Goal: Task Accomplishment & Management: Manage account settings

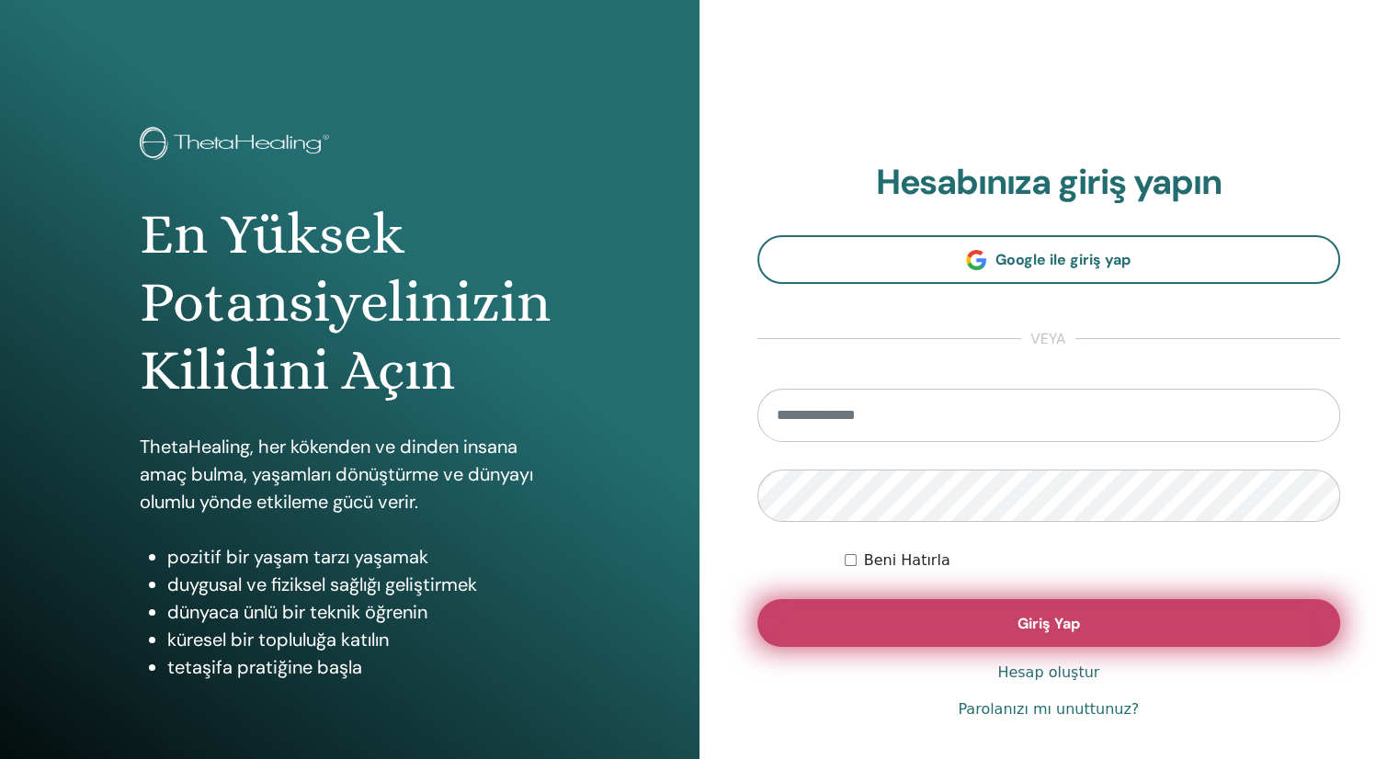
type input "**********"
click at [1053, 627] on span "Giriş Yap" at bounding box center [1048, 623] width 62 height 19
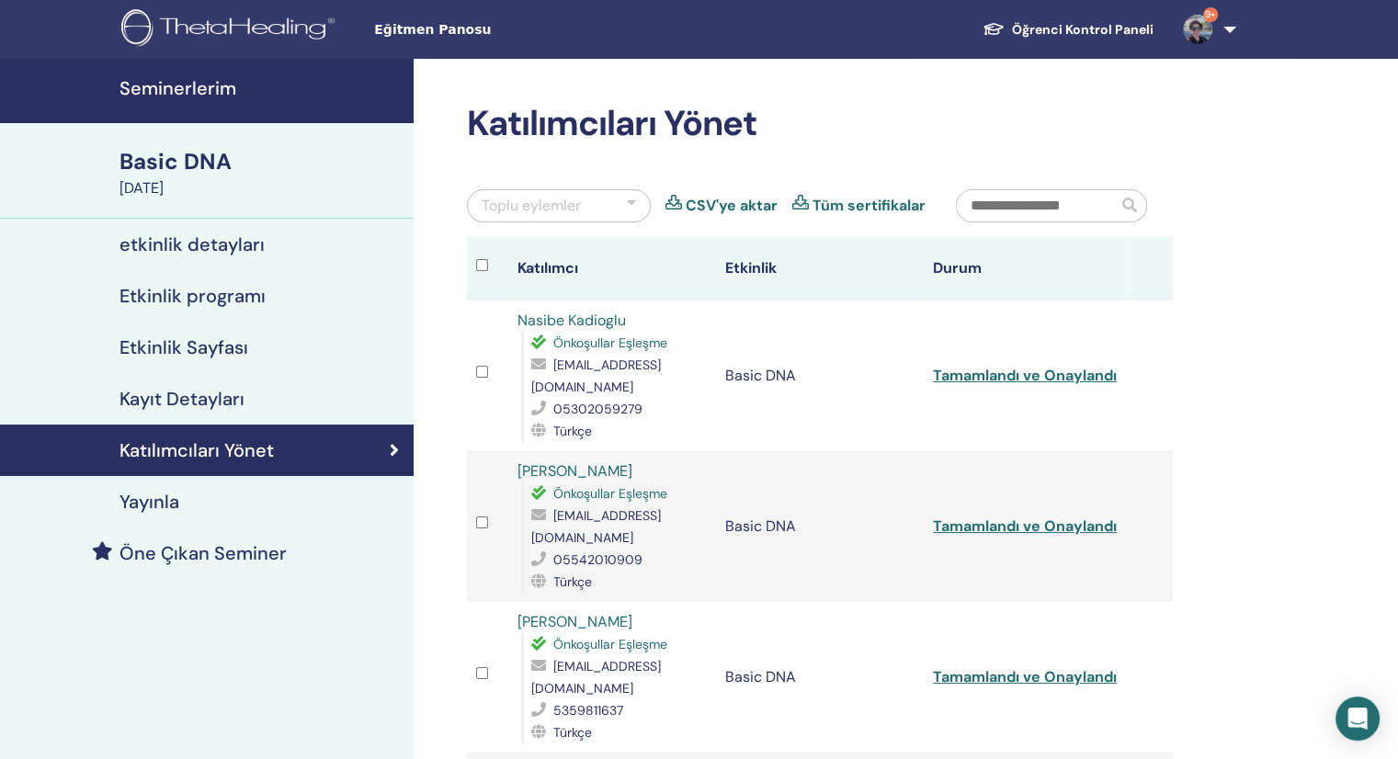
click at [224, 255] on h4 "etkinlik detayları" at bounding box center [191, 244] width 145 height 22
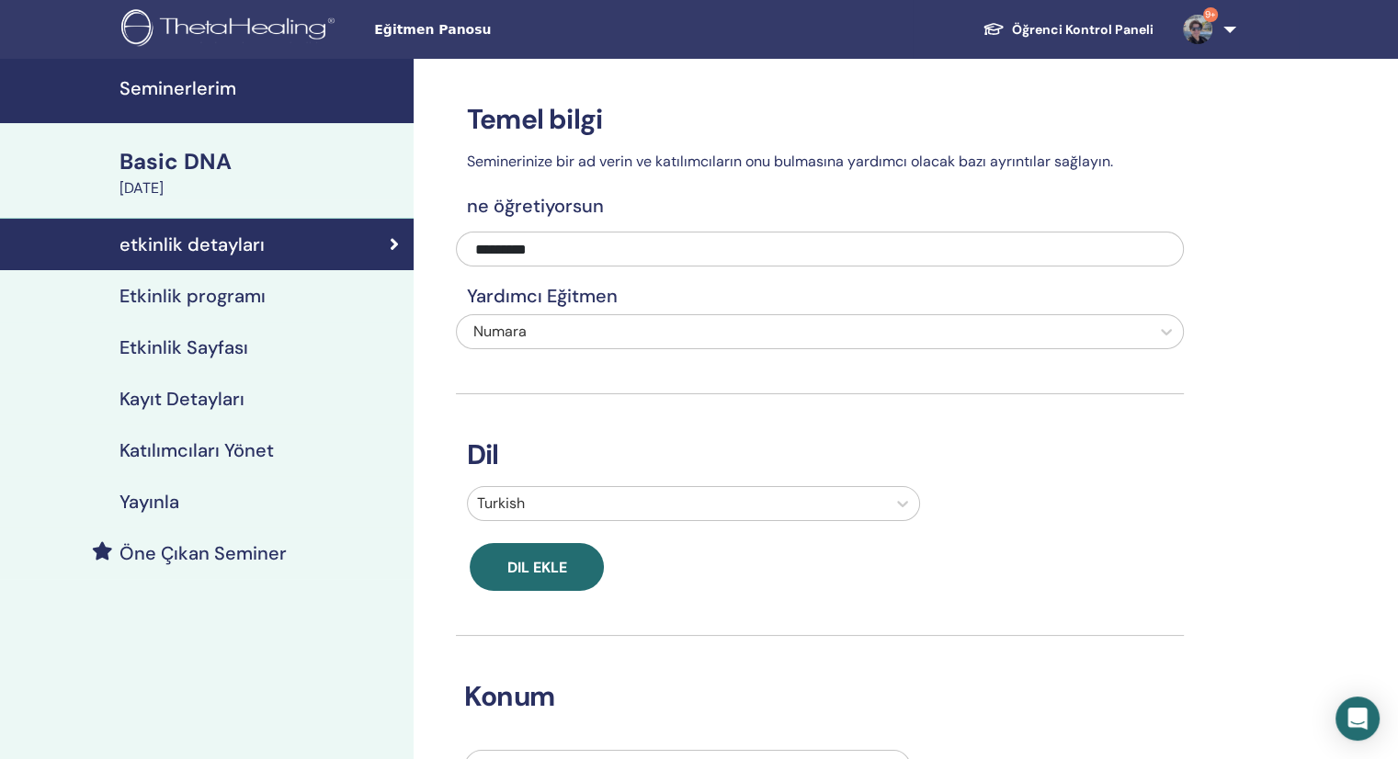
click at [176, 306] on h4 "Etkinlik programı" at bounding box center [192, 296] width 146 height 22
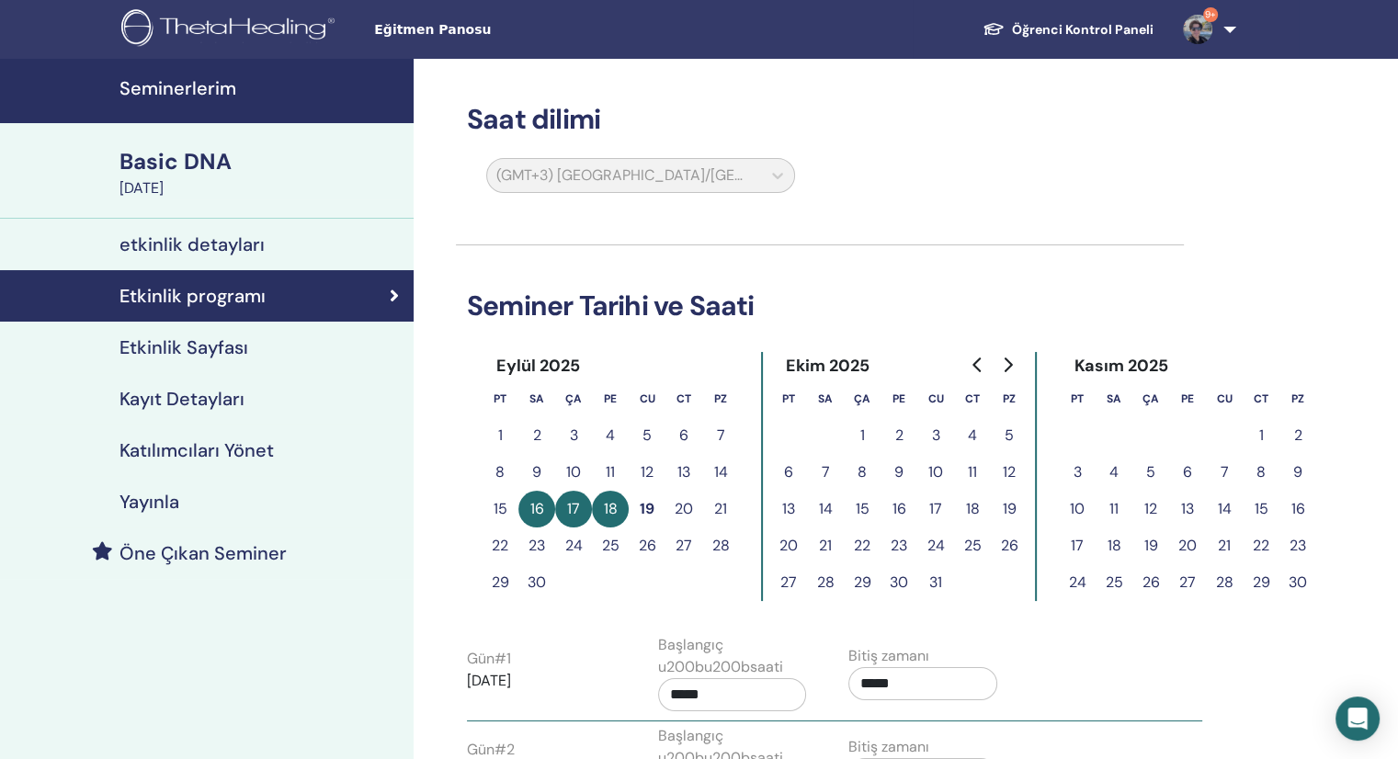
click at [217, 456] on h4 "Katılımcıları Yönet" at bounding box center [196, 450] width 154 height 22
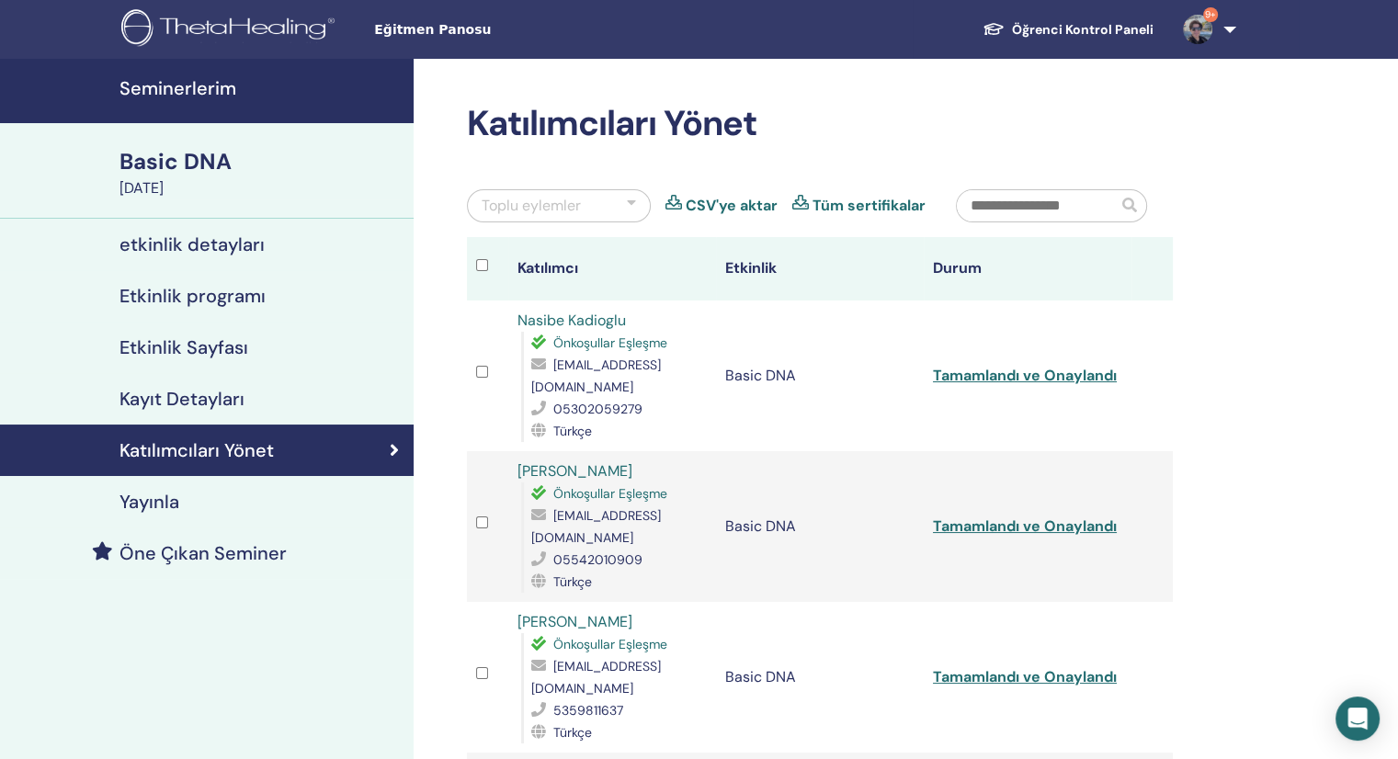
click at [1077, 31] on link "Öğrenci Kontrol Paneli" at bounding box center [1068, 30] width 200 height 34
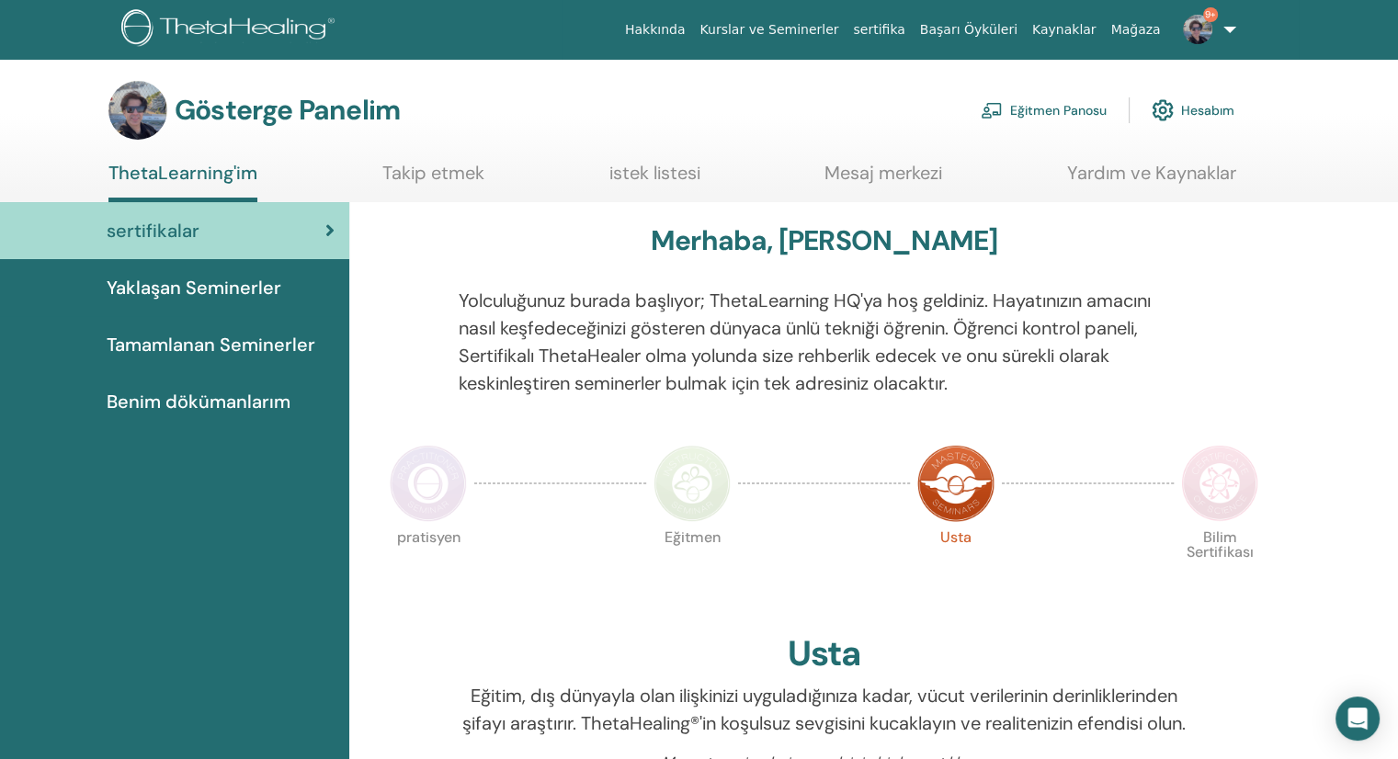
click at [1038, 111] on font "Eğitmen Panosu" at bounding box center [1058, 111] width 96 height 17
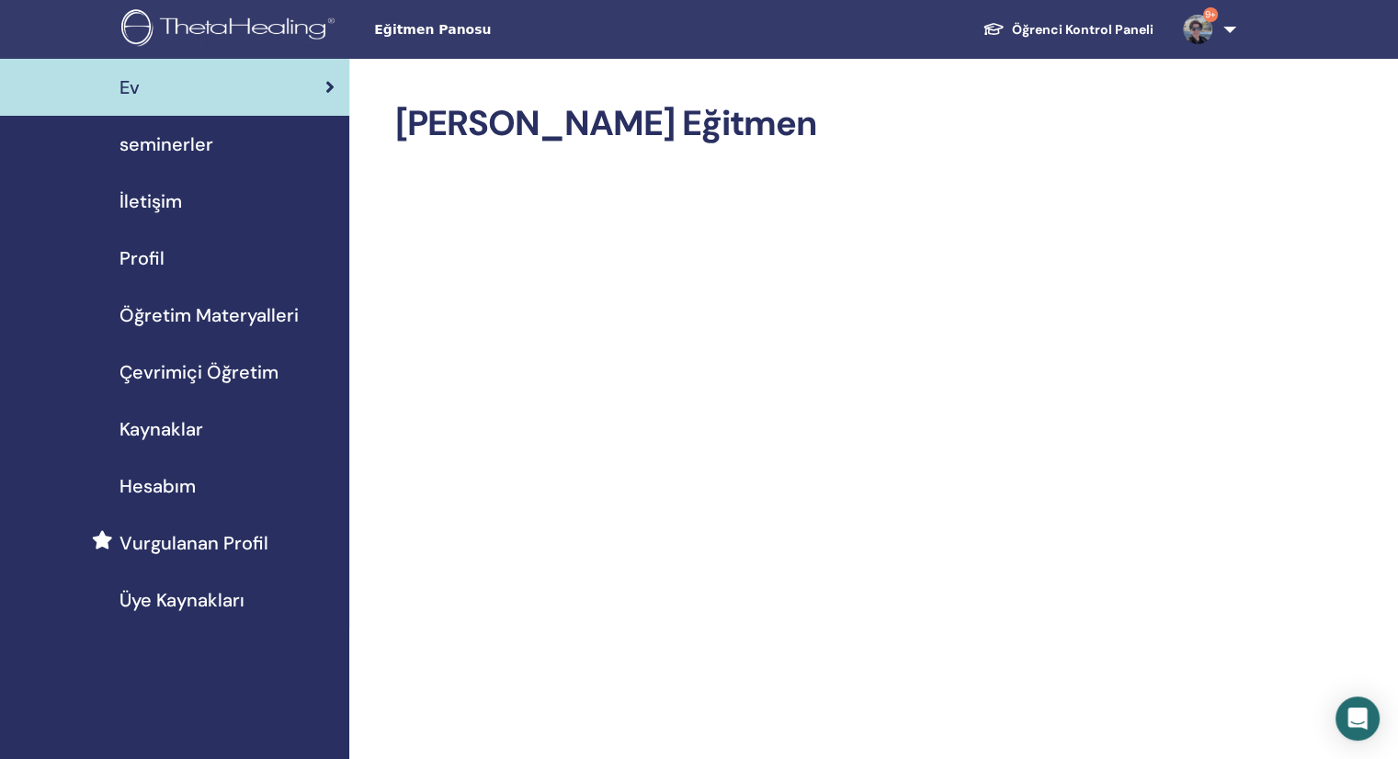
click at [180, 152] on span "seminerler" at bounding box center [166, 144] width 94 height 28
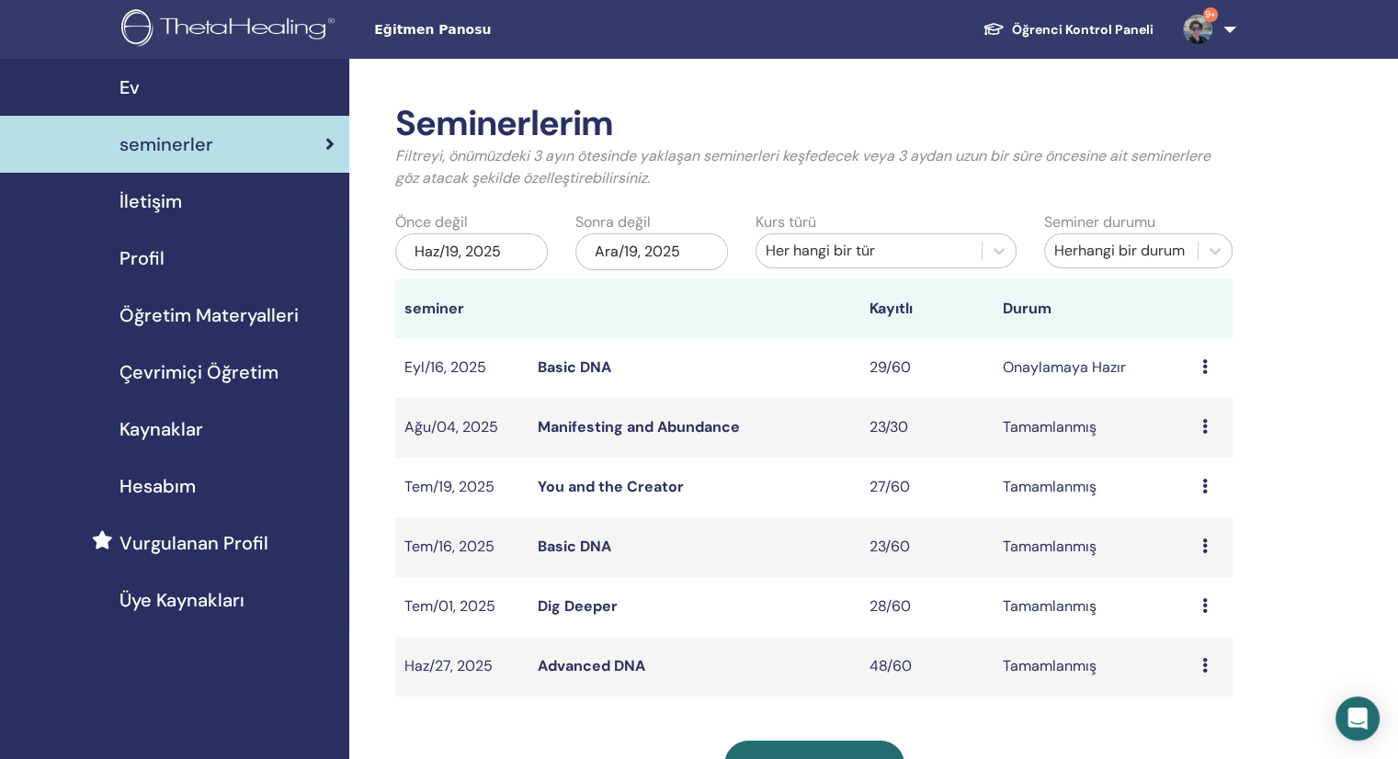
click at [571, 368] on link "Basic DNA" at bounding box center [575, 366] width 74 height 19
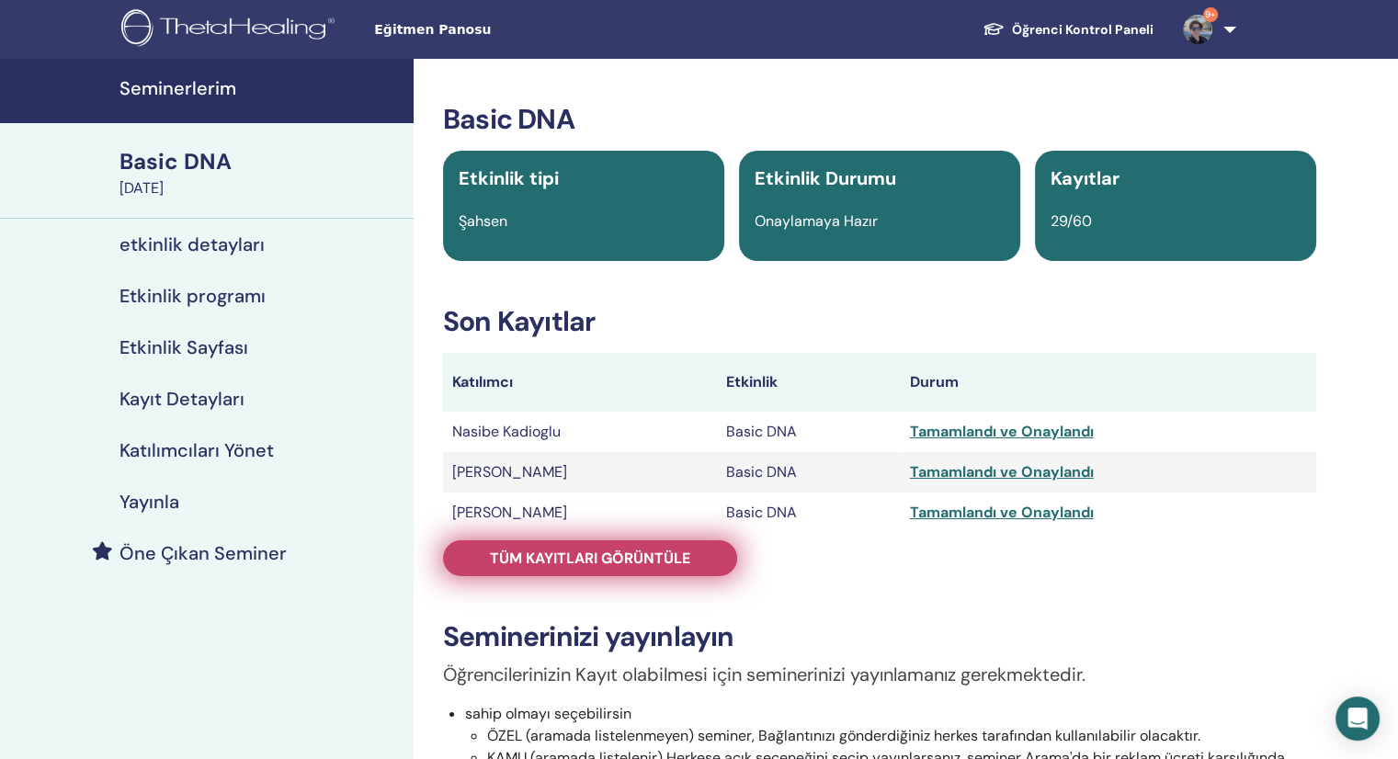
click at [562, 567] on link "Tüm kayıtları görüntüle" at bounding box center [590, 558] width 294 height 36
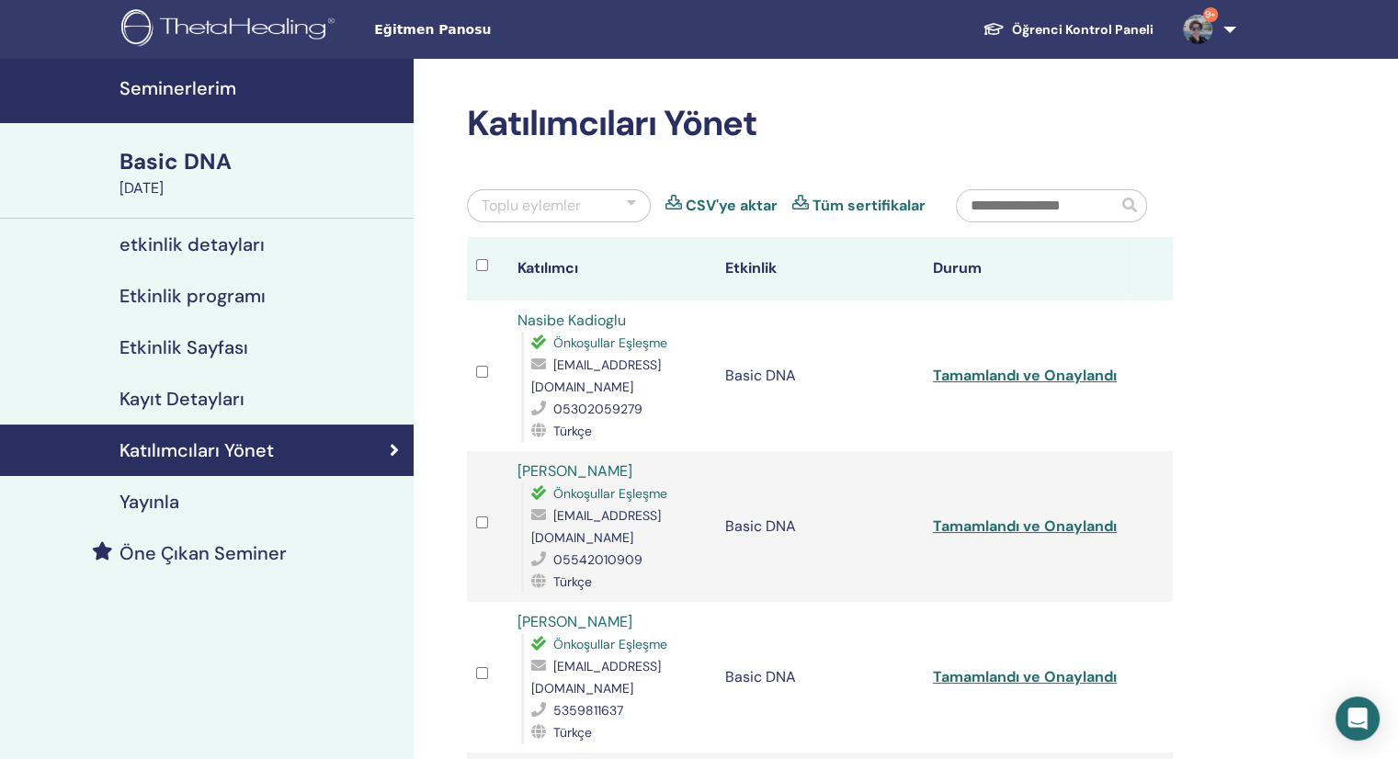
click at [1073, 204] on input "text" at bounding box center [1037, 205] width 161 height 31
type input "*"
click at [1233, 32] on link "9+" at bounding box center [1205, 29] width 75 height 59
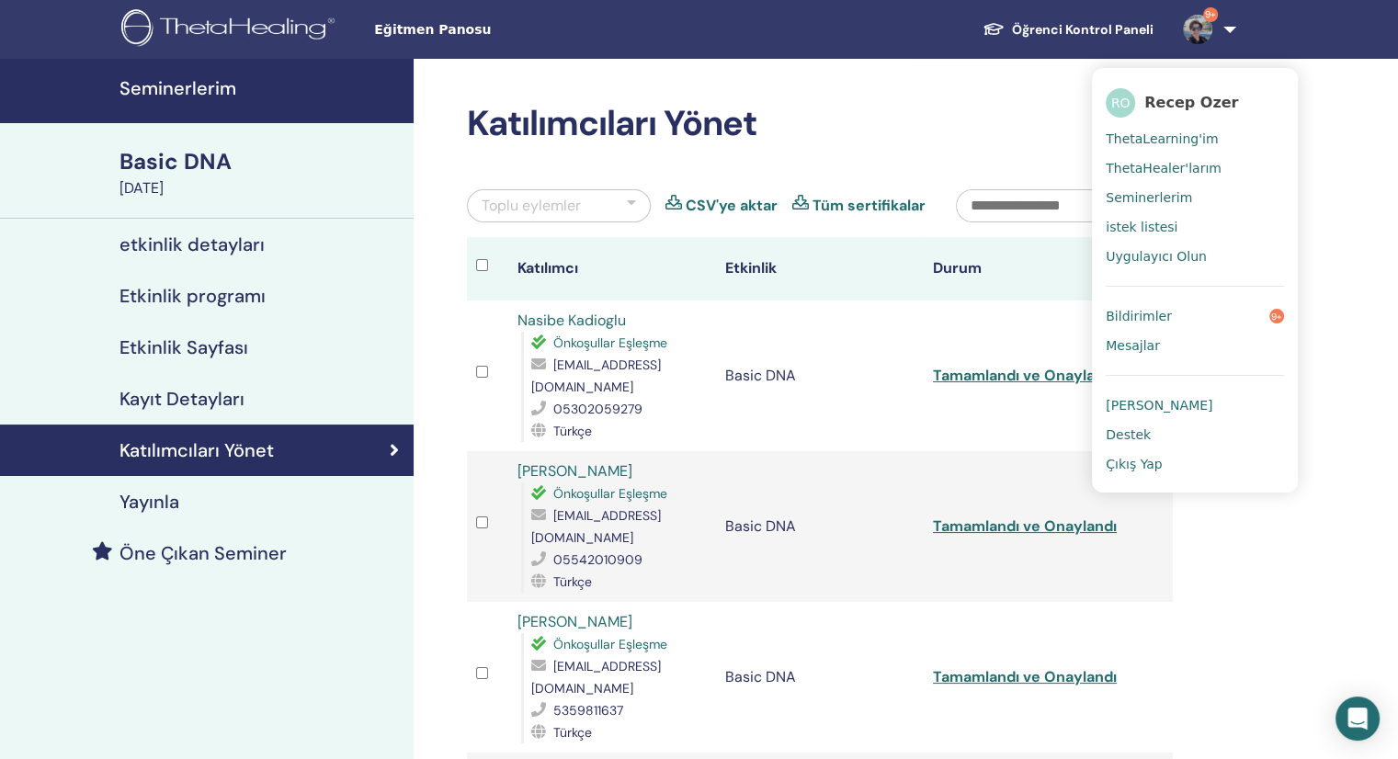
click at [1138, 462] on span "Çıkış Yap" at bounding box center [1133, 464] width 57 height 17
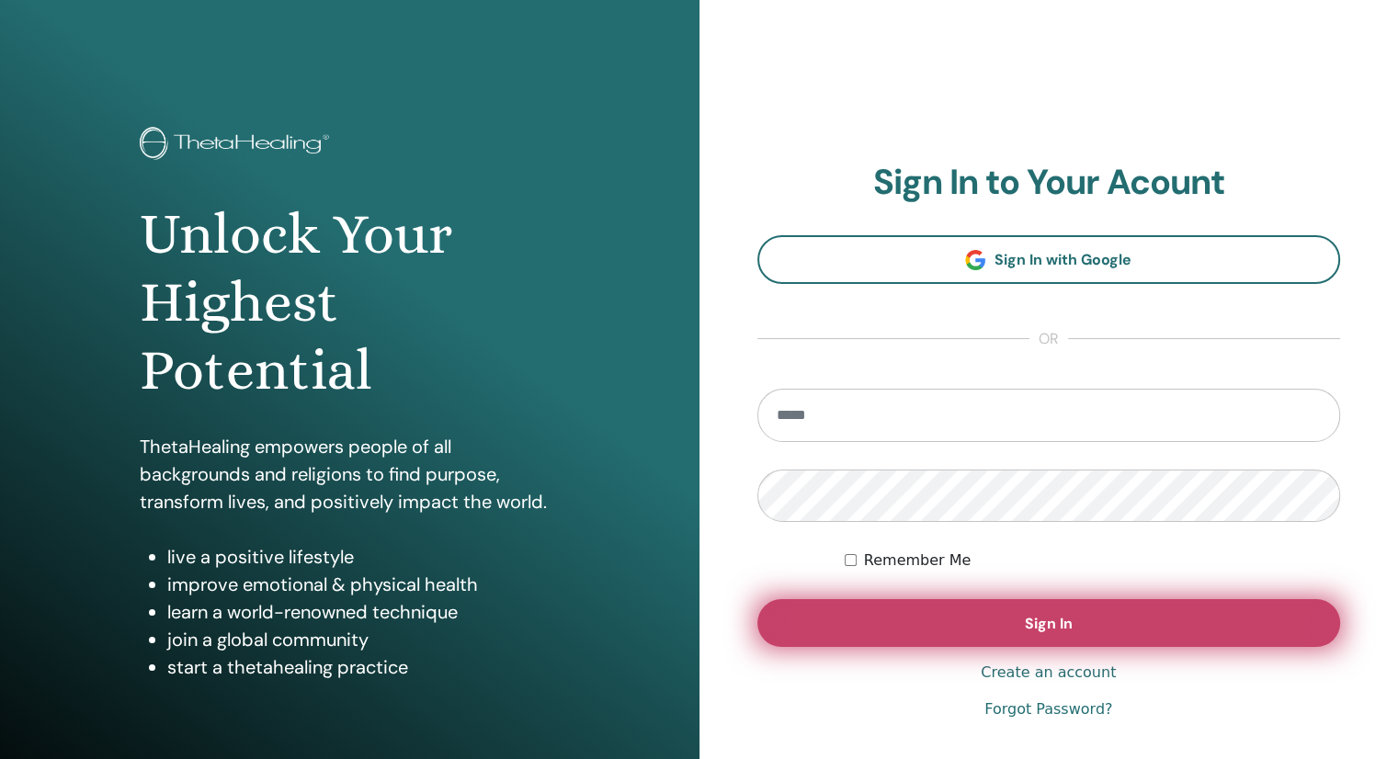
type input "**********"
click at [1038, 619] on span "Sign In" at bounding box center [1049, 623] width 48 height 19
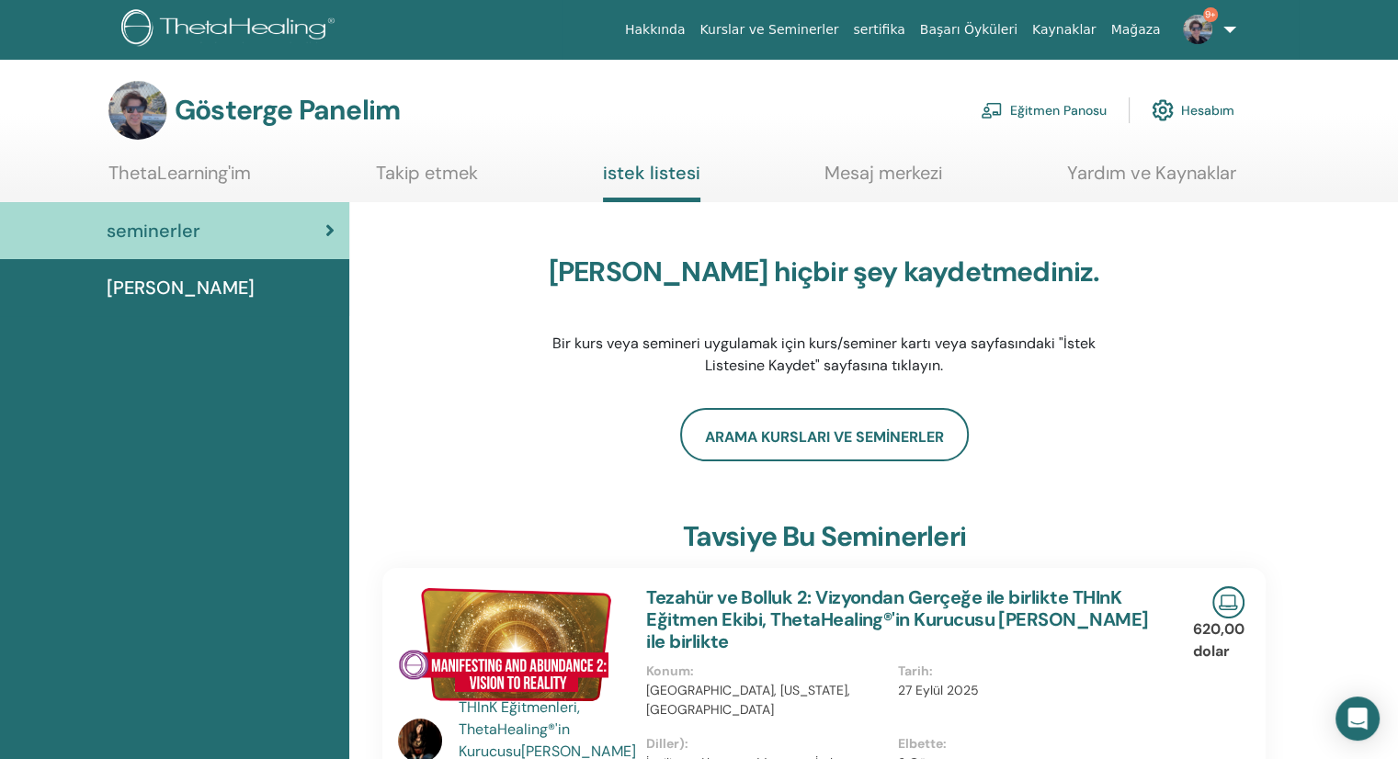
click at [1089, 108] on font "Eğitmen Panosu" at bounding box center [1058, 111] width 96 height 17
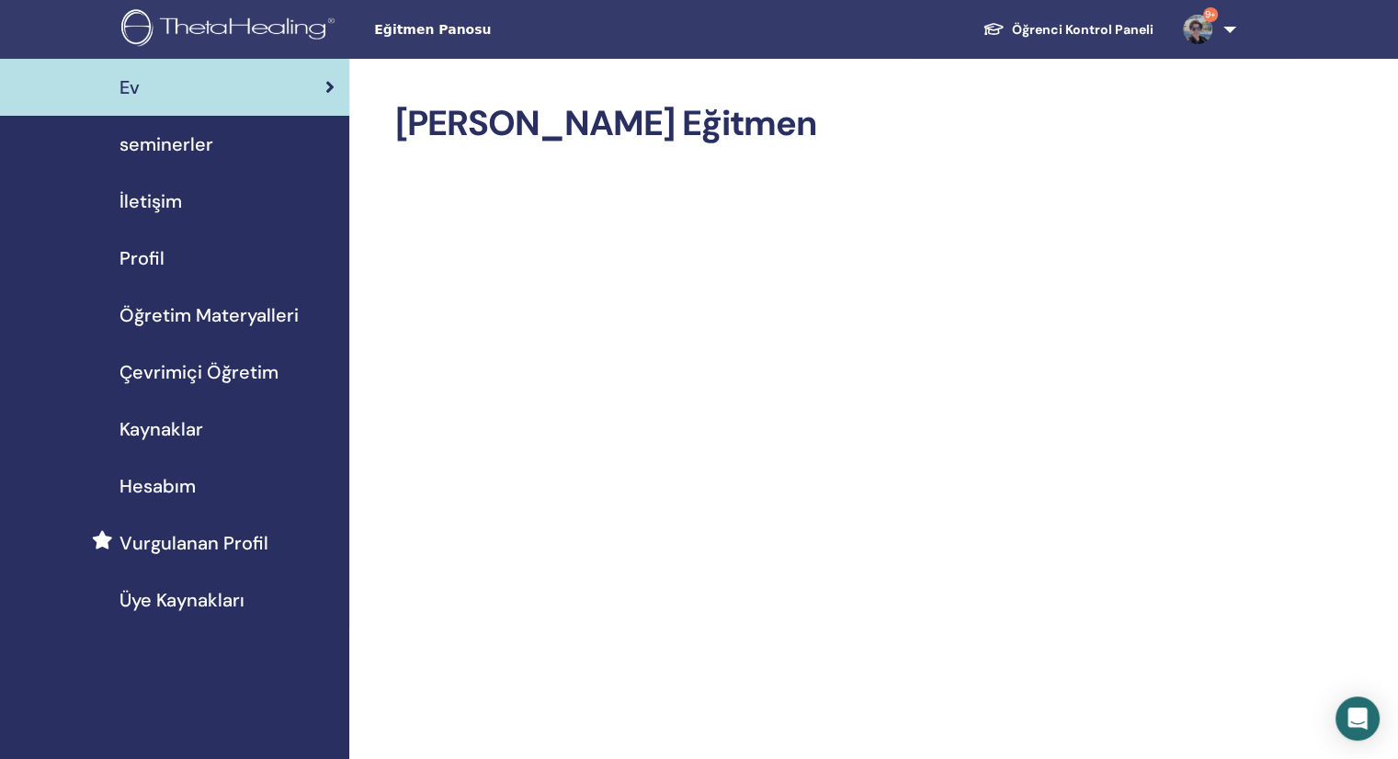
click at [1054, 31] on link "Öğrenci Kontrol Paneli" at bounding box center [1068, 30] width 200 height 34
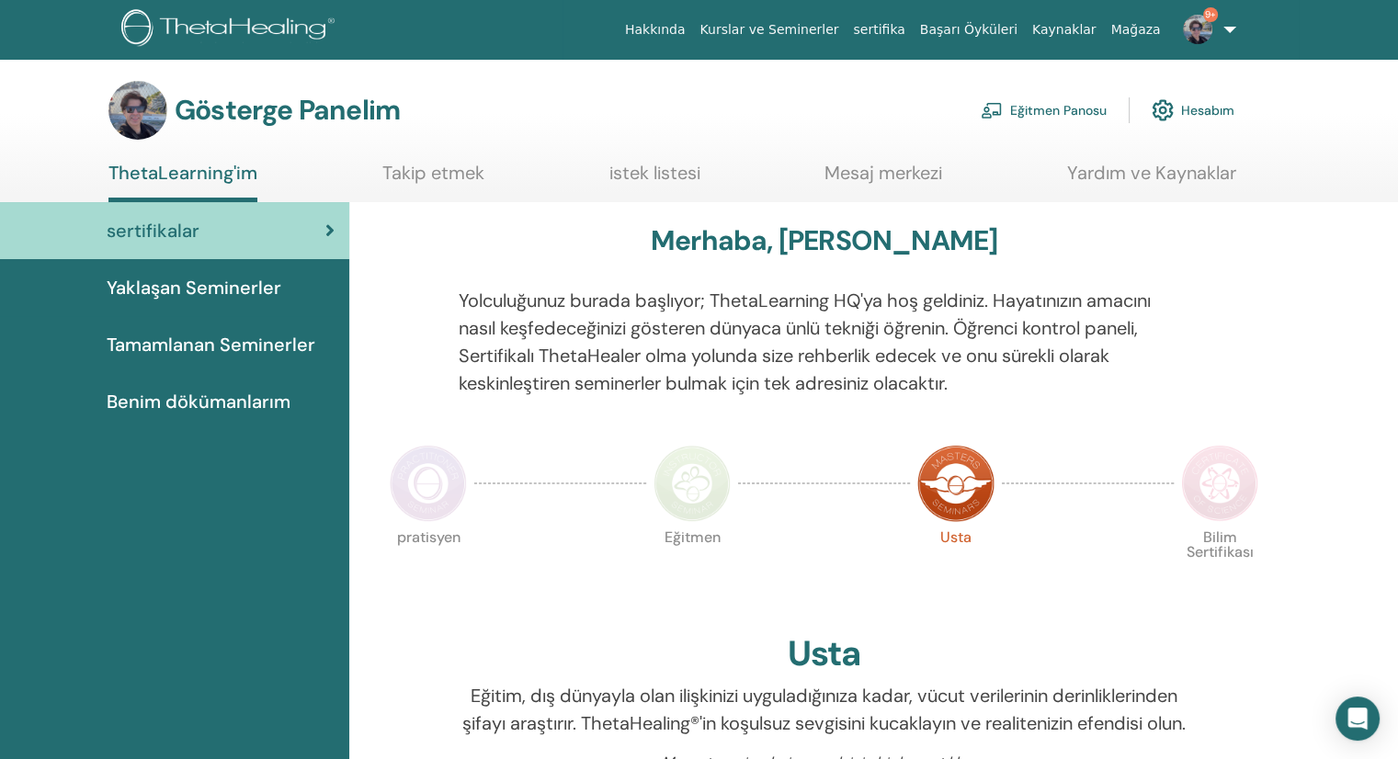
click at [1064, 107] on font "Eğitmen Panosu" at bounding box center [1058, 111] width 96 height 17
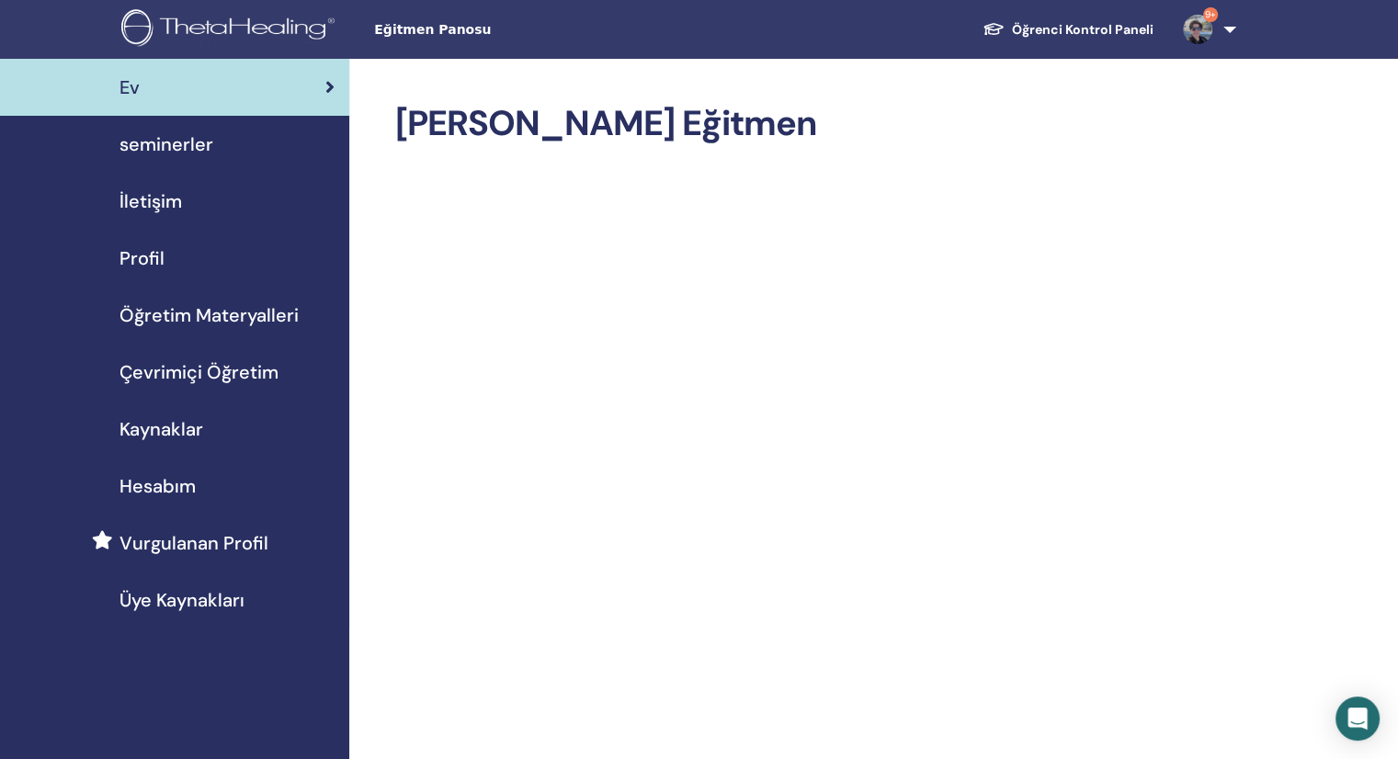
click at [155, 147] on span "seminerler" at bounding box center [166, 144] width 94 height 28
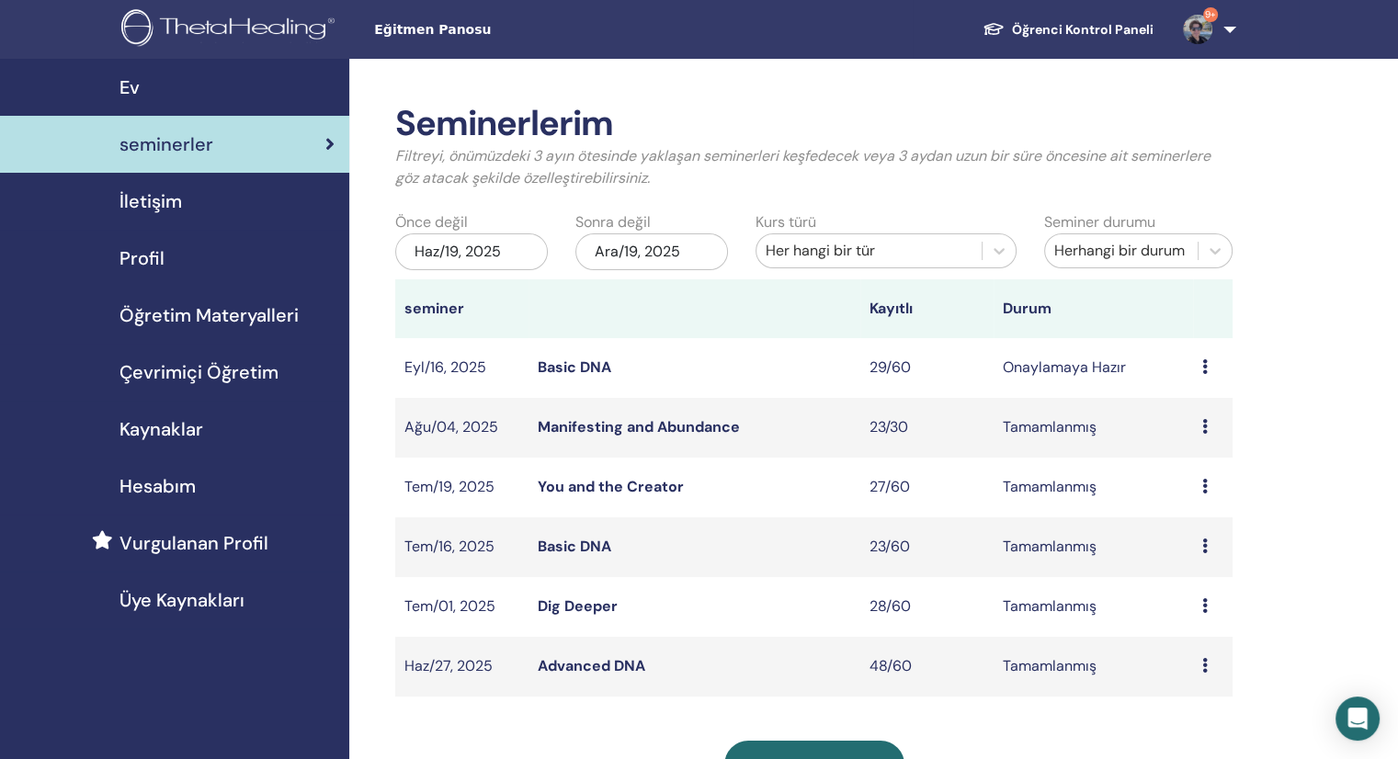
click at [555, 375] on link "Basic DNA" at bounding box center [575, 366] width 74 height 19
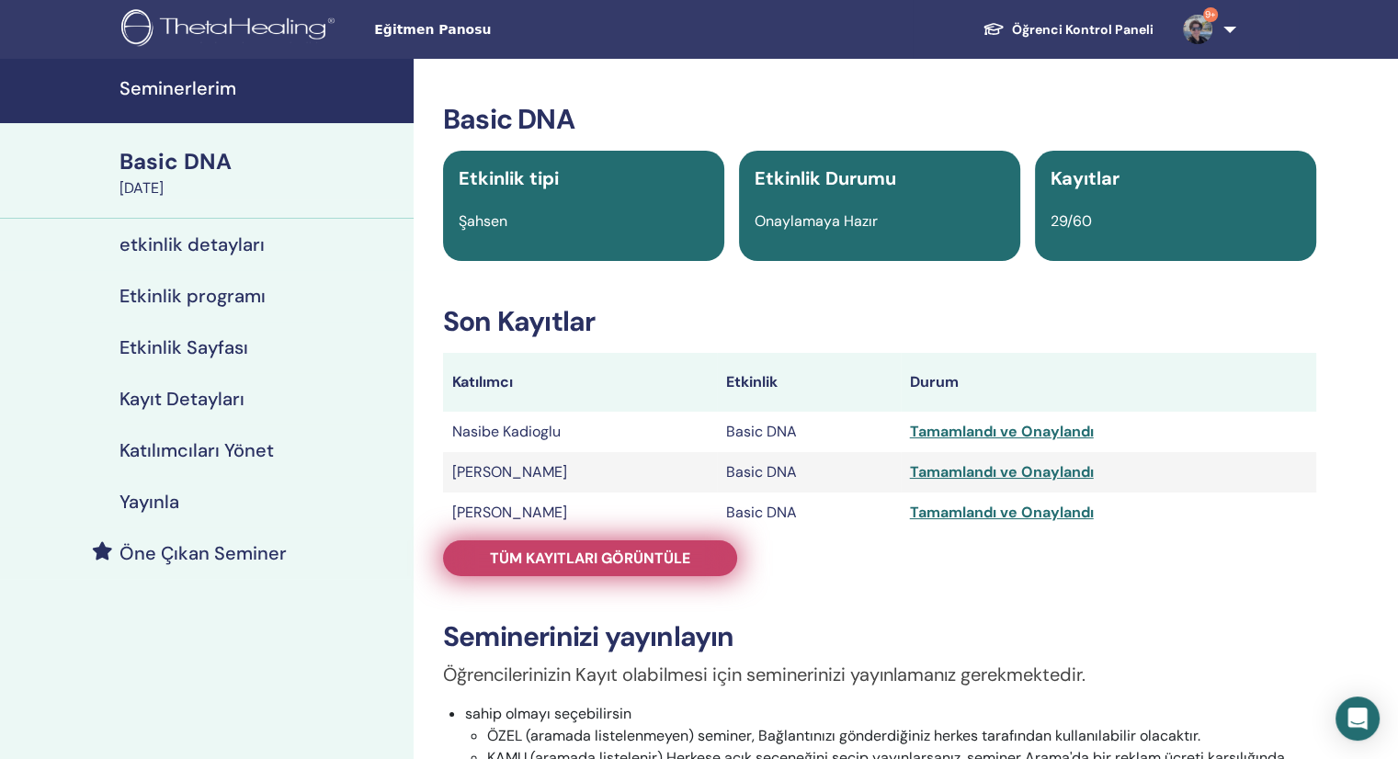
click at [640, 554] on span "Tüm kayıtları görüntüle" at bounding box center [590, 558] width 200 height 19
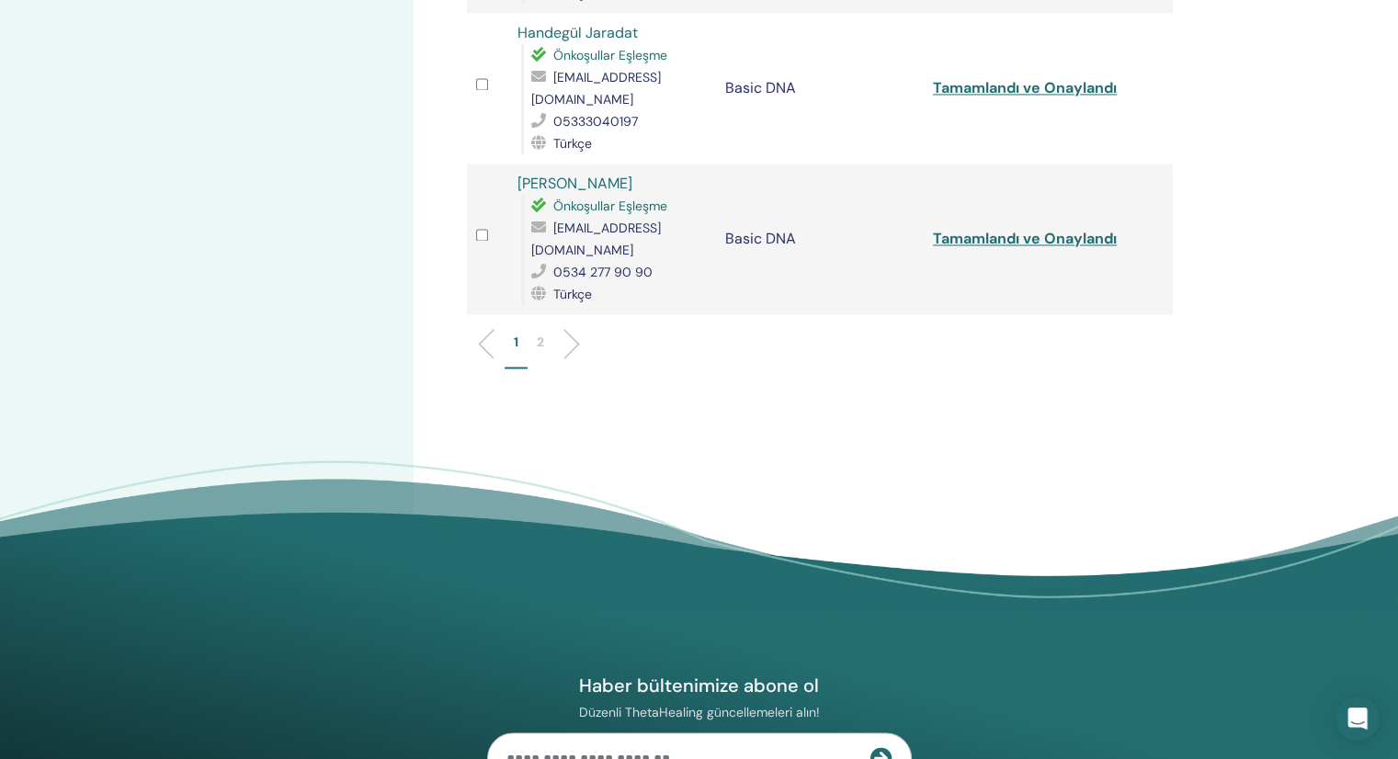
scroll to position [2563, 0]
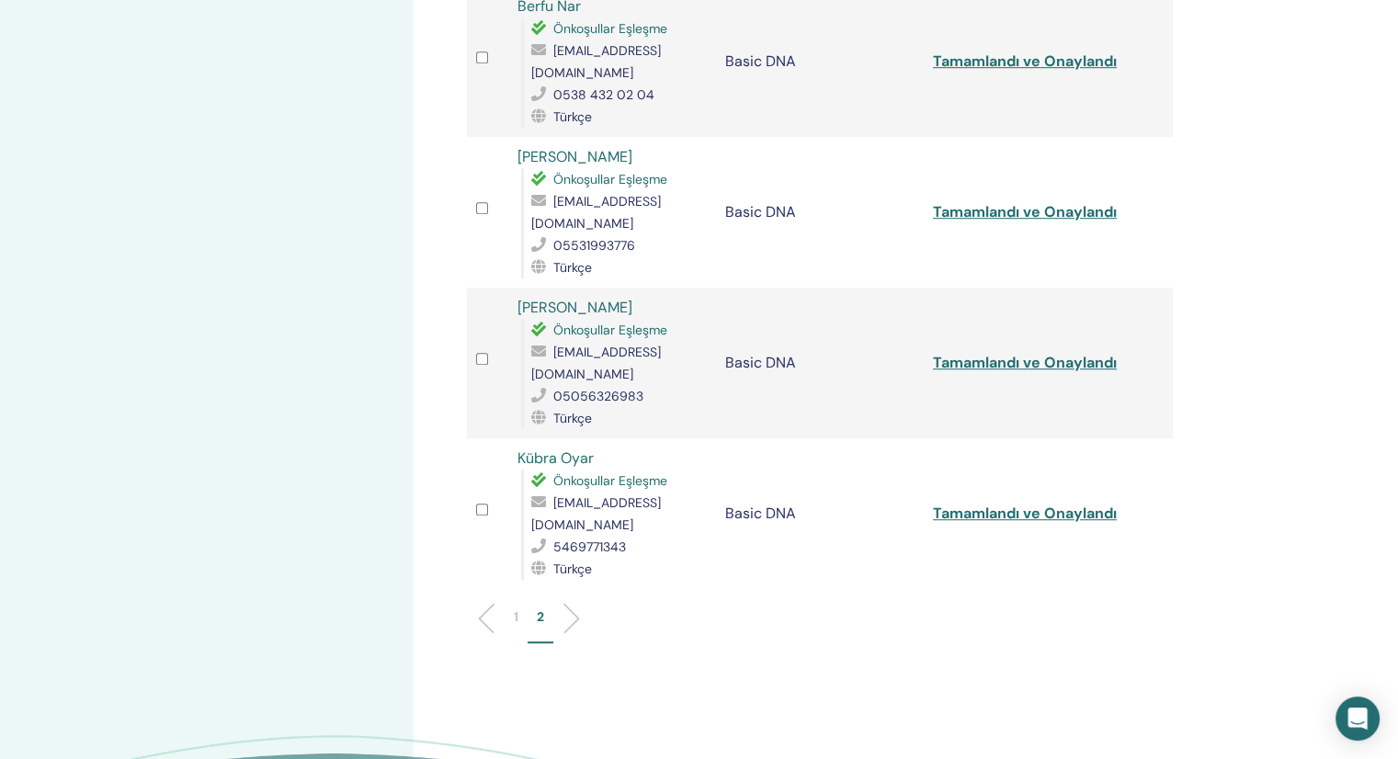
scroll to position [1151, 0]
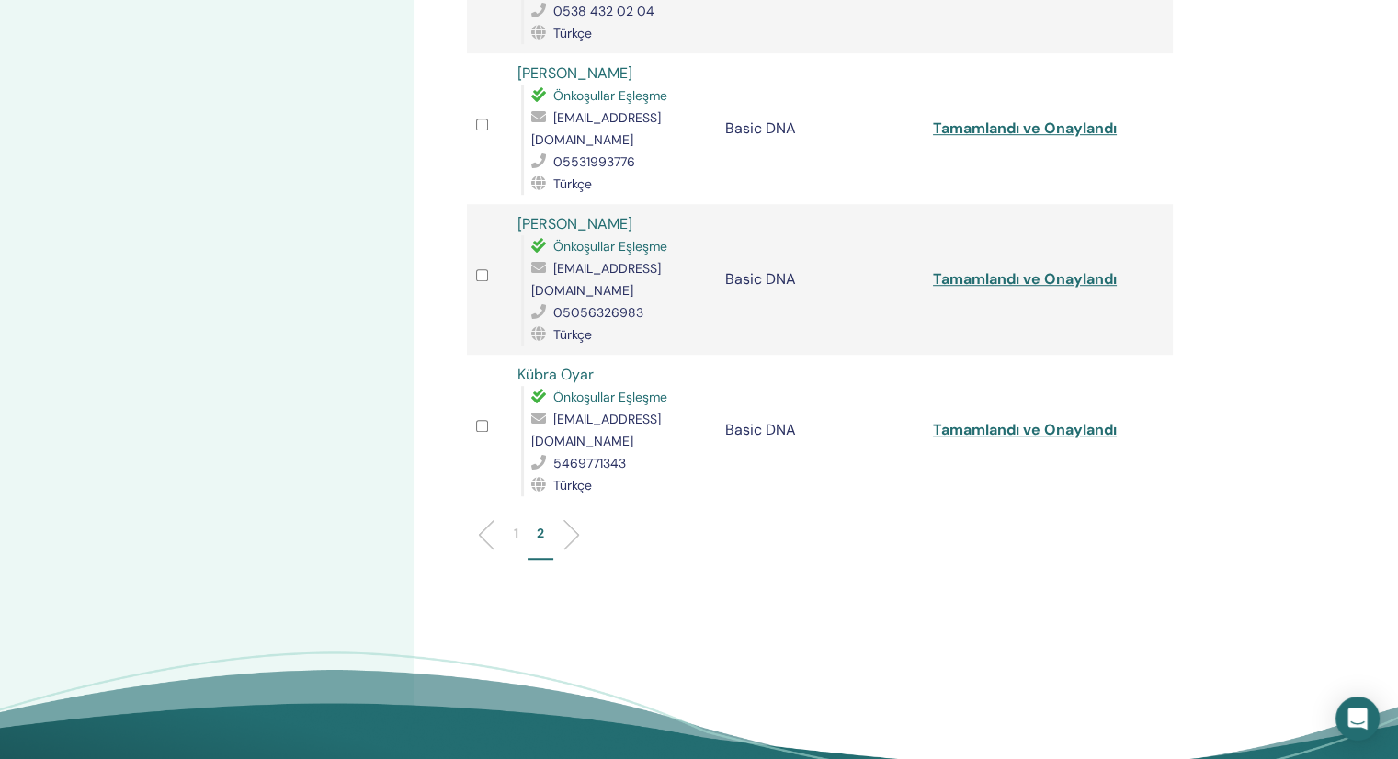
click at [515, 524] on p "1" at bounding box center [516, 533] width 5 height 19
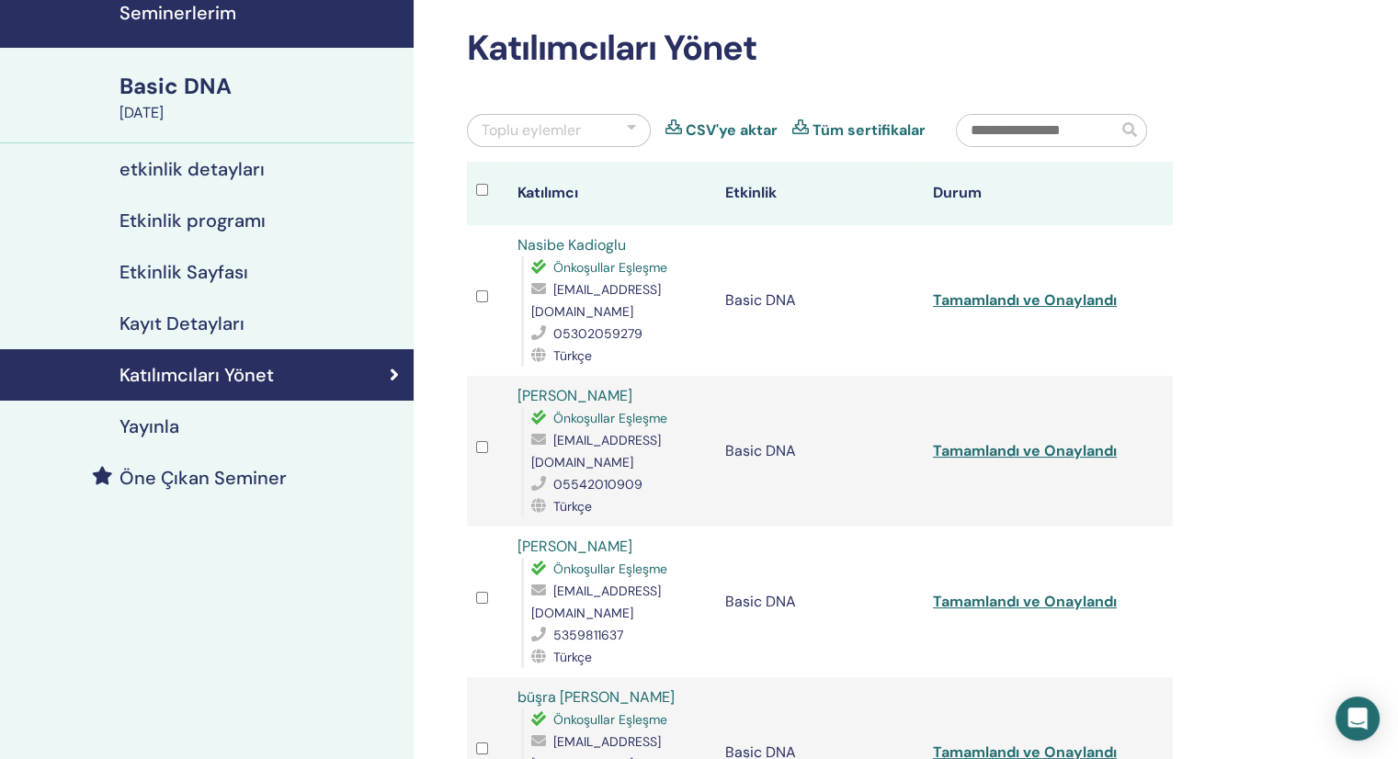
scroll to position [49, 0]
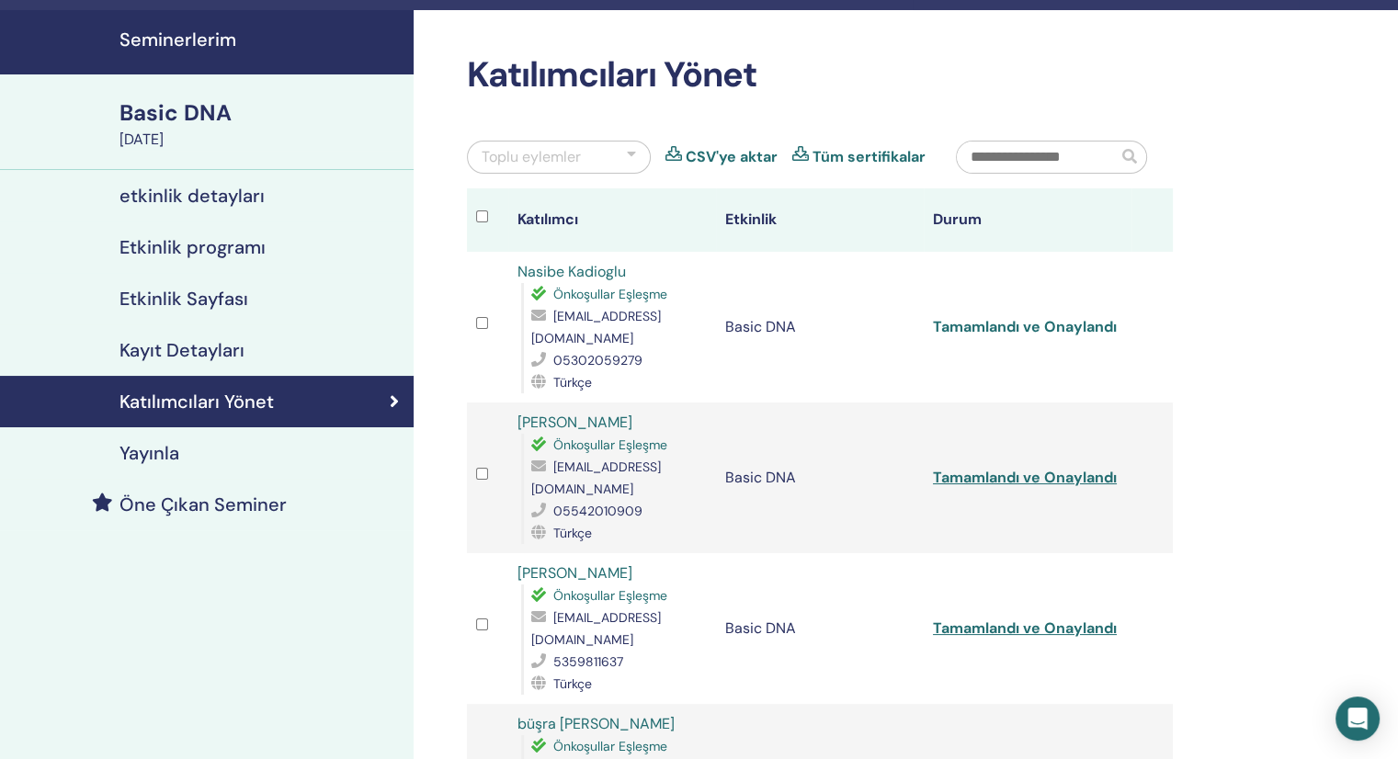
click at [1036, 326] on link "Tamamlandı ve Onaylandı" at bounding box center [1025, 326] width 184 height 19
click at [823, 158] on link "Tüm sertifikalar" at bounding box center [868, 157] width 113 height 22
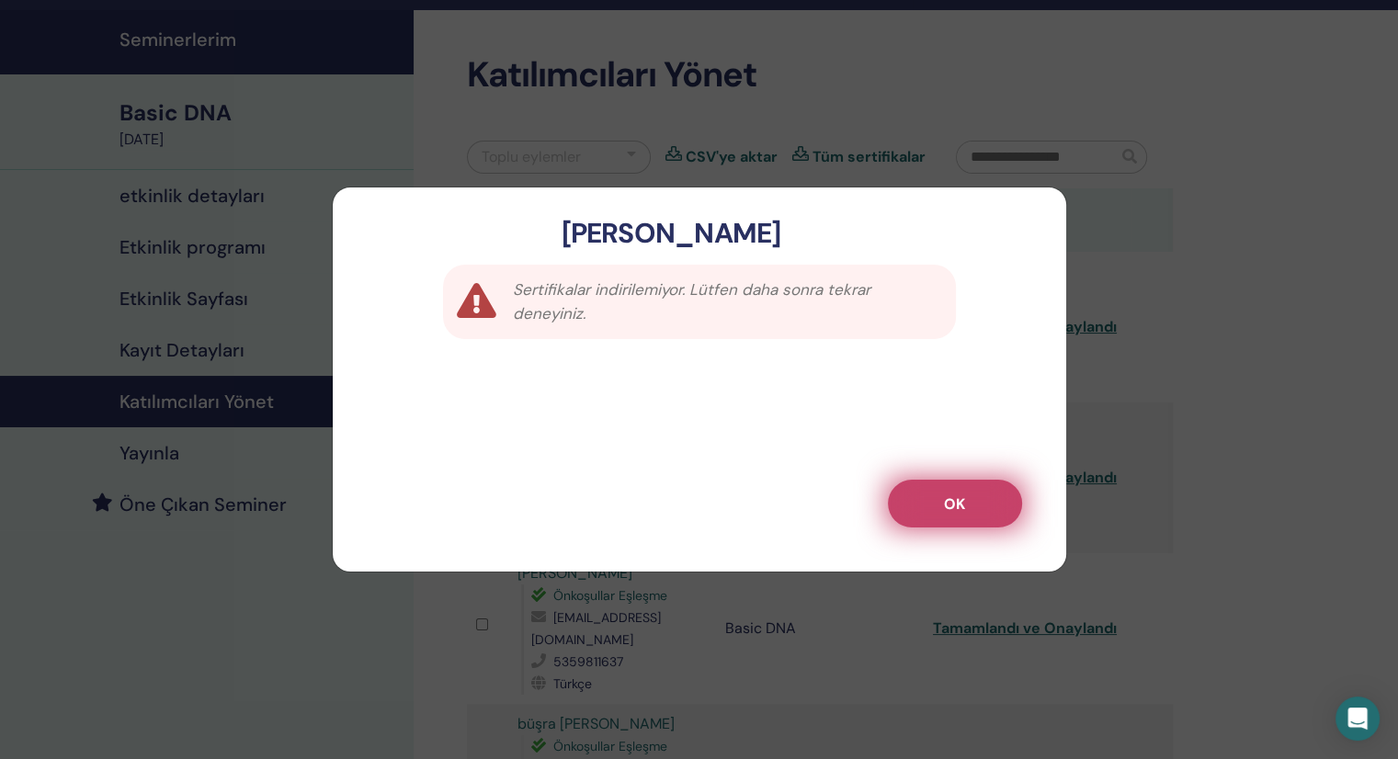
click at [945, 515] on button "OK" at bounding box center [955, 504] width 134 height 48
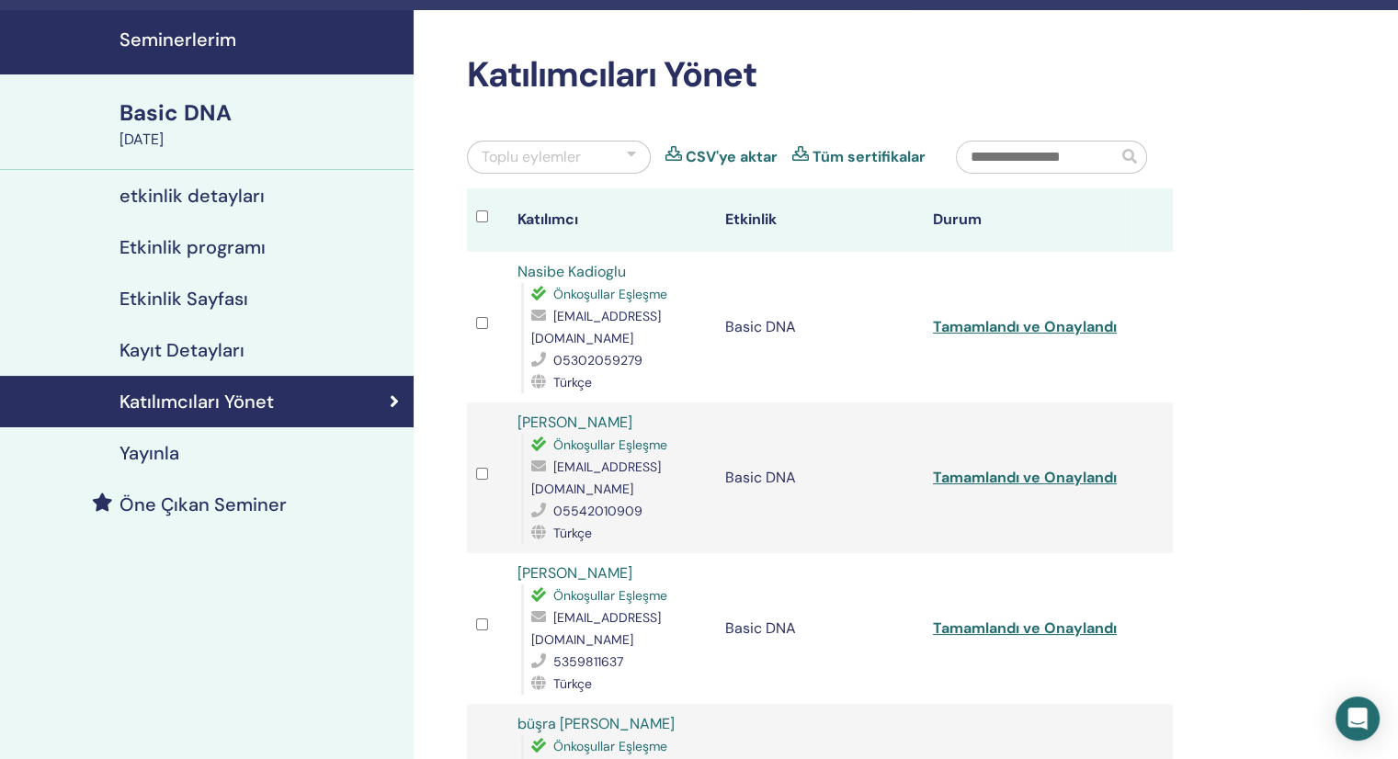
click at [728, 163] on link "CSV'ye aktar" at bounding box center [731, 157] width 92 height 22
click at [1010, 468] on link "Tamamlandı ve Onaylandı" at bounding box center [1025, 477] width 184 height 19
click at [1003, 618] on link "Tamamlandı ve Onaylandı" at bounding box center [1025, 627] width 184 height 19
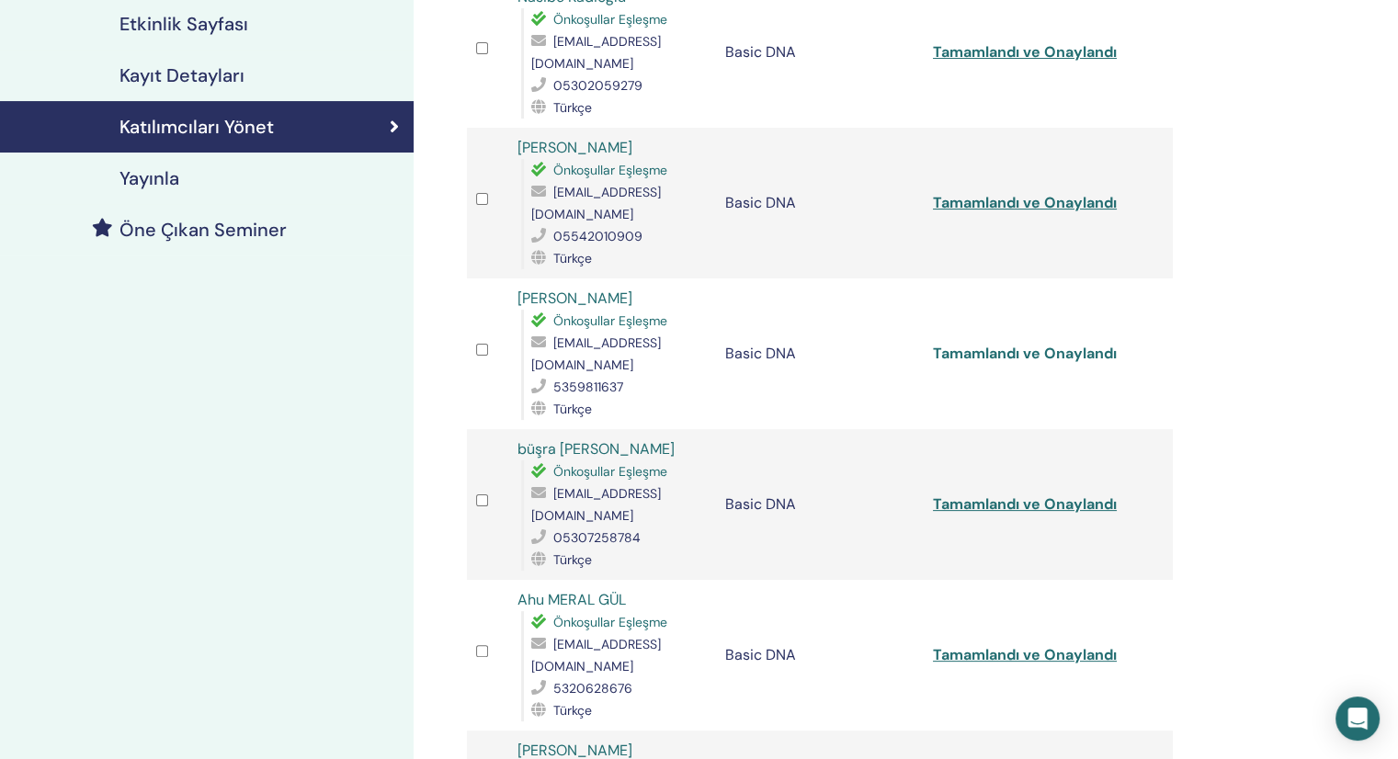
scroll to position [324, 0]
click at [1074, 493] on link "Tamamlandı ve Onaylandı" at bounding box center [1025, 502] width 184 height 19
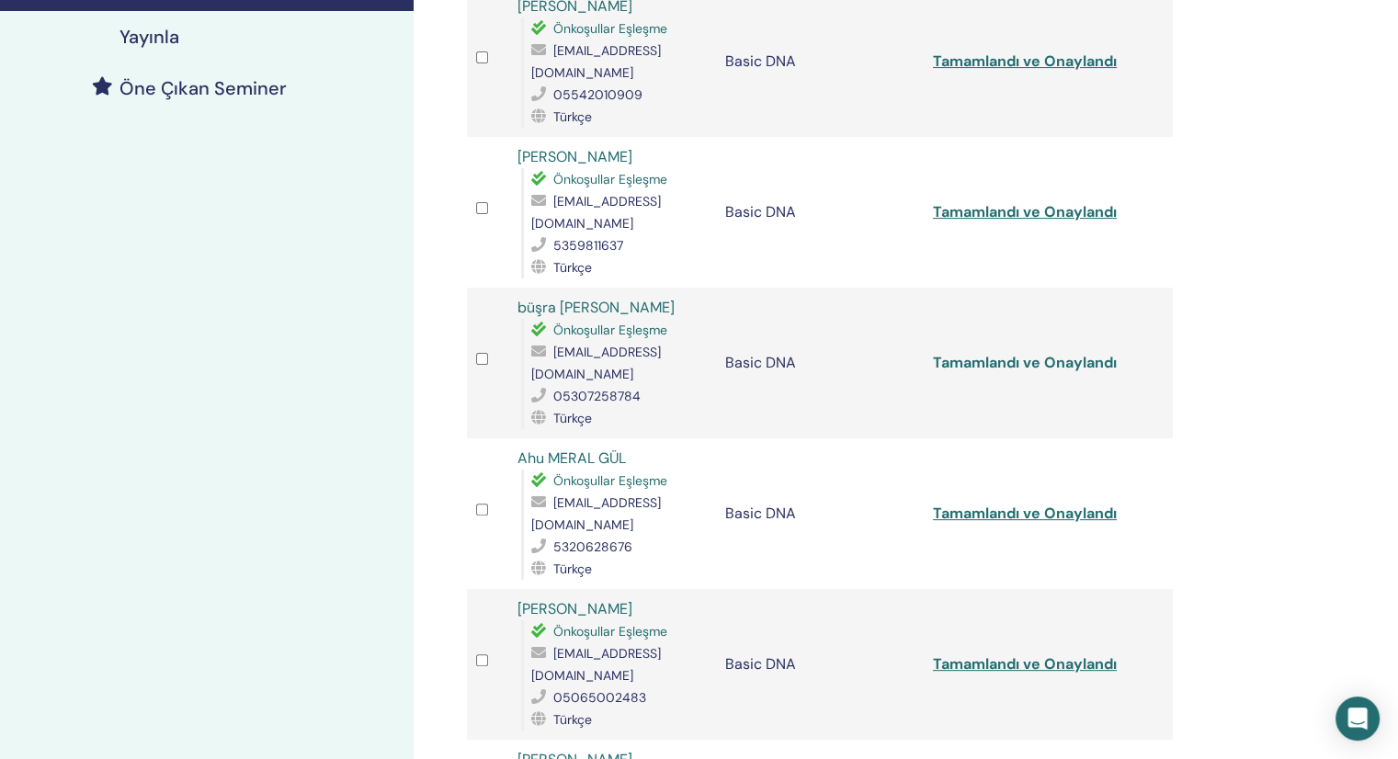
scroll to position [600, 0]
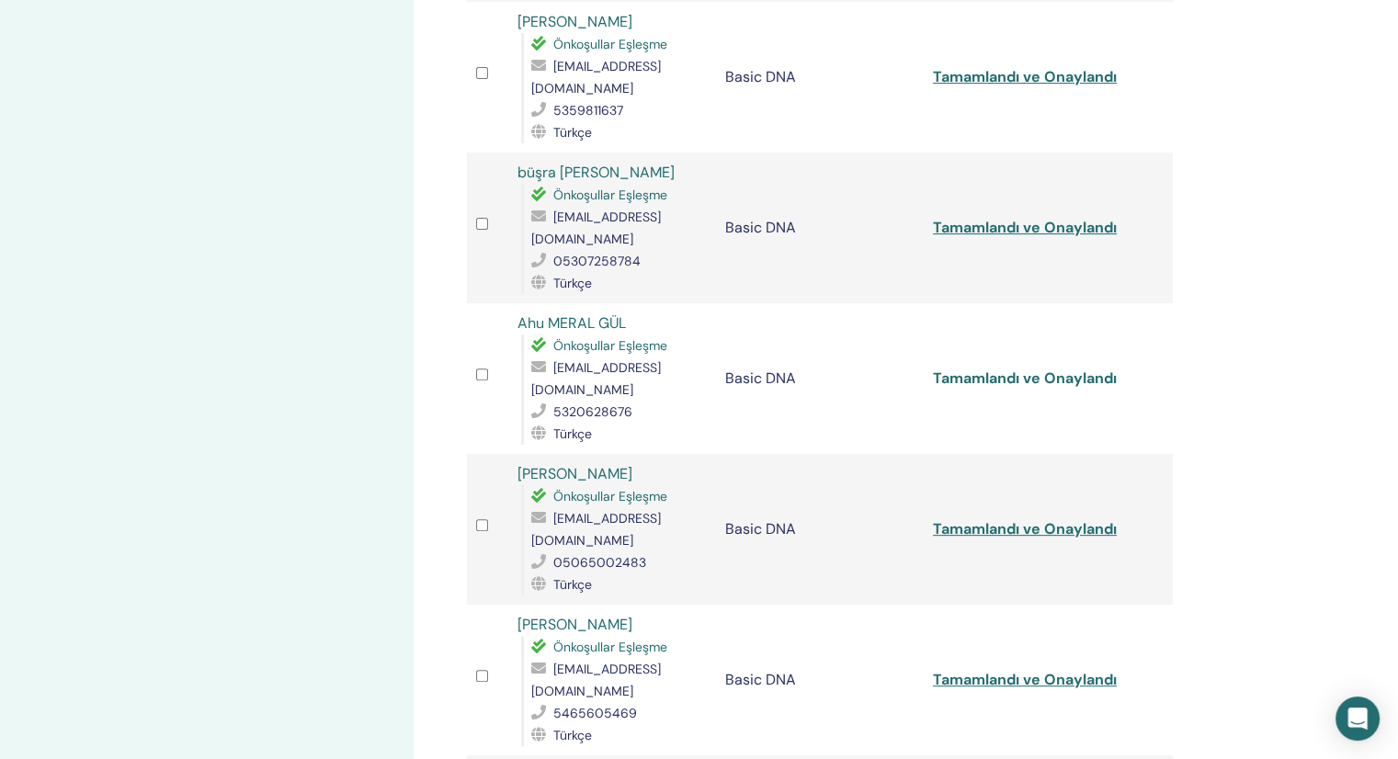
click at [1025, 368] on link "Tamamlandı ve Onaylandı" at bounding box center [1025, 377] width 184 height 19
click at [974, 519] on link "Tamamlandı ve Onaylandı" at bounding box center [1025, 528] width 184 height 19
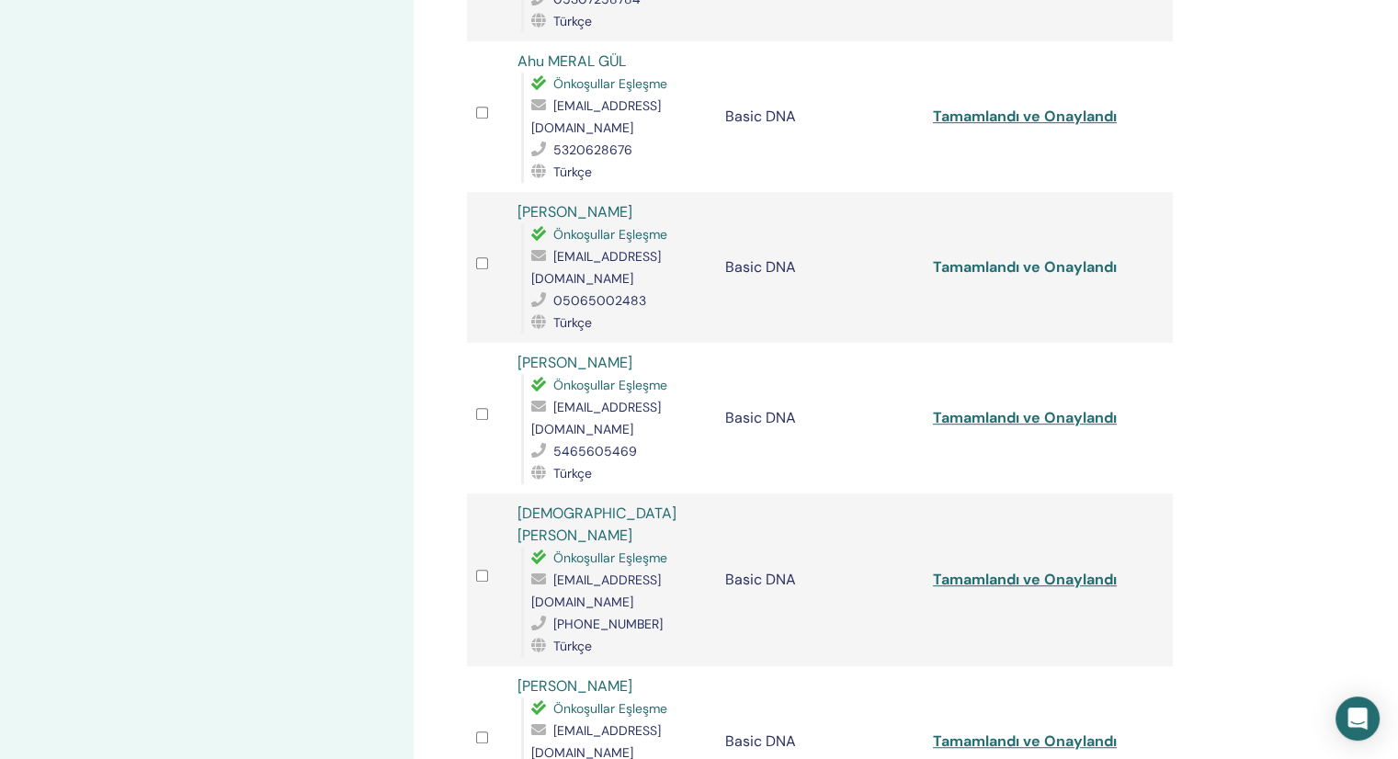
scroll to position [876, 0]
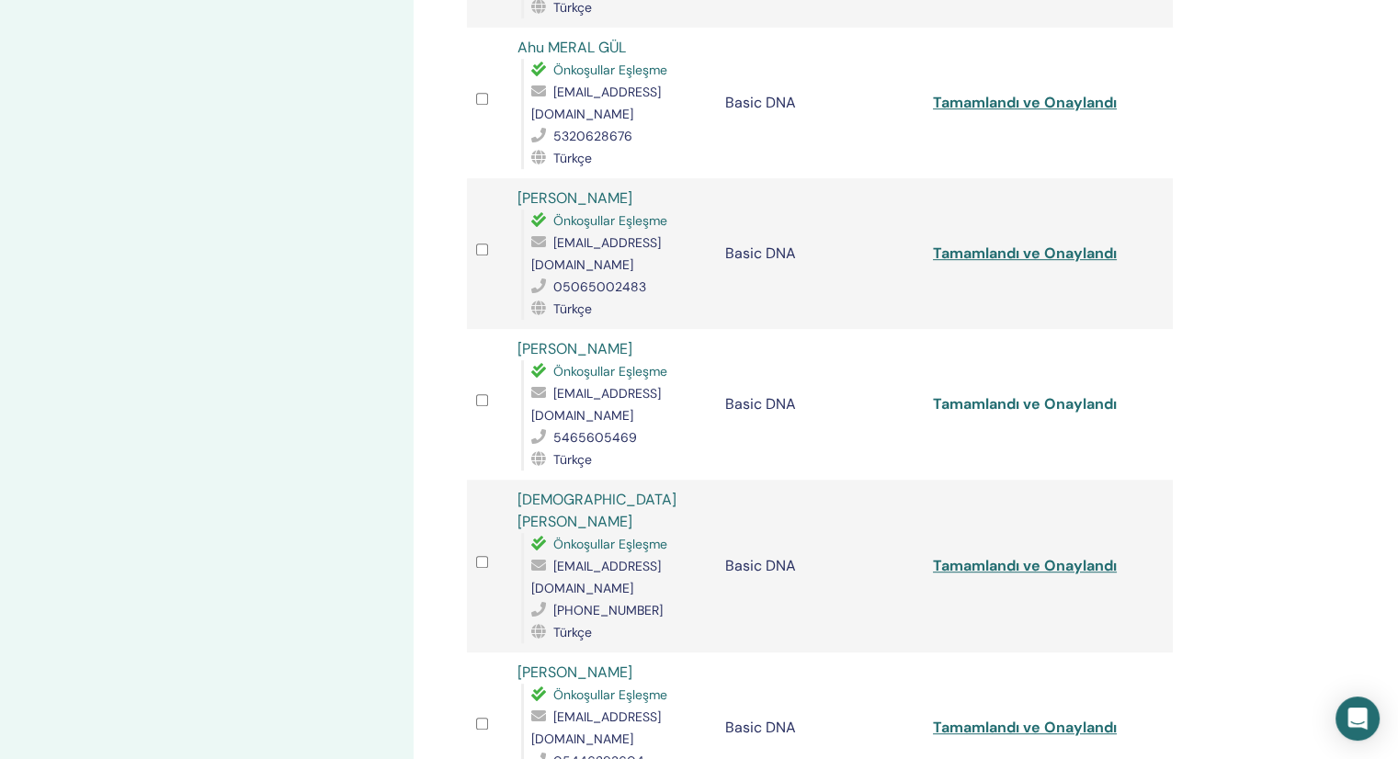
click at [1009, 394] on link "Tamamlandı ve Onaylandı" at bounding box center [1025, 403] width 184 height 19
click at [980, 556] on link "Tamamlandı ve Onaylandı" at bounding box center [1025, 565] width 184 height 19
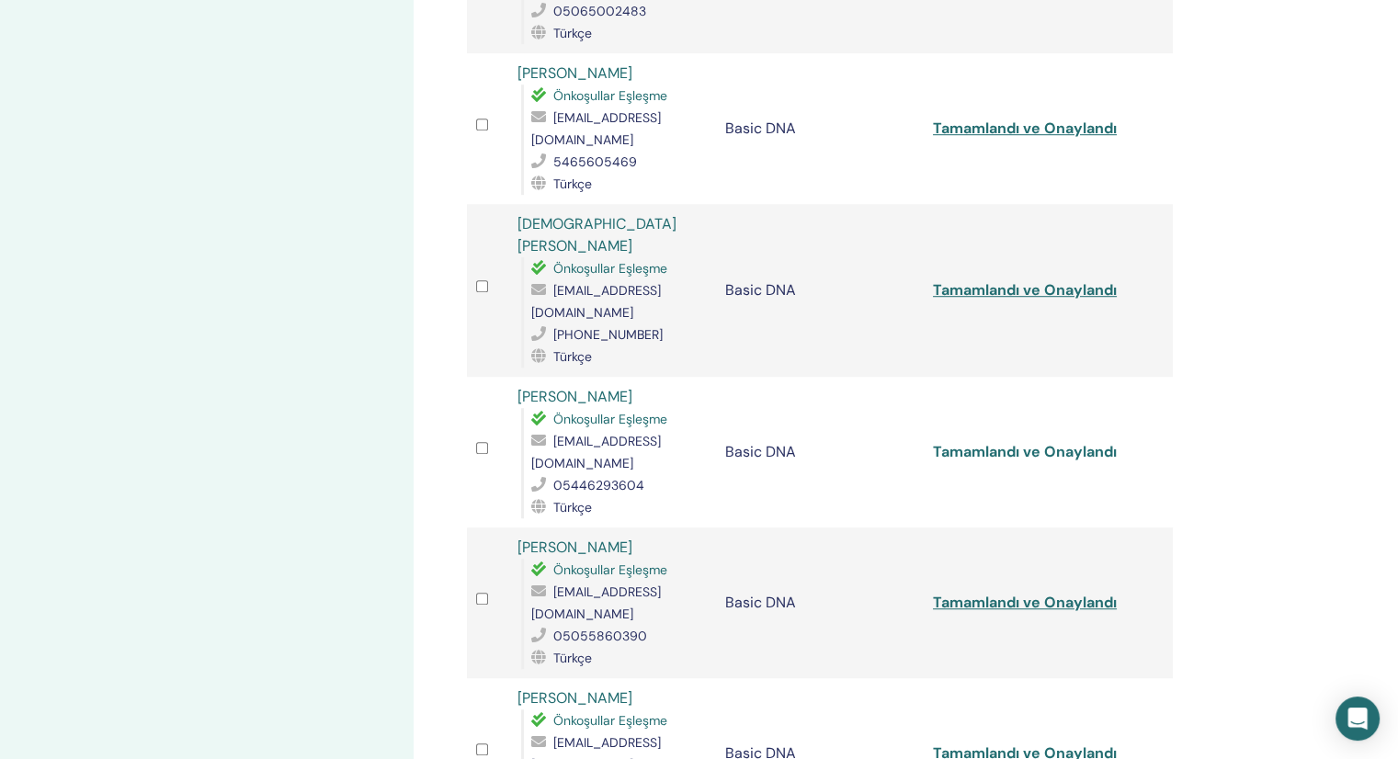
click at [1011, 442] on link "Tamamlandı ve Onaylandı" at bounding box center [1025, 451] width 184 height 19
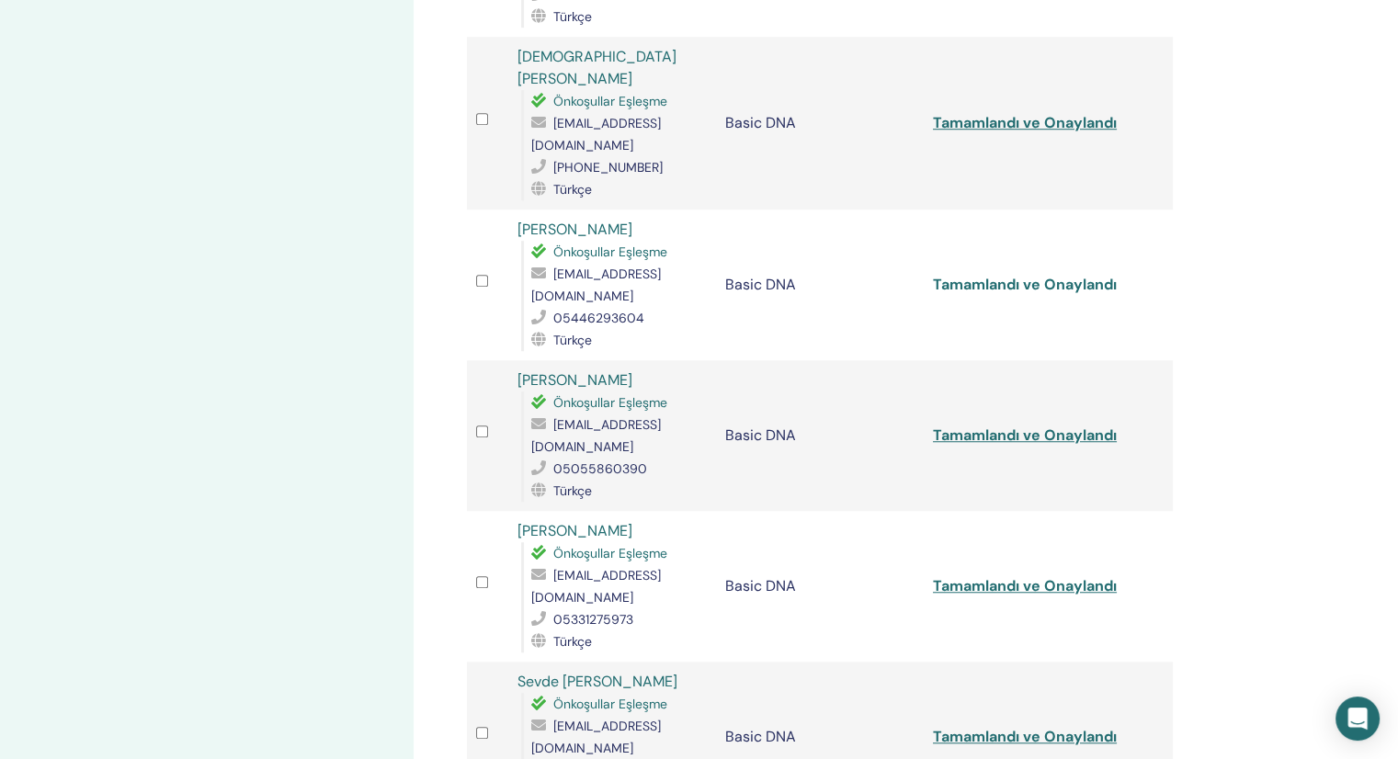
scroll to position [1335, 0]
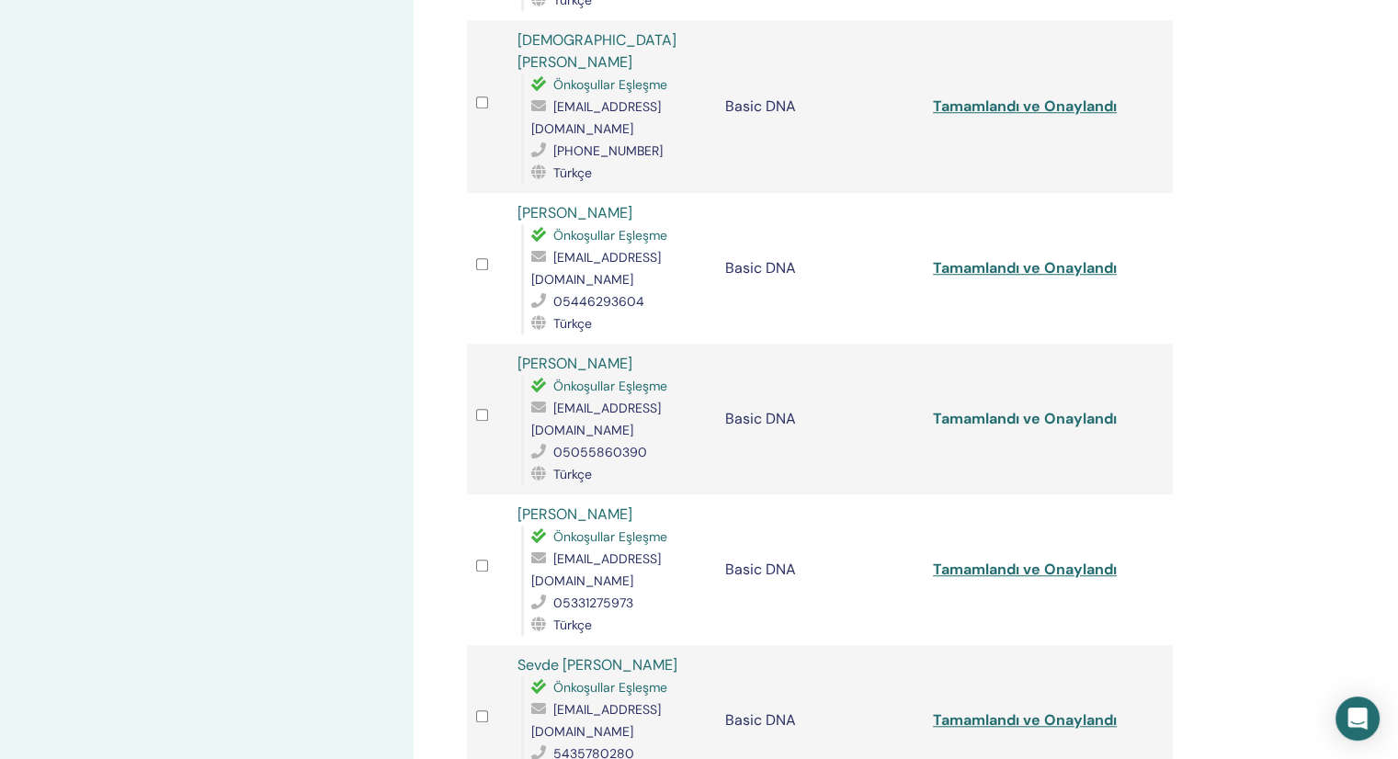
click at [1015, 409] on link "Tamamlandı ve Onaylandı" at bounding box center [1025, 418] width 184 height 19
click at [994, 560] on link "Tamamlandı ve Onaylandı" at bounding box center [1025, 569] width 184 height 19
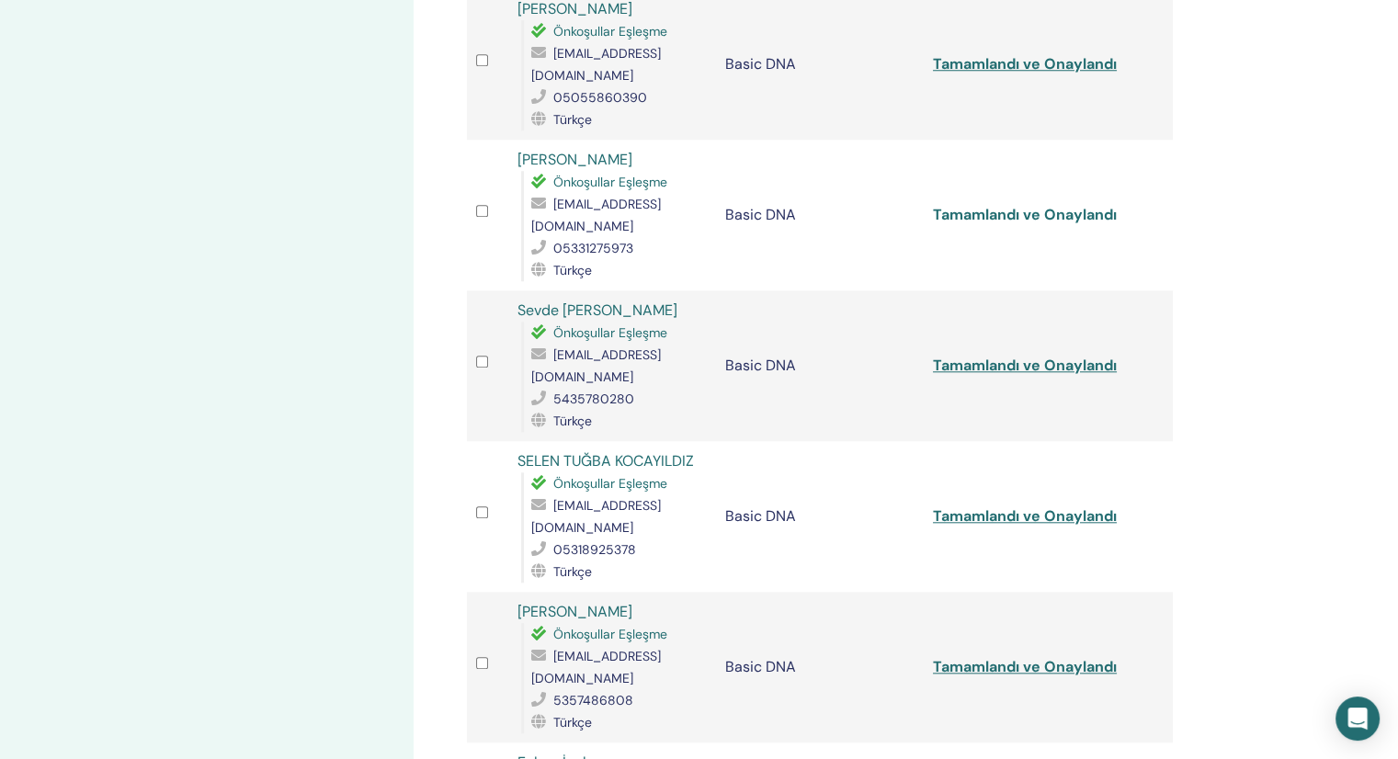
scroll to position [1703, 0]
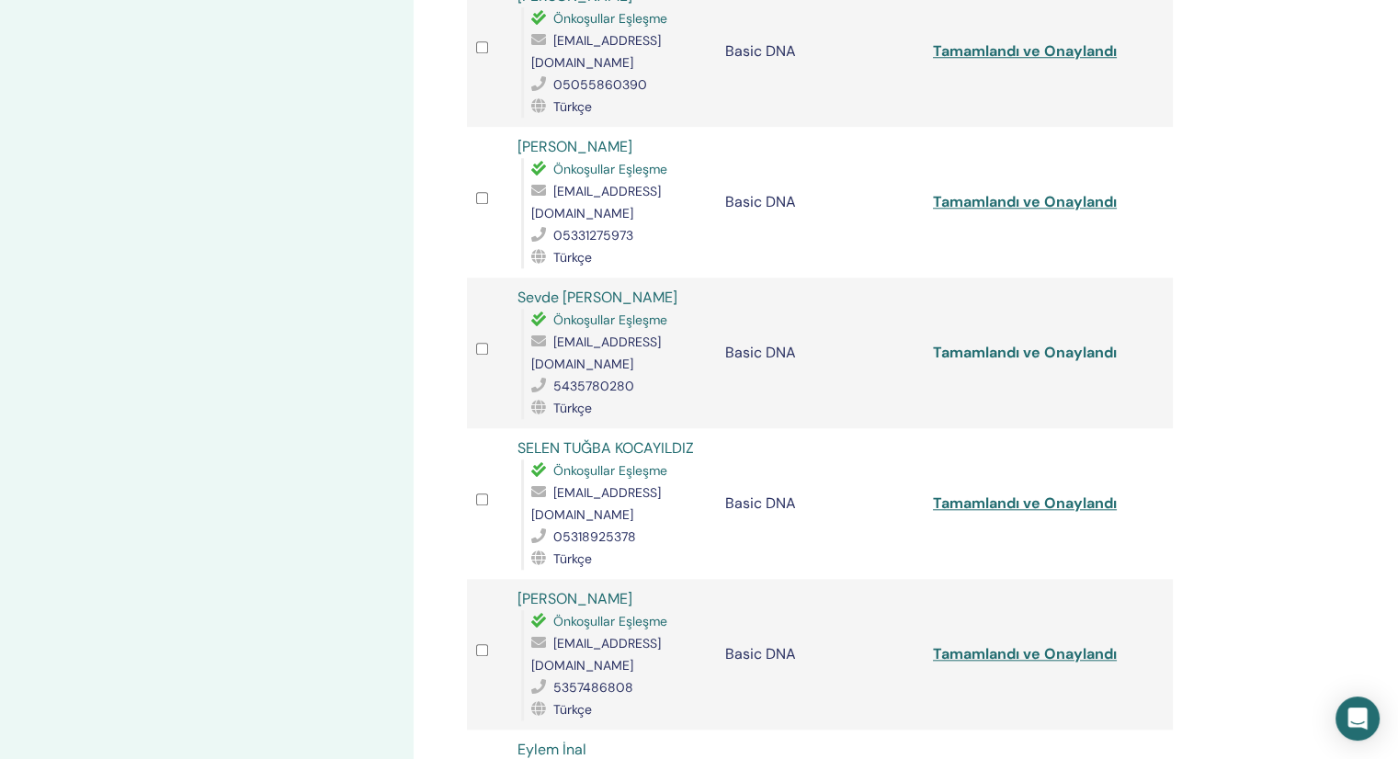
click at [980, 343] on link "Tamamlandı ve Onaylandı" at bounding box center [1025, 352] width 184 height 19
click at [986, 493] on link "Tamamlandı ve Onaylandı" at bounding box center [1025, 502] width 184 height 19
click at [983, 644] on link "Tamamlandı ve Onaylandı" at bounding box center [1025, 653] width 184 height 19
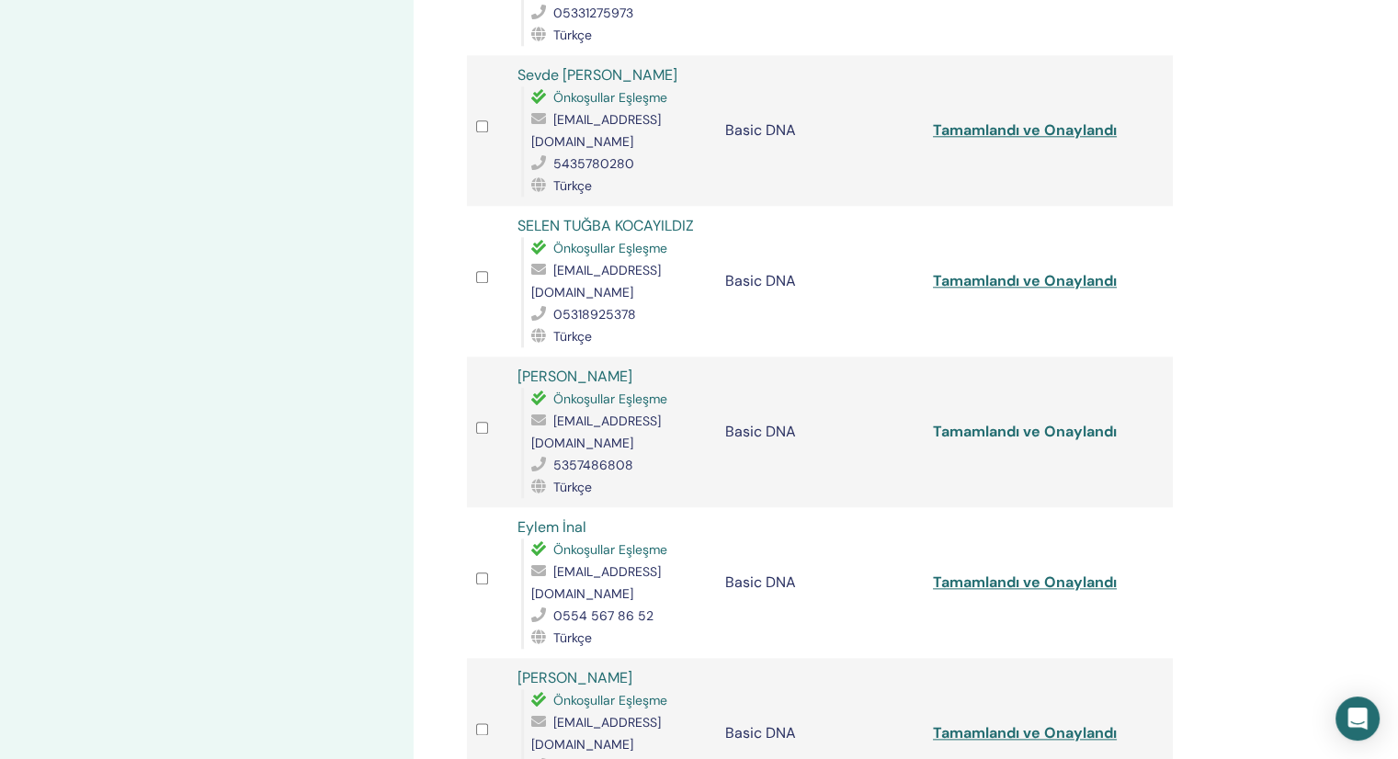
scroll to position [1978, 0]
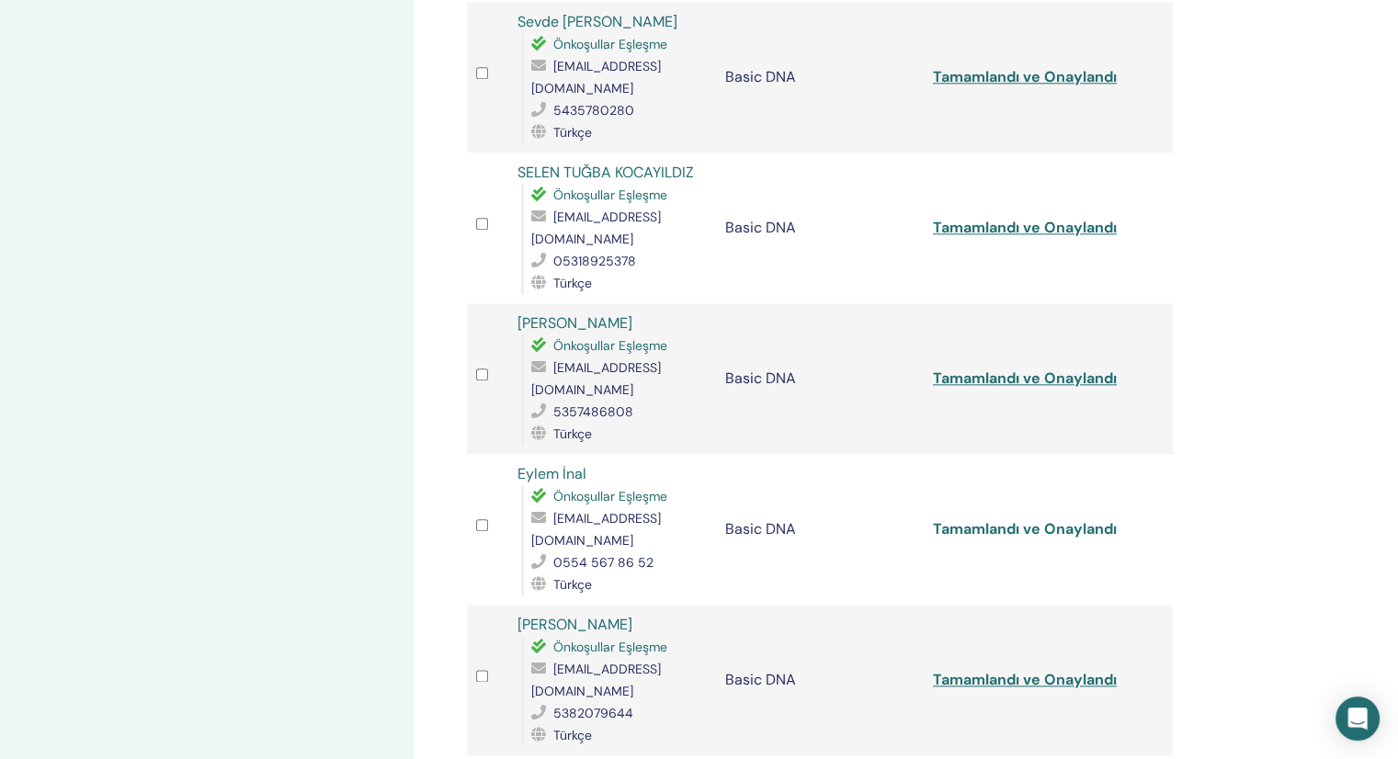
click at [998, 519] on link "Tamamlandı ve Onaylandı" at bounding box center [1025, 528] width 184 height 19
click at [1007, 670] on link "Tamamlandı ve Onaylandı" at bounding box center [1025, 679] width 184 height 19
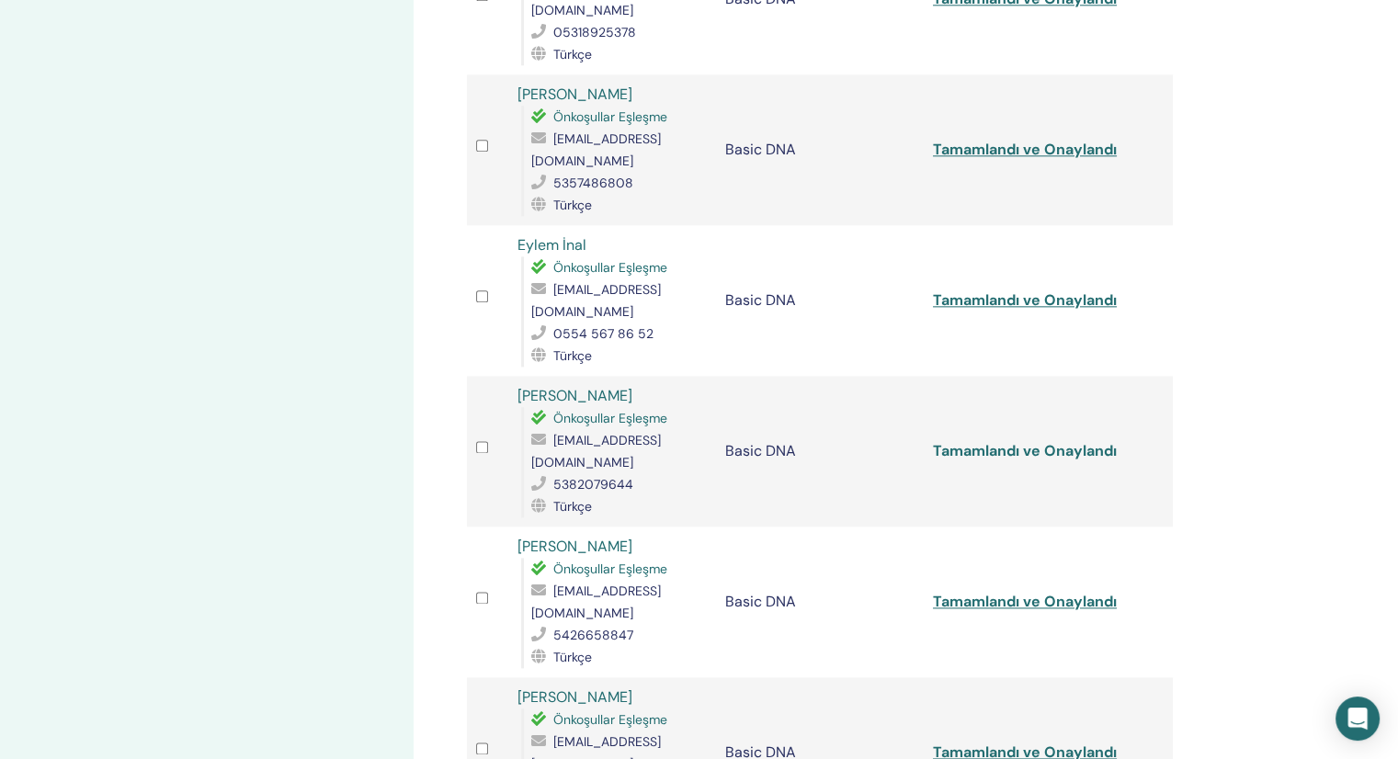
scroll to position [2254, 0]
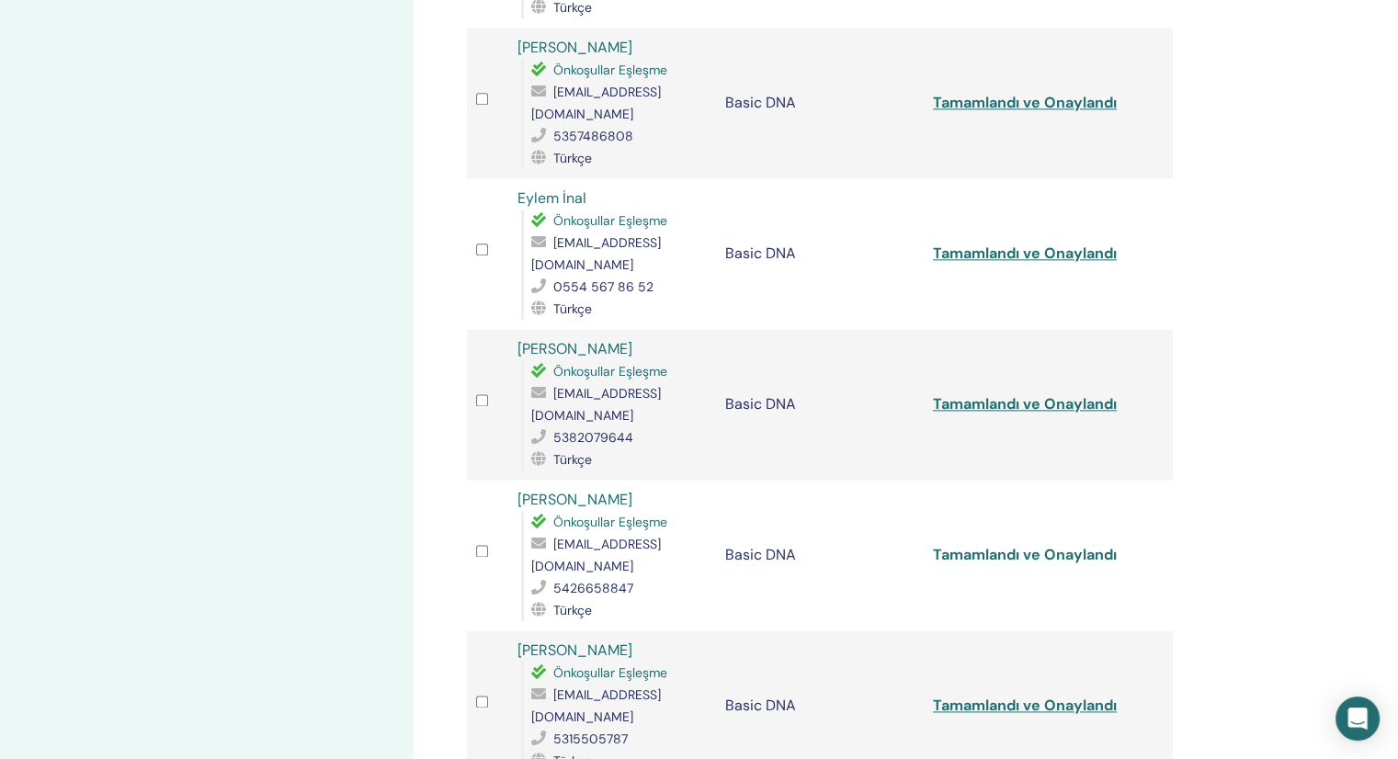
click at [985, 545] on link "Tamamlandı ve Onaylandı" at bounding box center [1025, 554] width 184 height 19
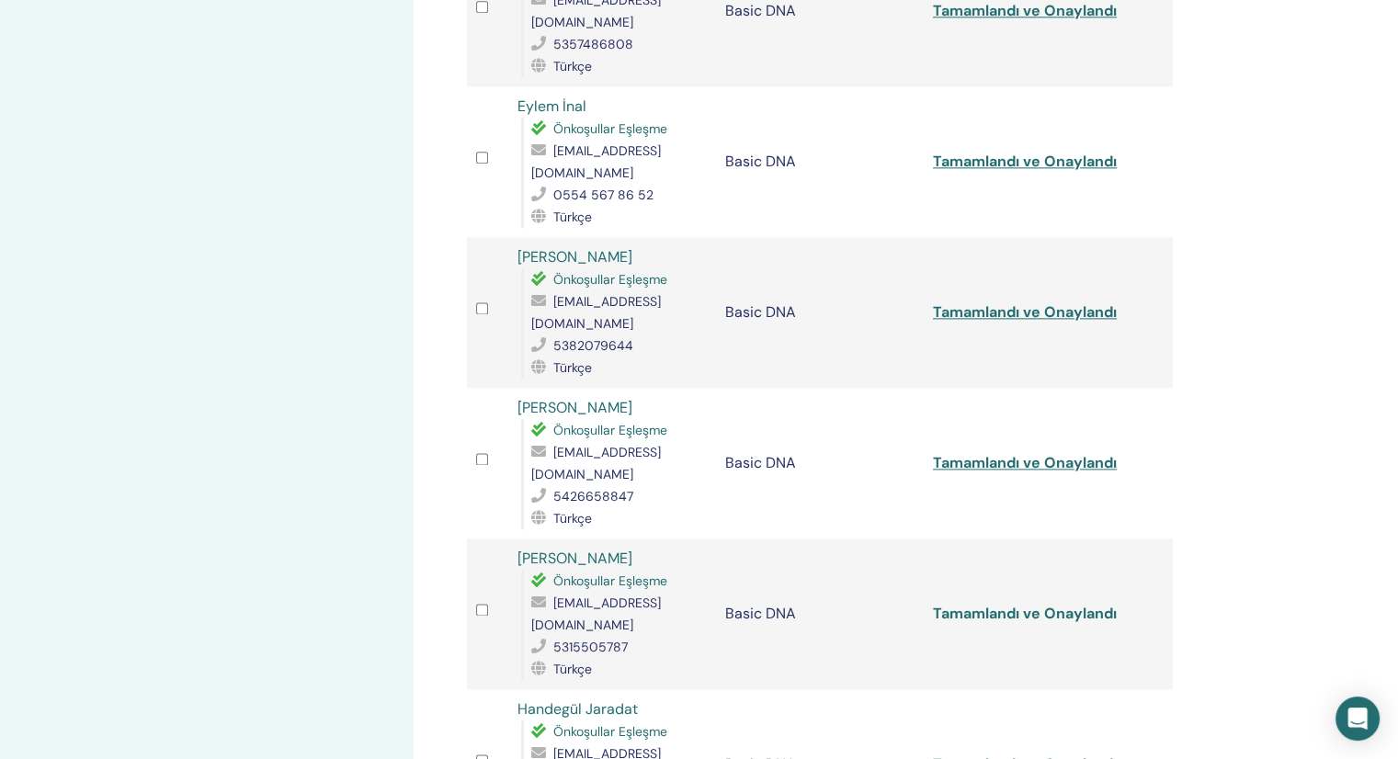
click at [967, 604] on link "Tamamlandı ve Onaylandı" at bounding box center [1025, 613] width 184 height 19
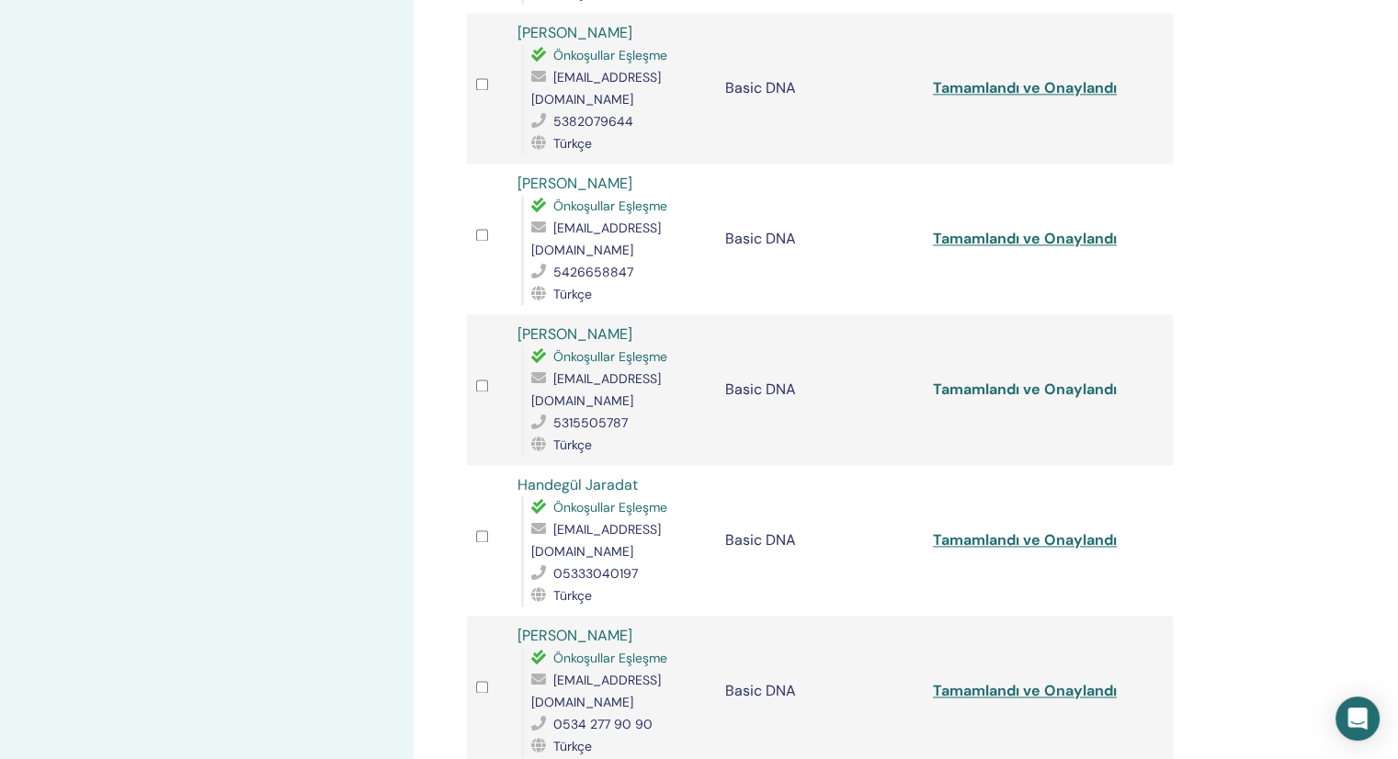
scroll to position [2621, 0]
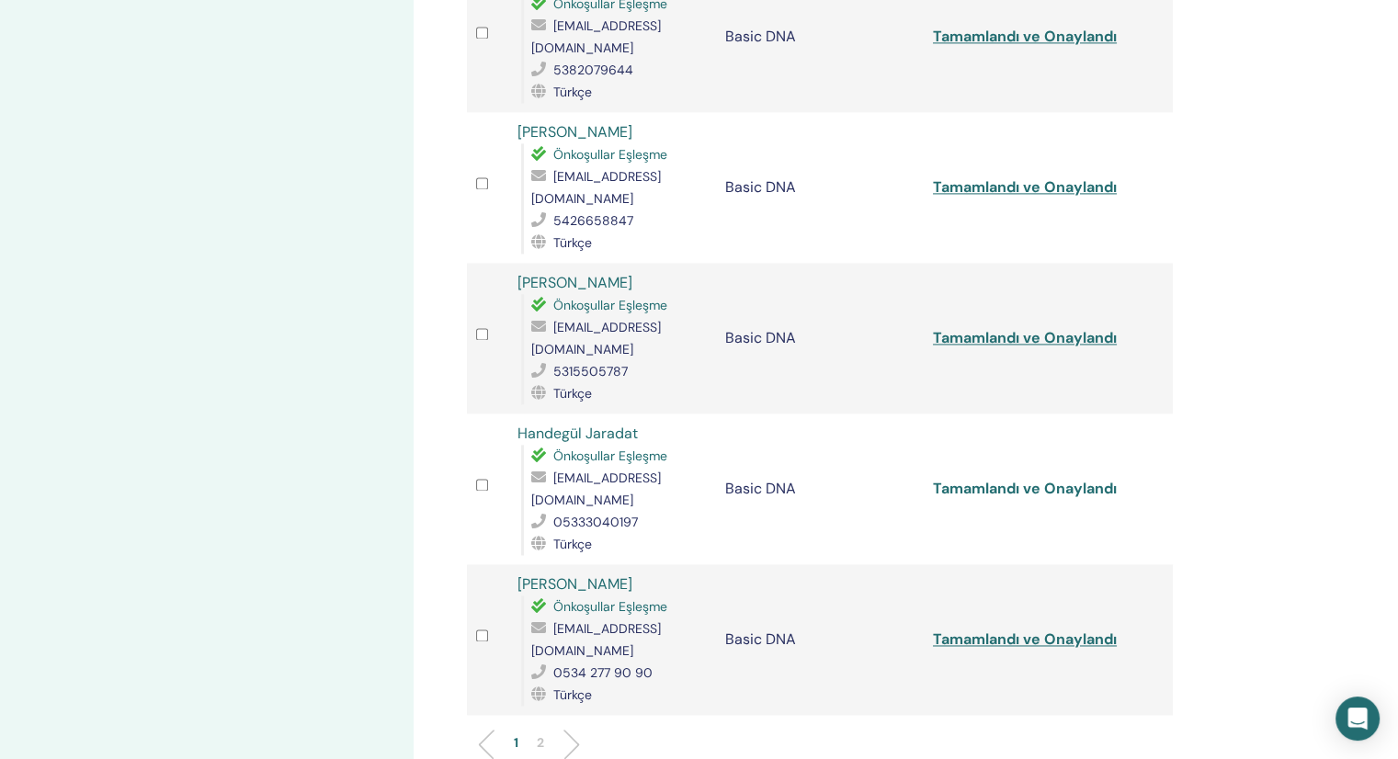
click at [977, 479] on link "Tamamlandı ve Onaylandı" at bounding box center [1025, 488] width 184 height 19
click at [1007, 629] on link "Tamamlandı ve Onaylandı" at bounding box center [1025, 638] width 184 height 19
click at [572, 729] on li at bounding box center [564, 744] width 31 height 31
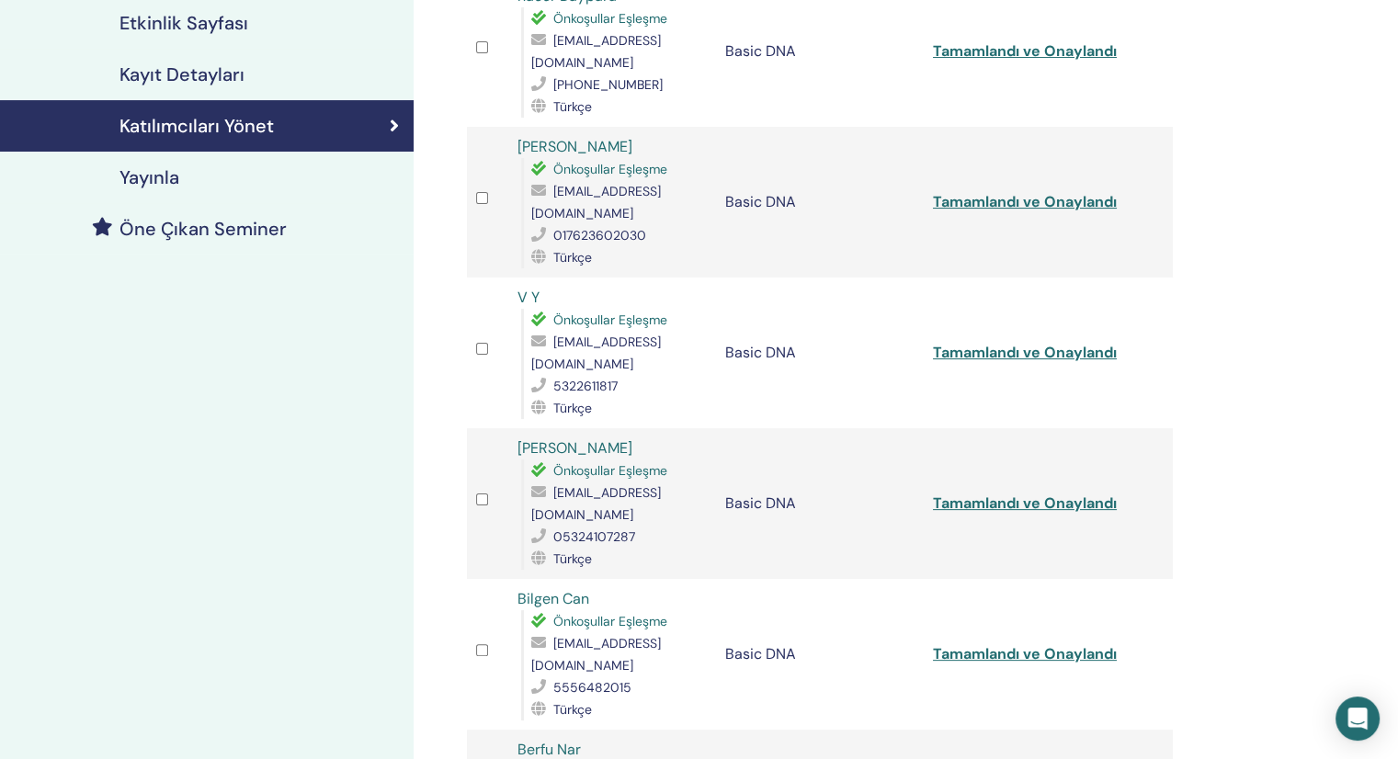
scroll to position [49, 0]
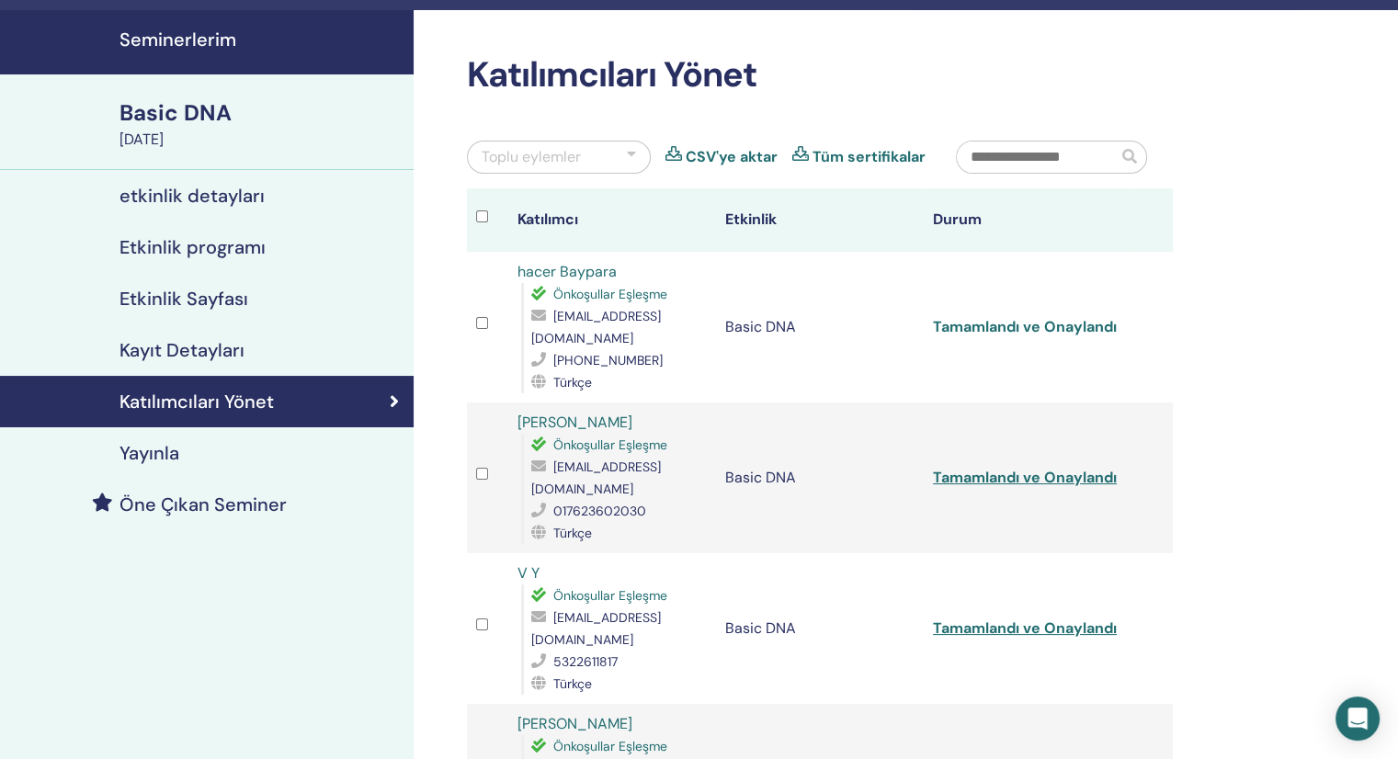
click at [1067, 322] on link "Tamamlandı ve Onaylandı" at bounding box center [1025, 326] width 184 height 19
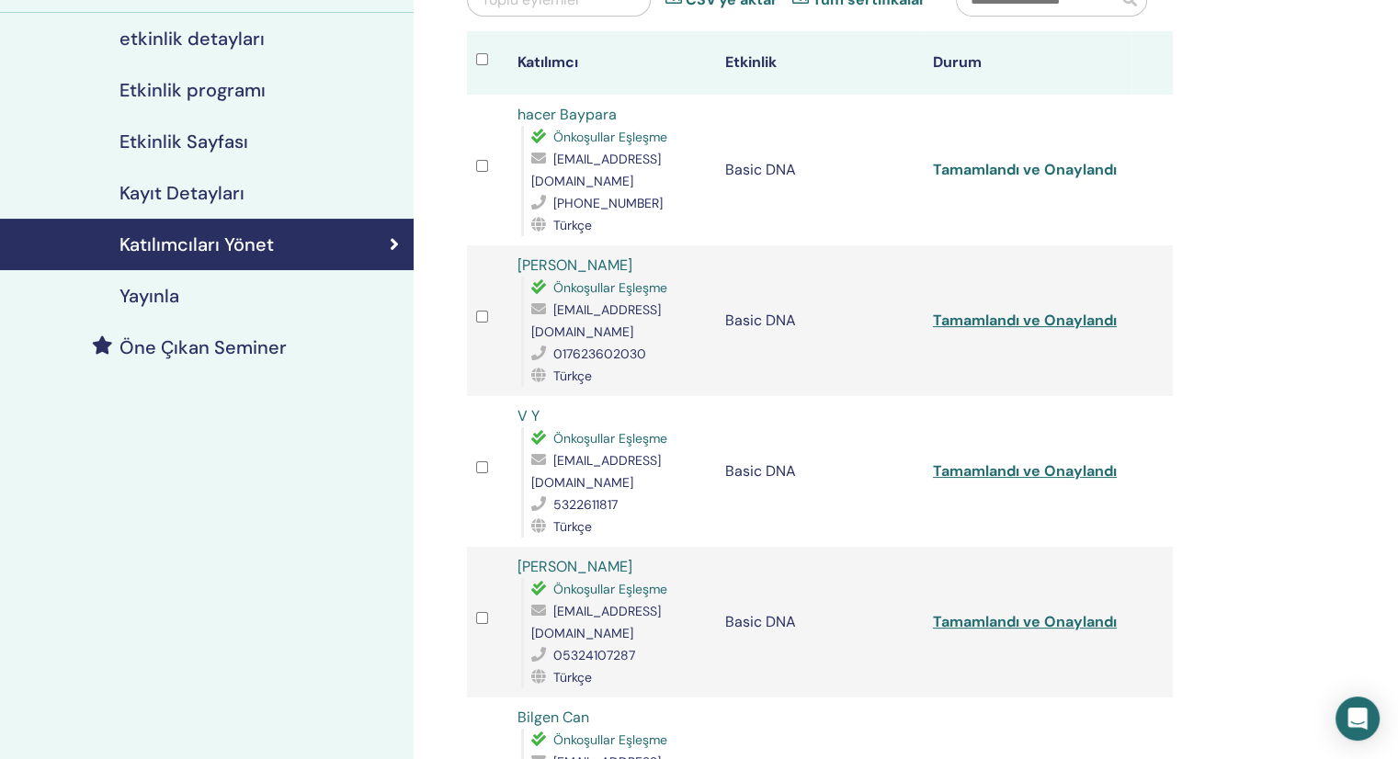
scroll to position [232, 0]
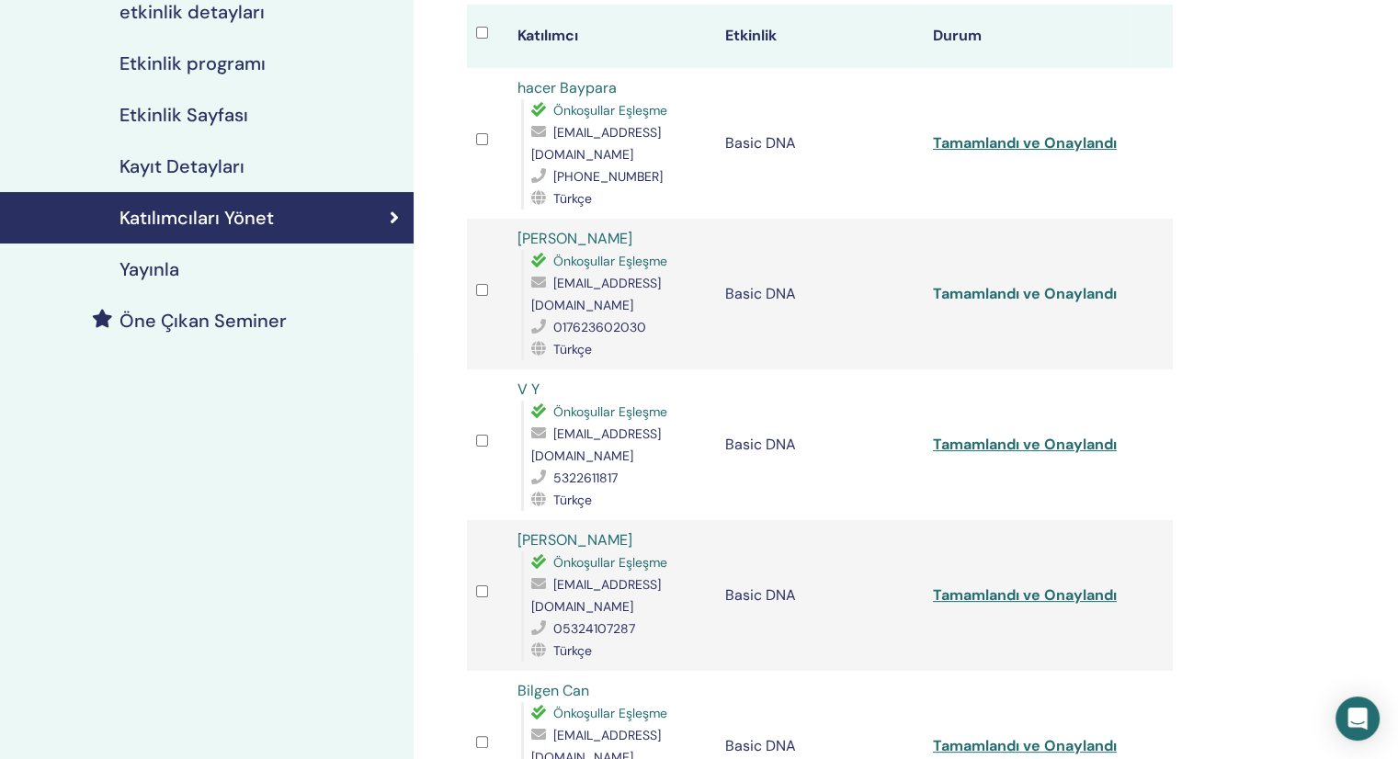
click at [975, 284] on link "Tamamlandı ve Onaylandı" at bounding box center [1025, 293] width 184 height 19
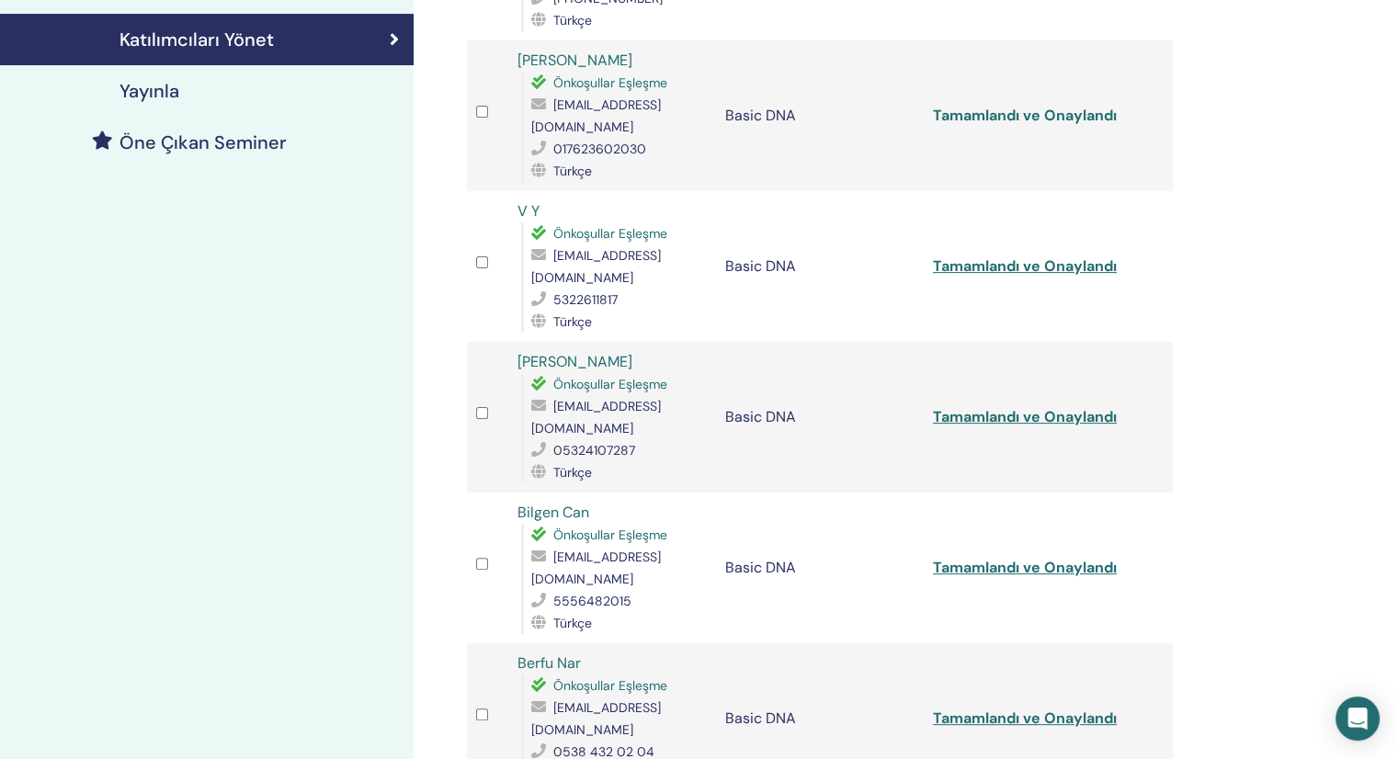
scroll to position [416, 0]
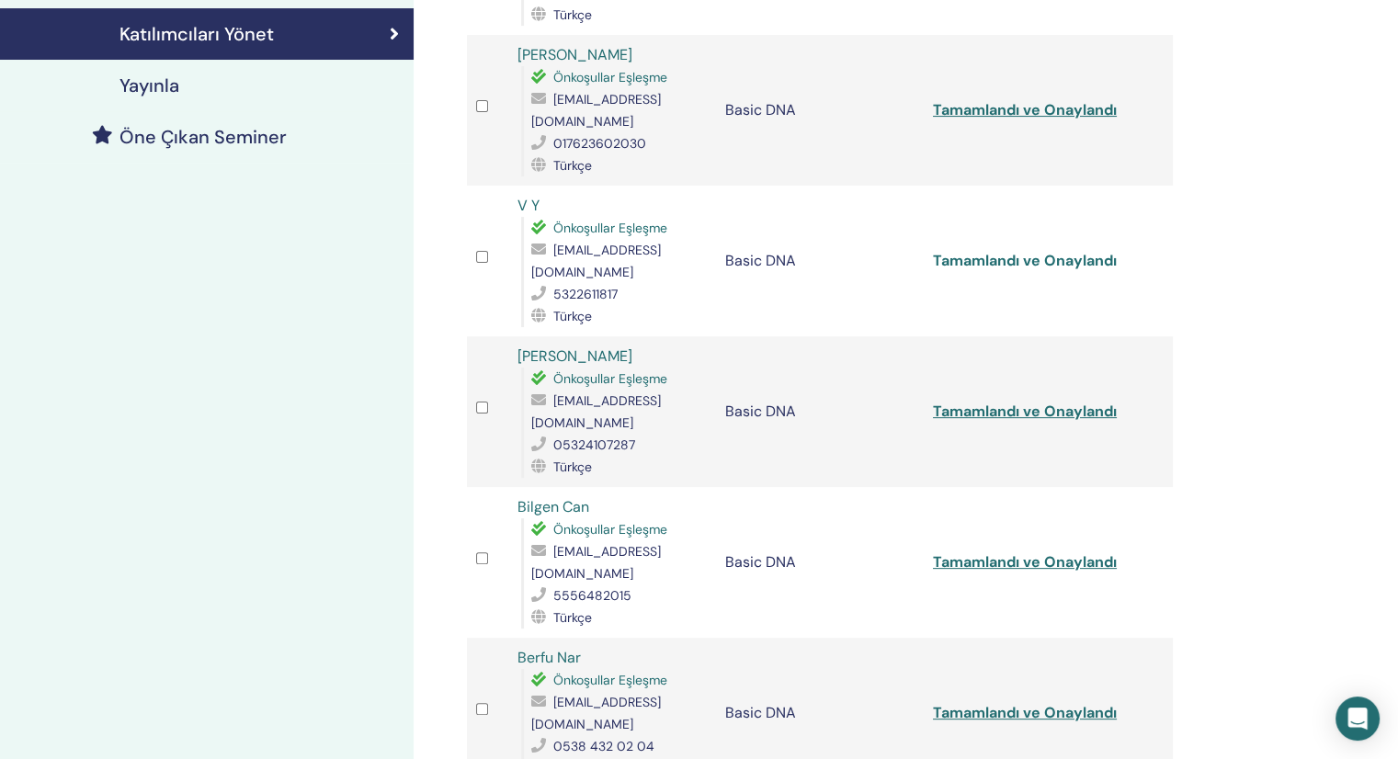
click at [991, 251] on link "Tamamlandı ve Onaylandı" at bounding box center [1025, 260] width 184 height 19
click at [950, 402] on link "Tamamlandı ve Onaylandı" at bounding box center [1025, 411] width 184 height 19
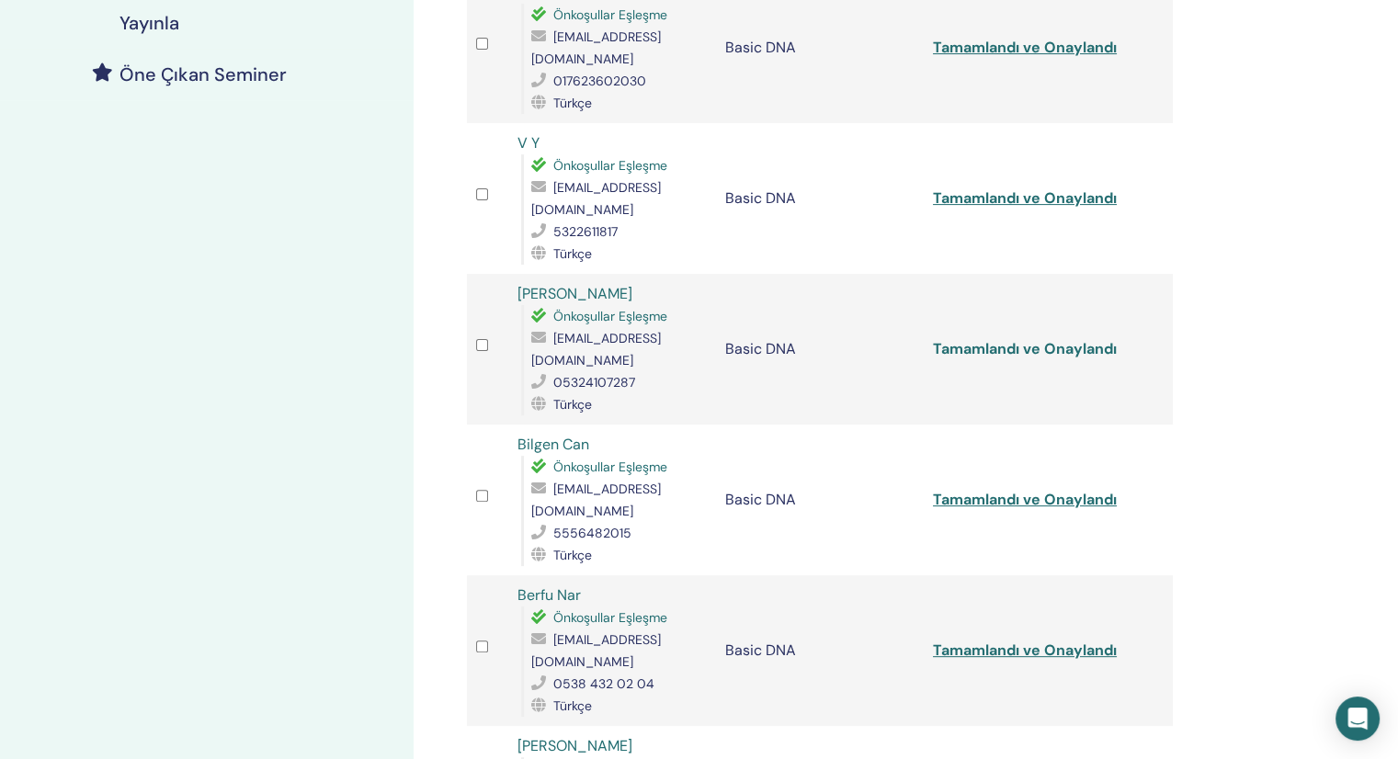
scroll to position [600, 0]
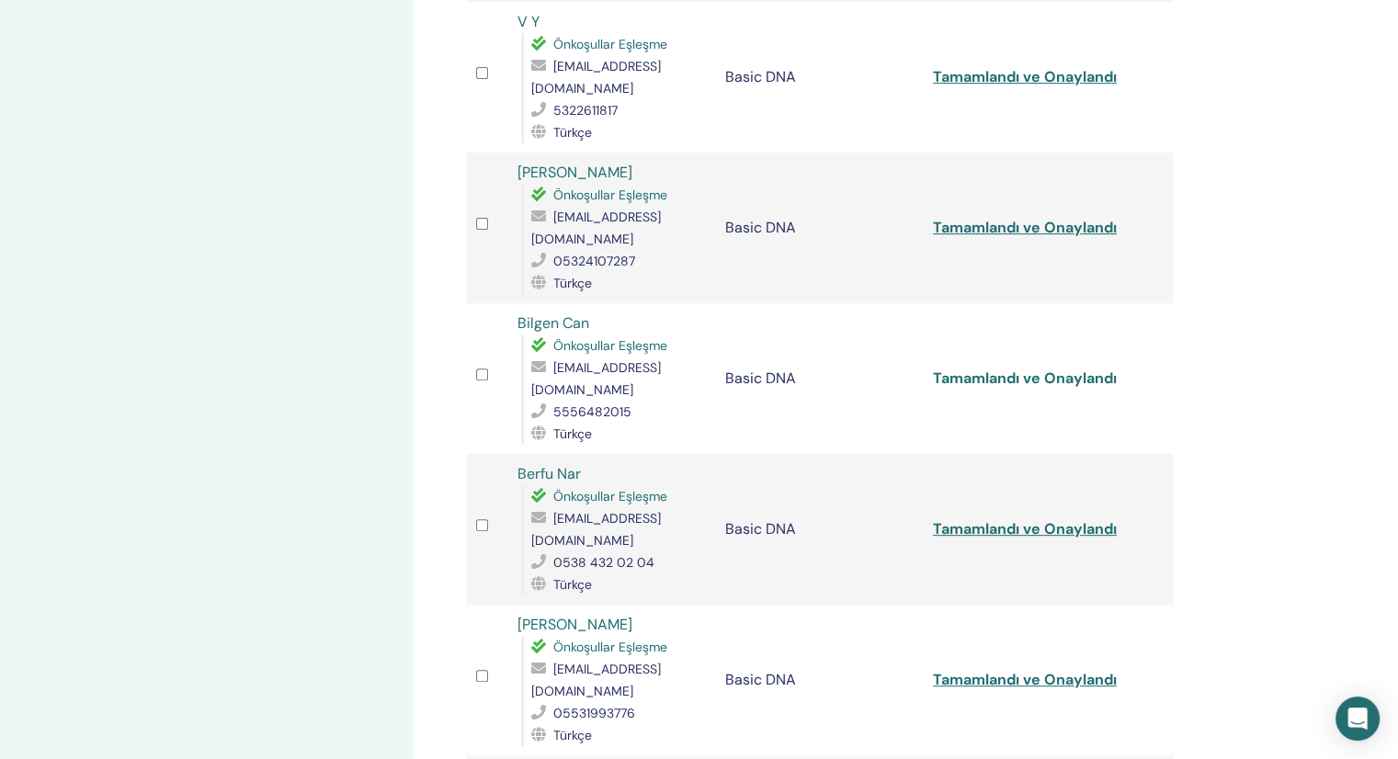
click at [982, 368] on link "Tamamlandı ve Onaylandı" at bounding box center [1025, 377] width 184 height 19
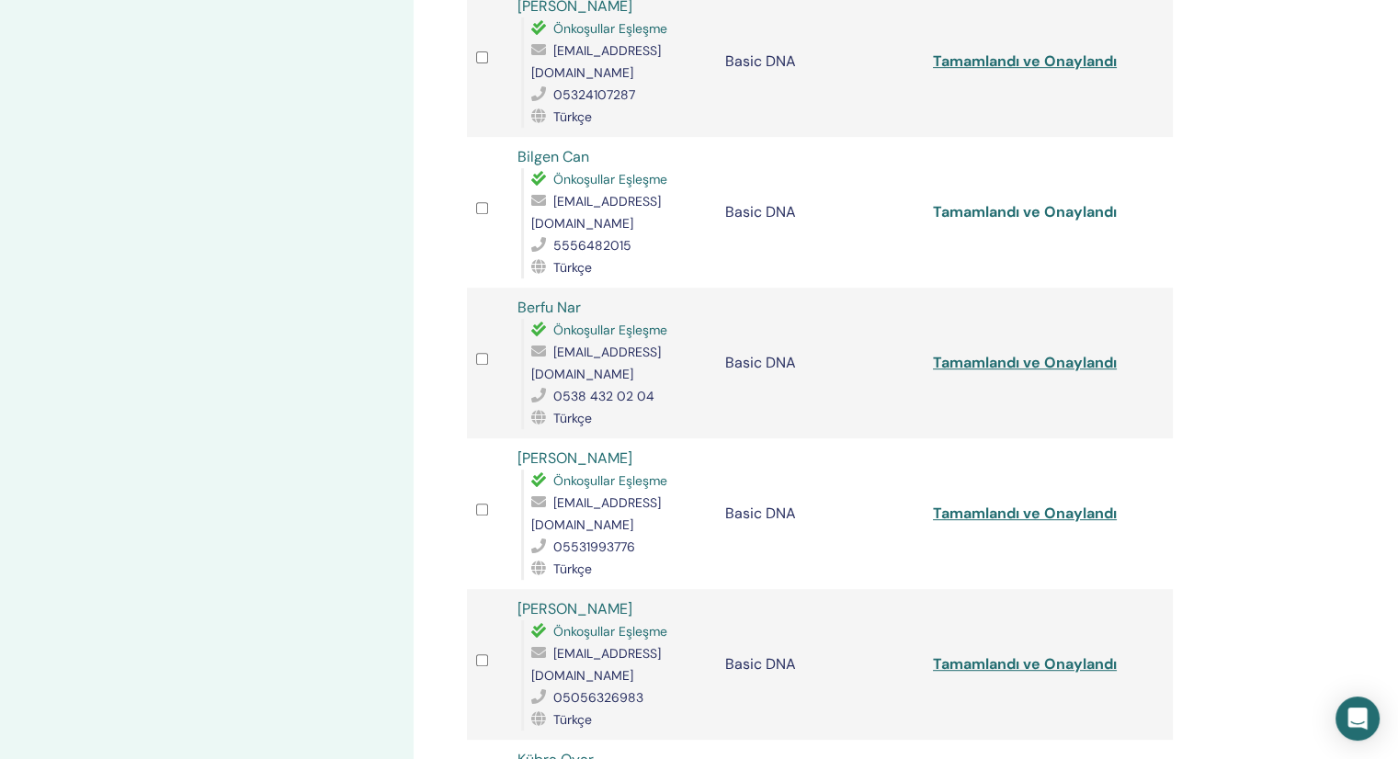
scroll to position [784, 0]
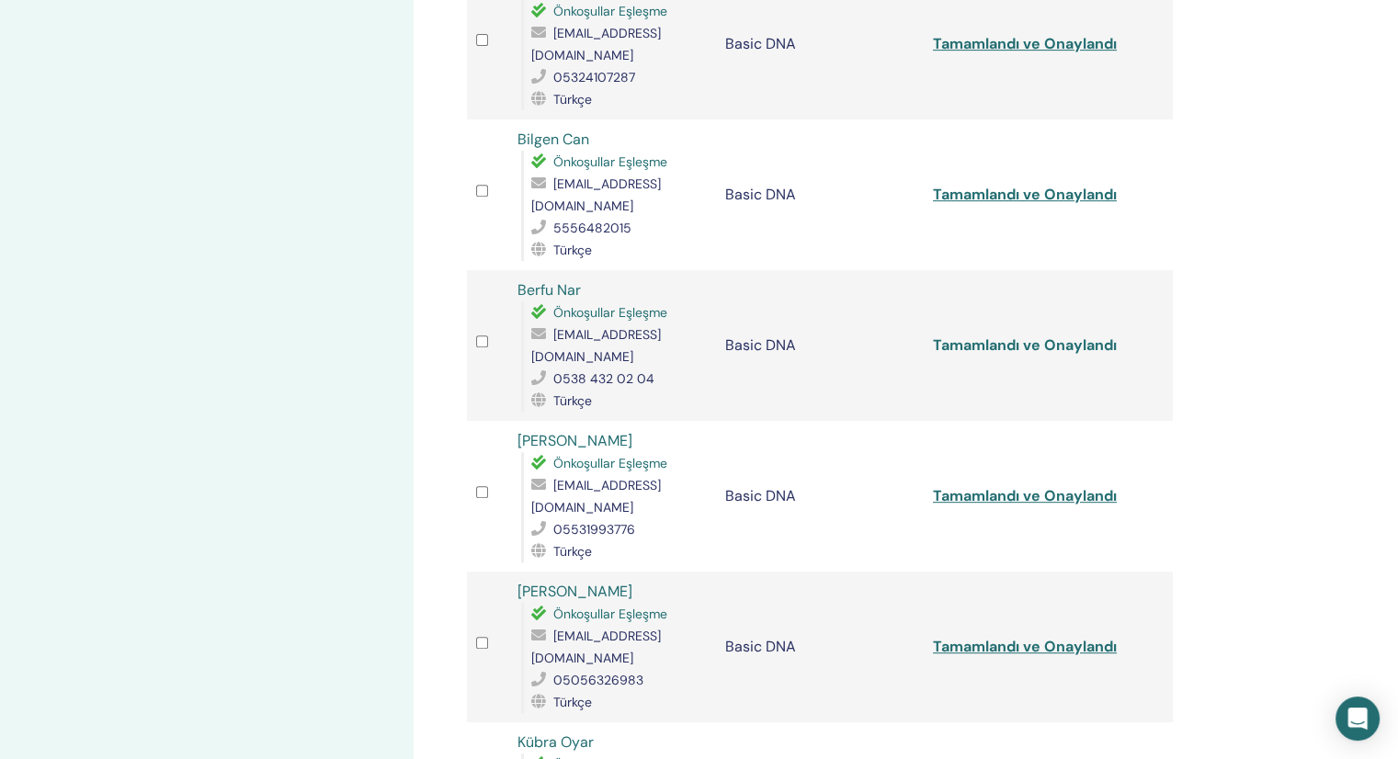
click at [959, 335] on link "Tamamlandı ve Onaylandı" at bounding box center [1025, 344] width 184 height 19
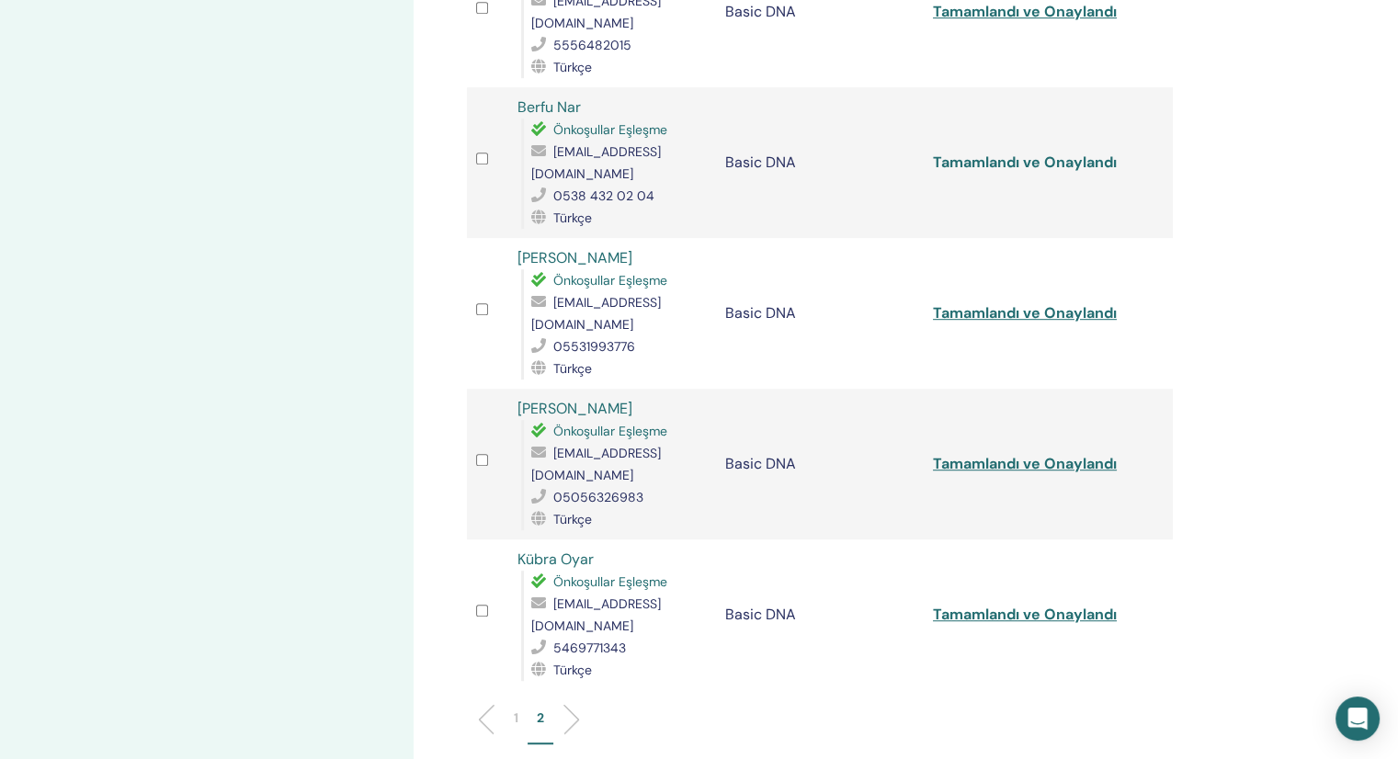
scroll to position [968, 0]
click at [967, 302] on link "Tamamlandı ve Onaylandı" at bounding box center [1025, 311] width 184 height 19
click at [961, 453] on link "Tamamlandı ve Onaylandı" at bounding box center [1025, 462] width 184 height 19
click at [970, 604] on link "Tamamlandı ve Onaylandı" at bounding box center [1025, 613] width 184 height 19
click at [482, 703] on li at bounding box center [493, 718] width 31 height 31
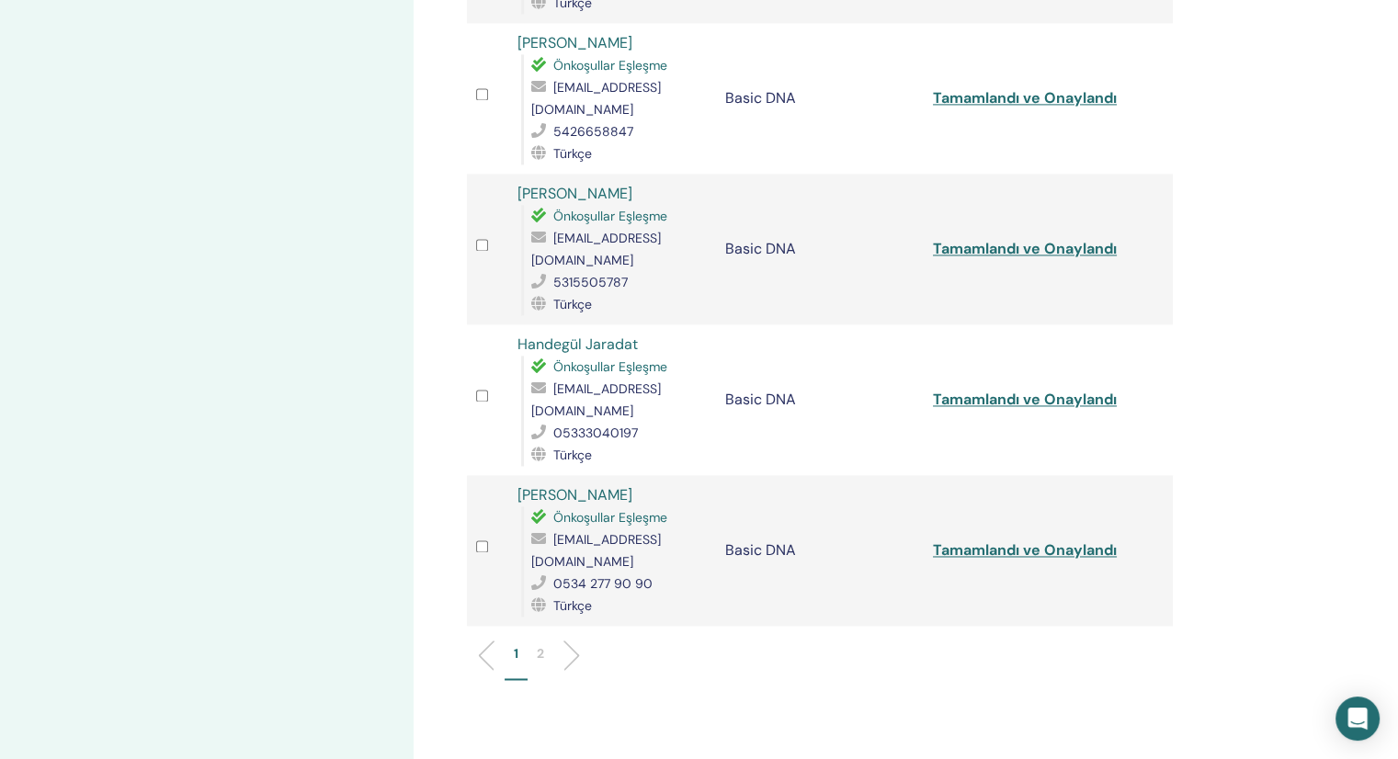
scroll to position [2713, 0]
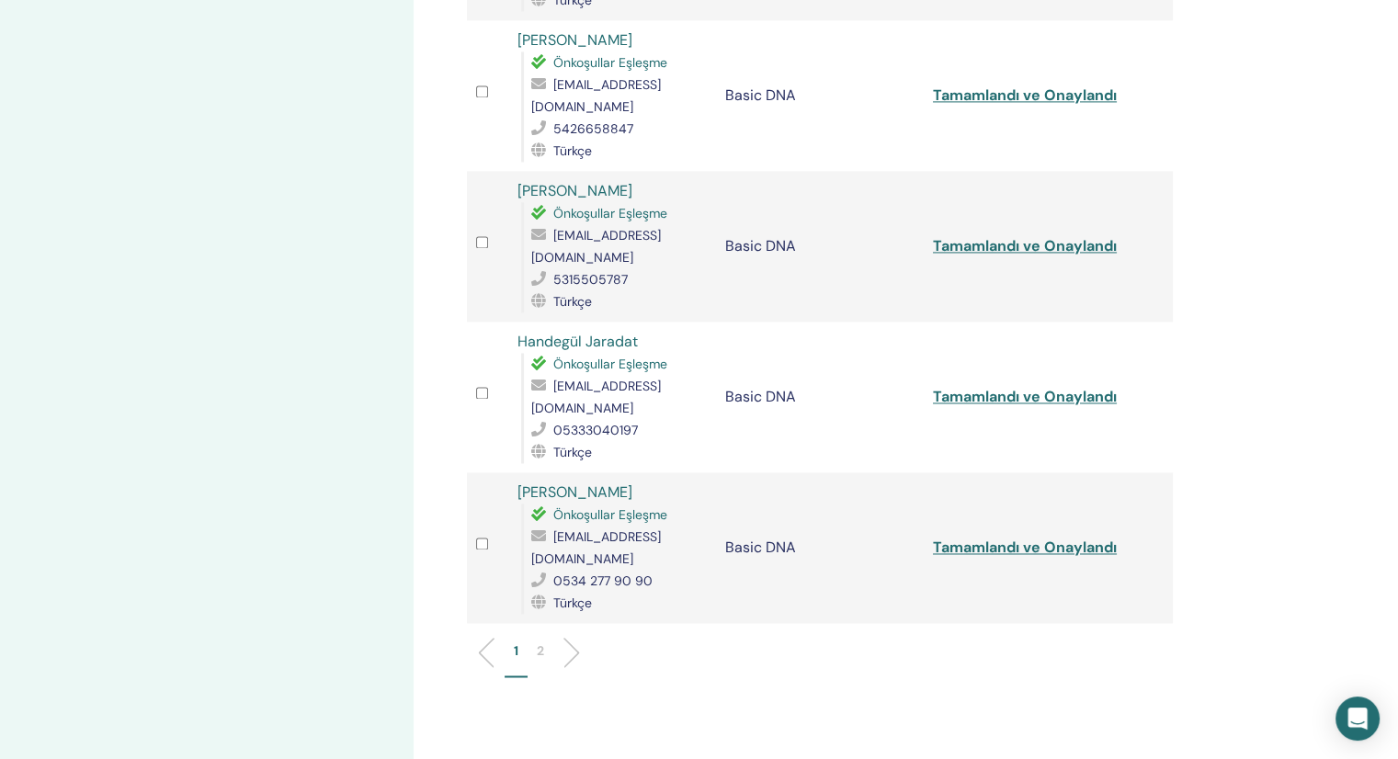
click at [560, 637] on li at bounding box center [564, 652] width 31 height 31
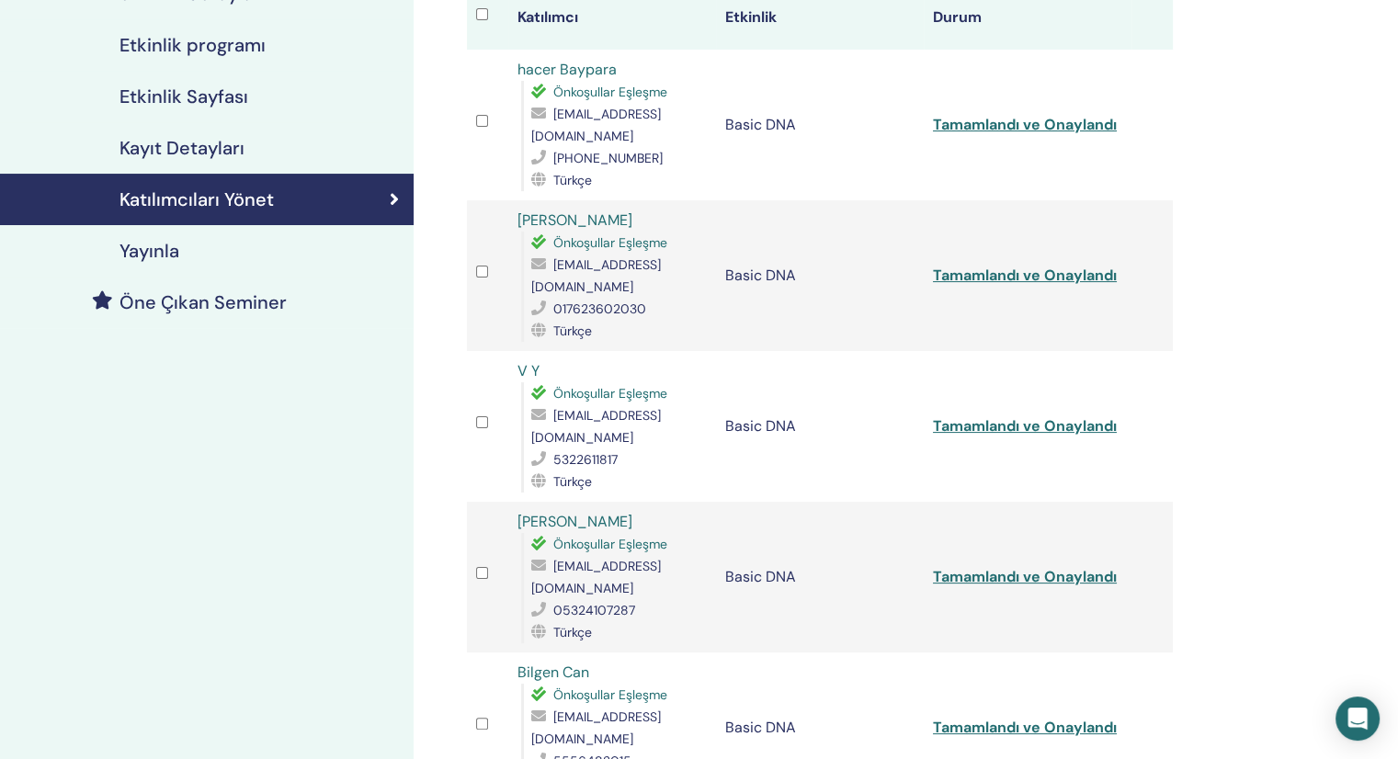
scroll to position [0, 0]
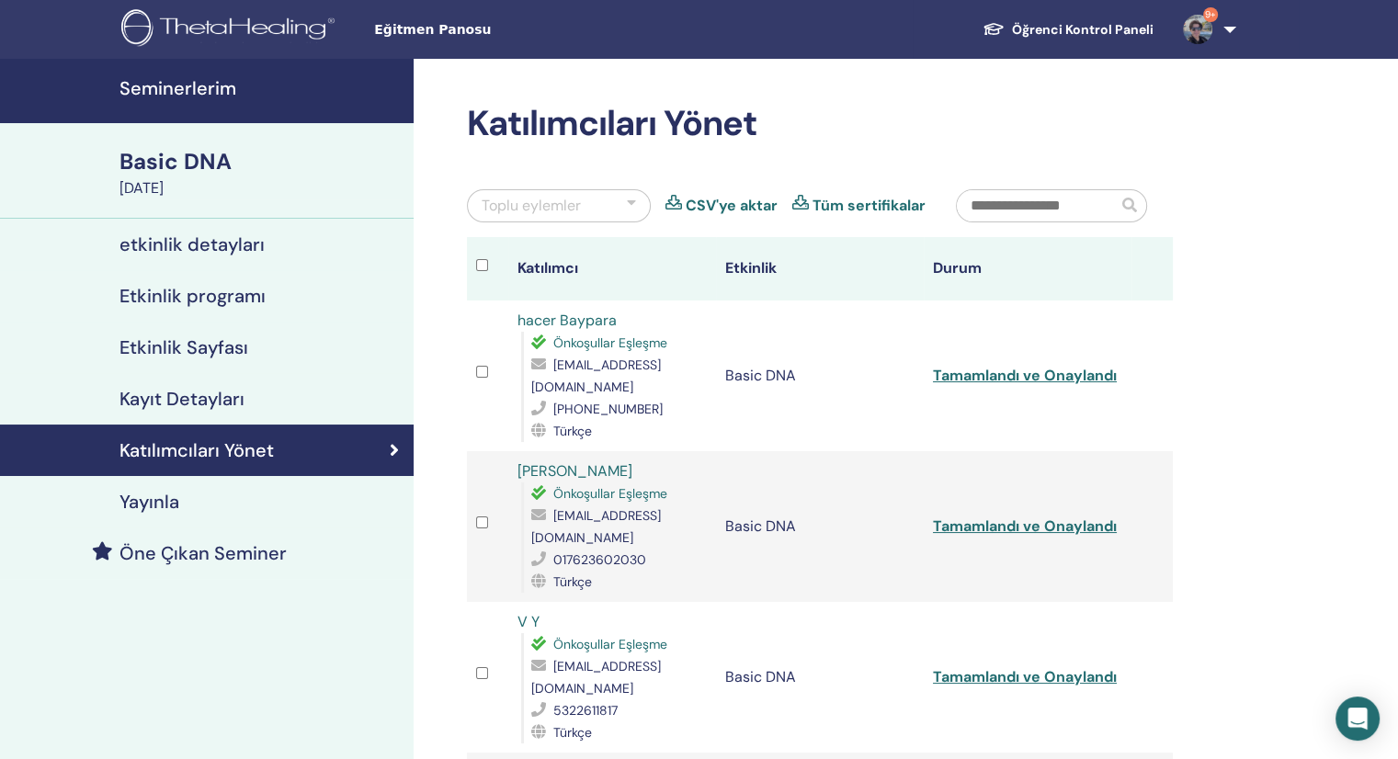
click at [1021, 206] on input "text" at bounding box center [1037, 205] width 161 height 31
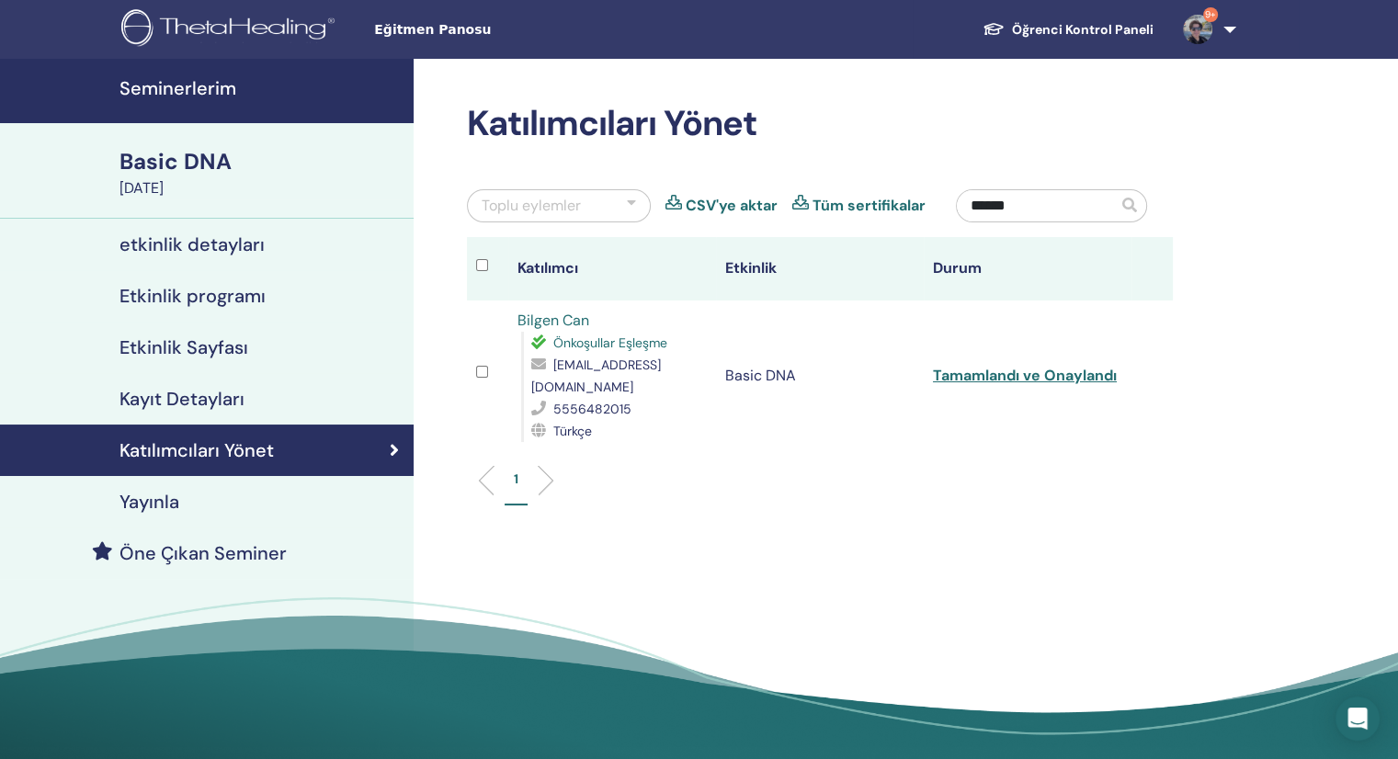
type input "******"
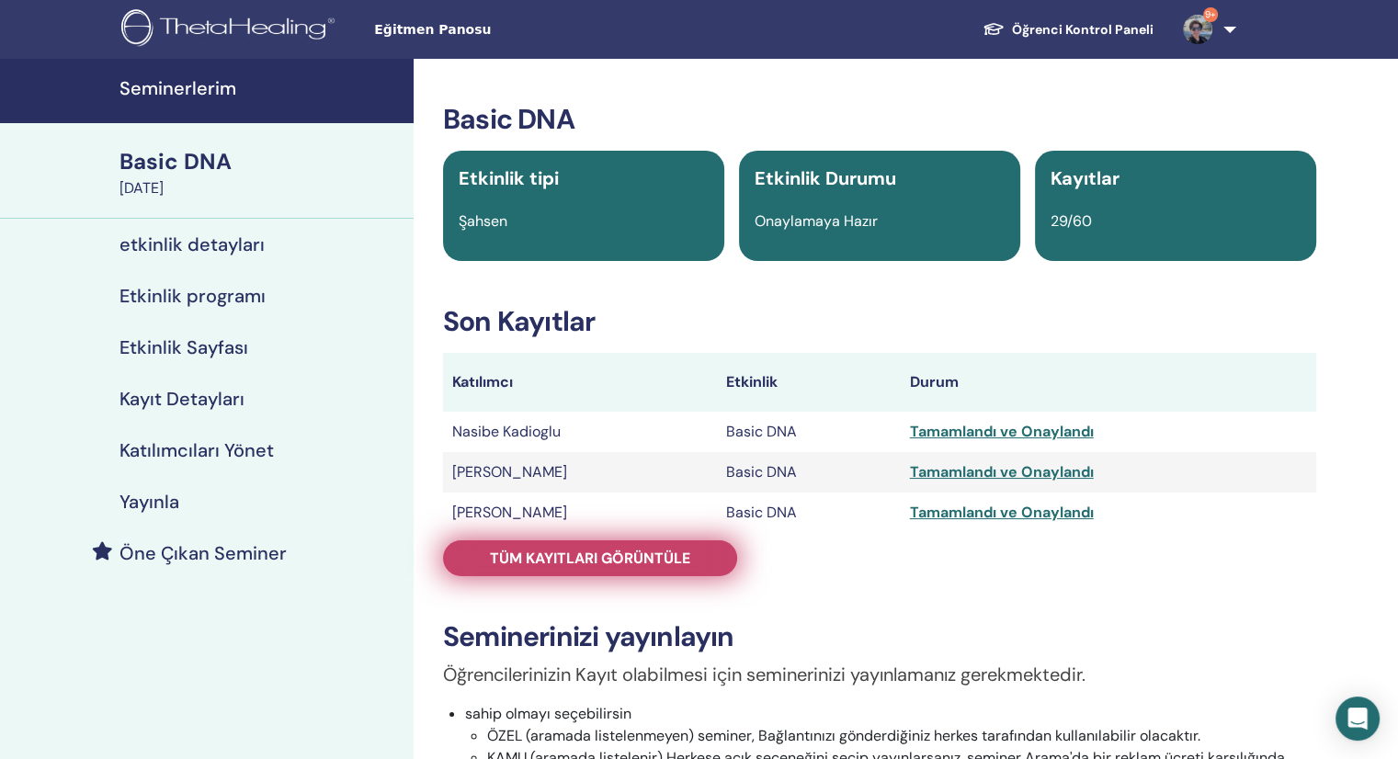
click at [592, 549] on span "Tüm kayıtları görüntüle" at bounding box center [590, 558] width 200 height 19
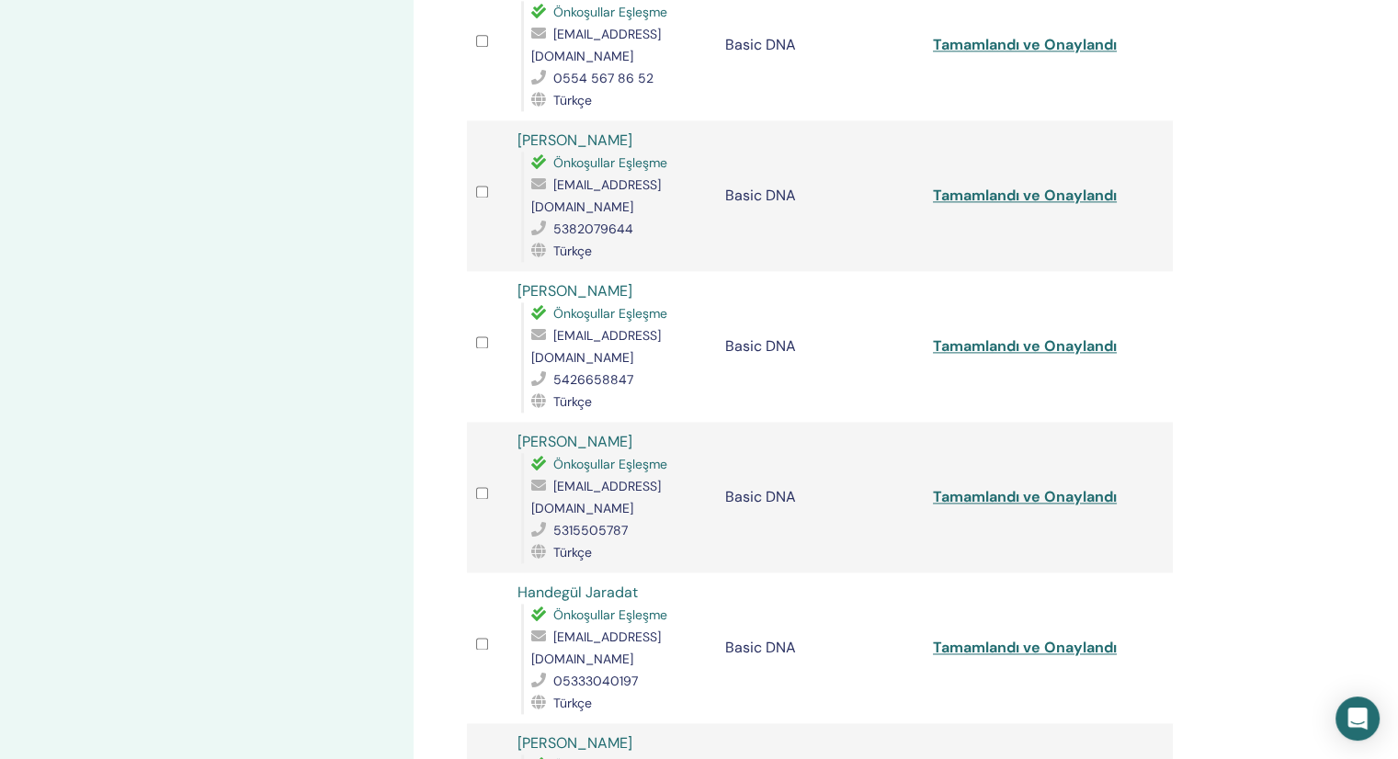
scroll to position [2481, 0]
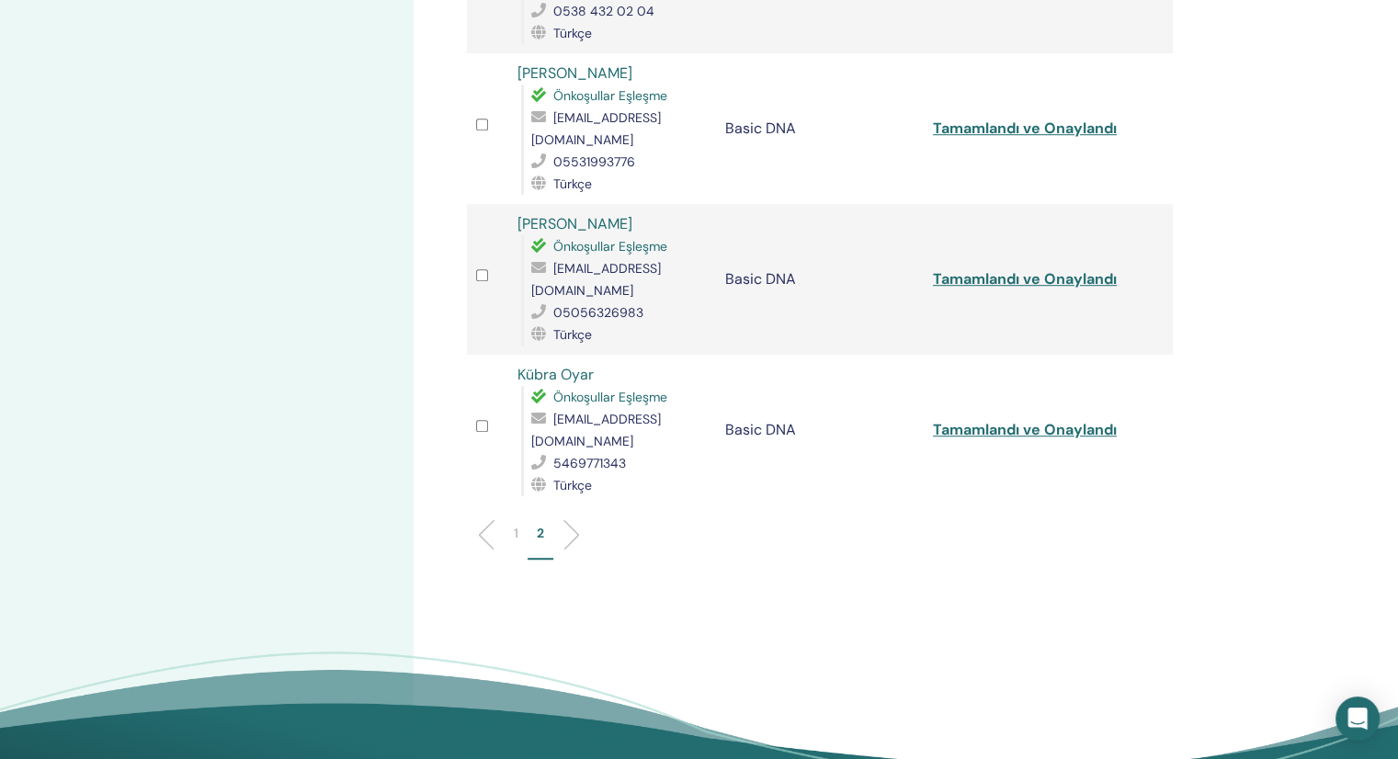
scroll to position [1427, 0]
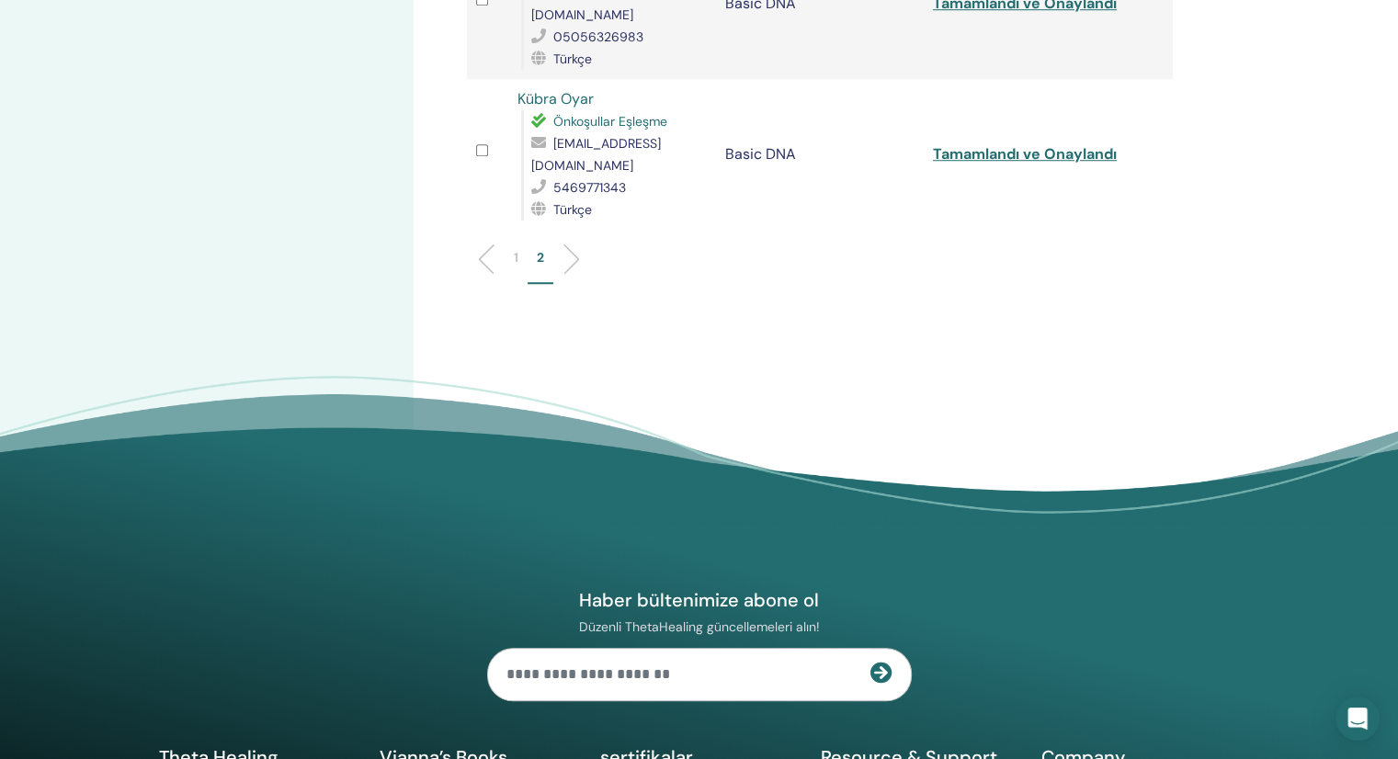
click at [515, 248] on p "1" at bounding box center [516, 257] width 5 height 19
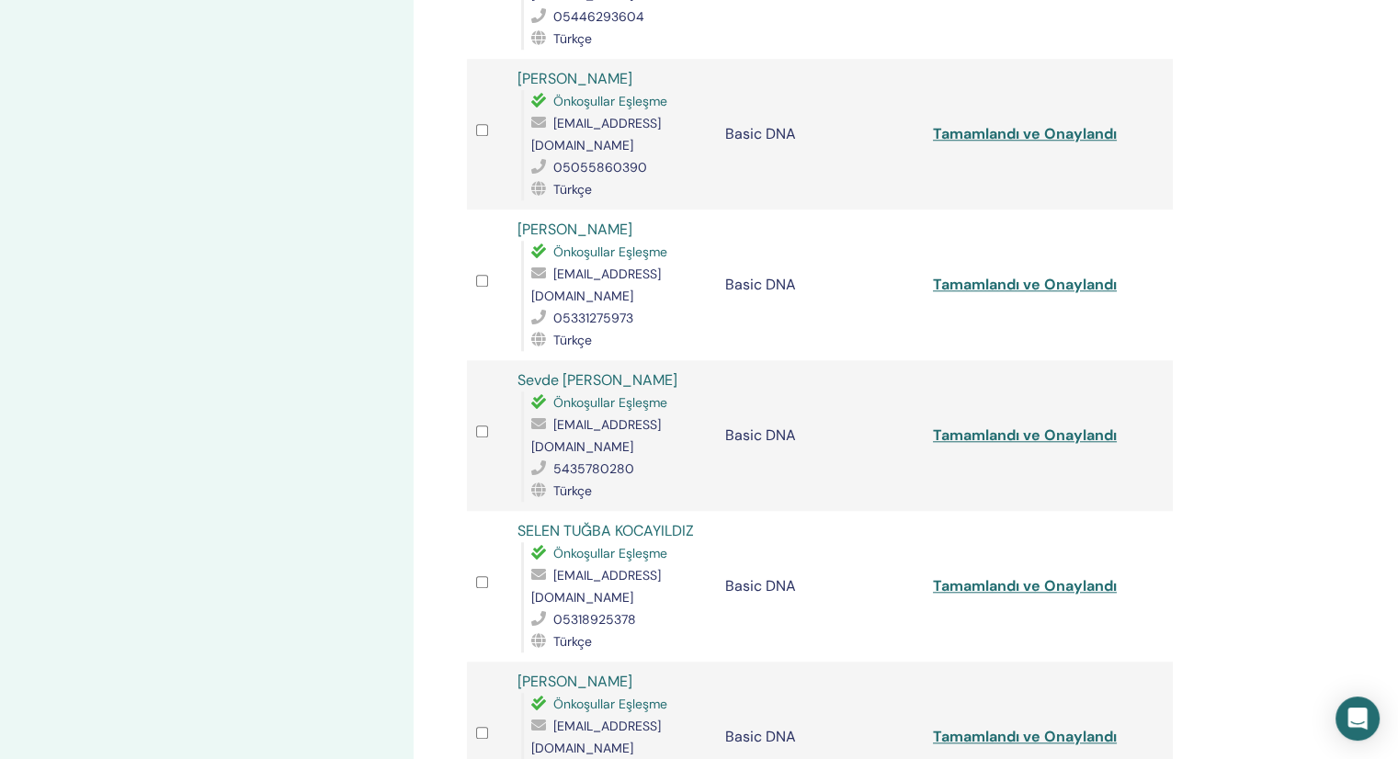
scroll to position [1611, 0]
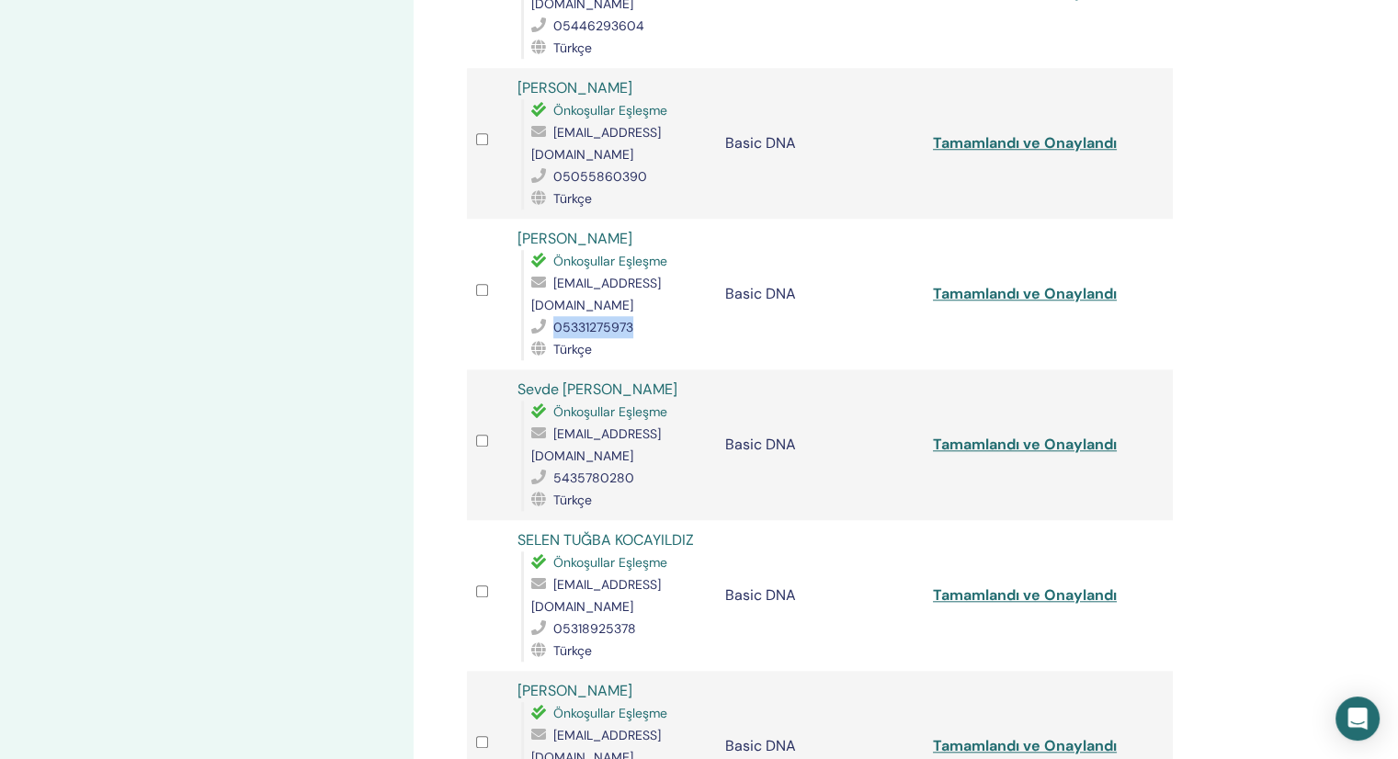
drag, startPoint x: 634, startPoint y: 175, endPoint x: 553, endPoint y: 167, distance: 81.2
click at [553, 316] on div "05331275973" at bounding box center [619, 327] width 176 height 22
copy span "05331275973"
drag, startPoint x: 644, startPoint y: 84, endPoint x: 478, endPoint y: 78, distance: 166.4
click at [478, 219] on tr "Remziye Karaca Önkoşullar Eşleşme remziyekaraca111@gmail.com 05331275973 Türkçe…" at bounding box center [820, 294] width 706 height 151
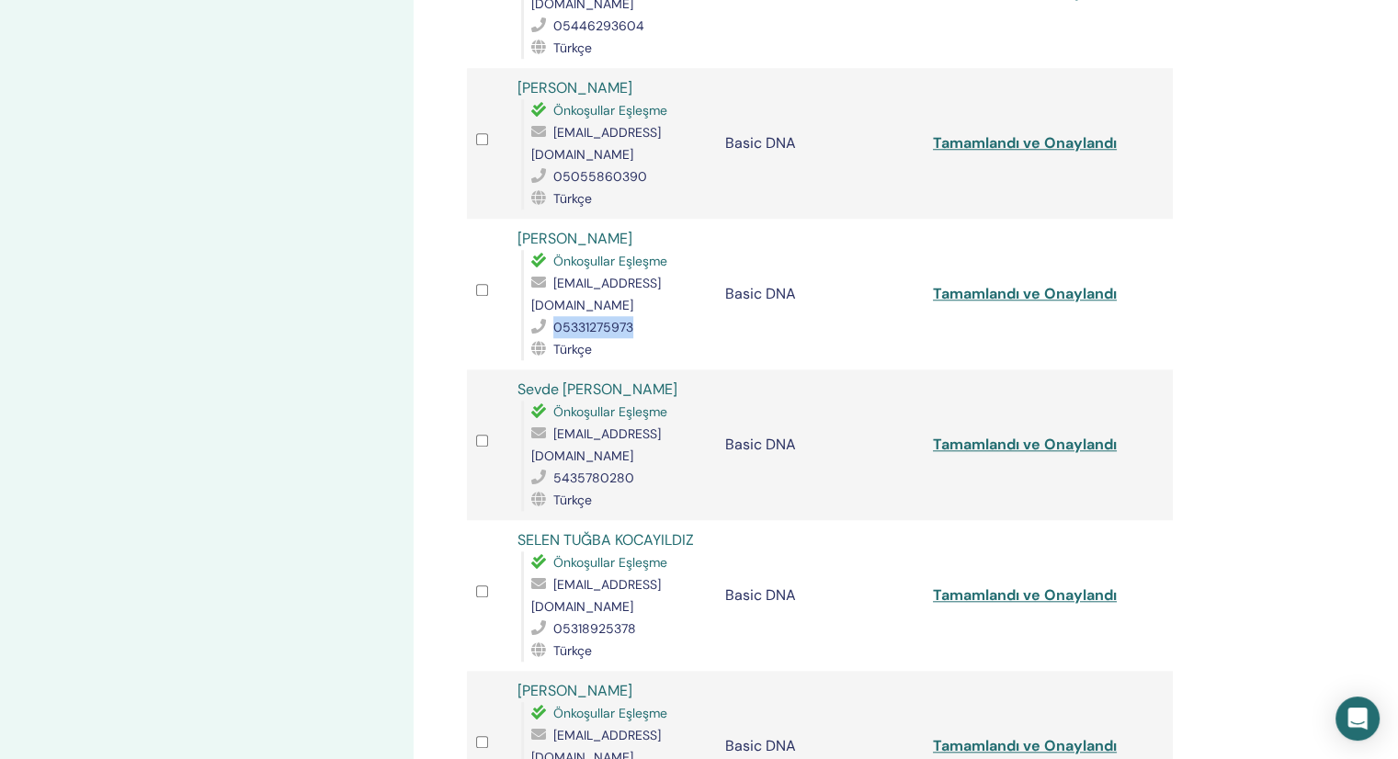
copy tr "Remziye Karaca"
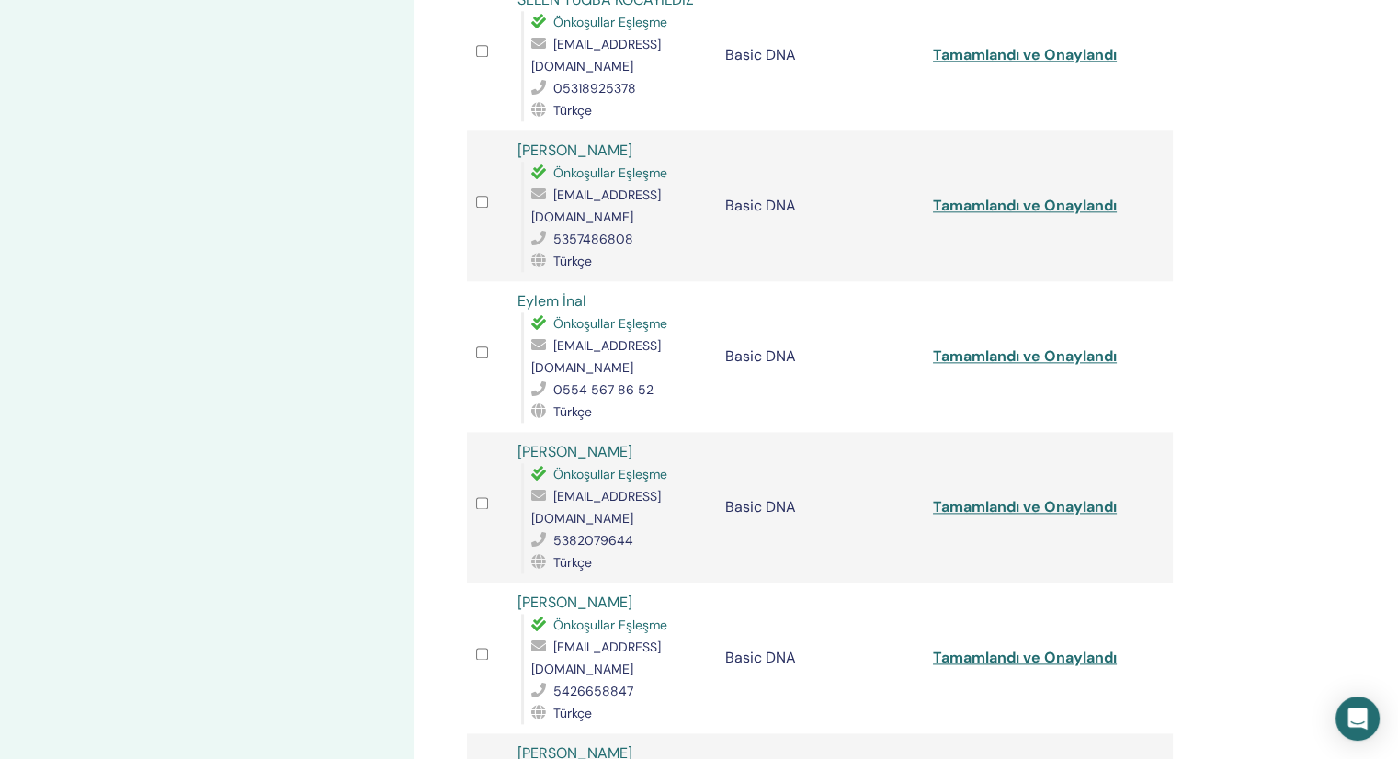
scroll to position [2205, 0]
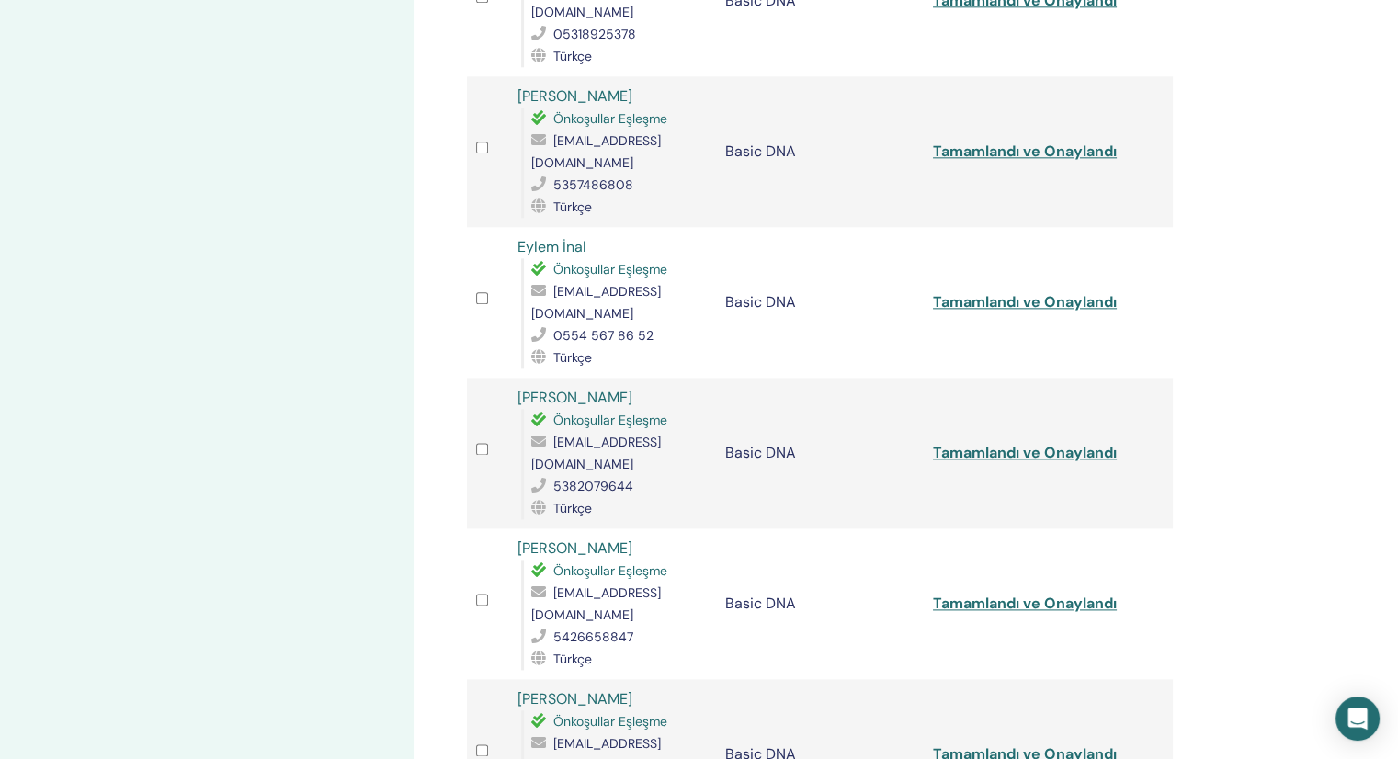
drag, startPoint x: 643, startPoint y: 411, endPoint x: 515, endPoint y: 408, distance: 127.7
click at [515, 679] on td "Damla Karaarslan Önkoşullar Eşleşme dmlgok@gmail.com 5315505787 Türkçe" at bounding box center [612, 754] width 208 height 151
copy link "Damla Karaarslan"
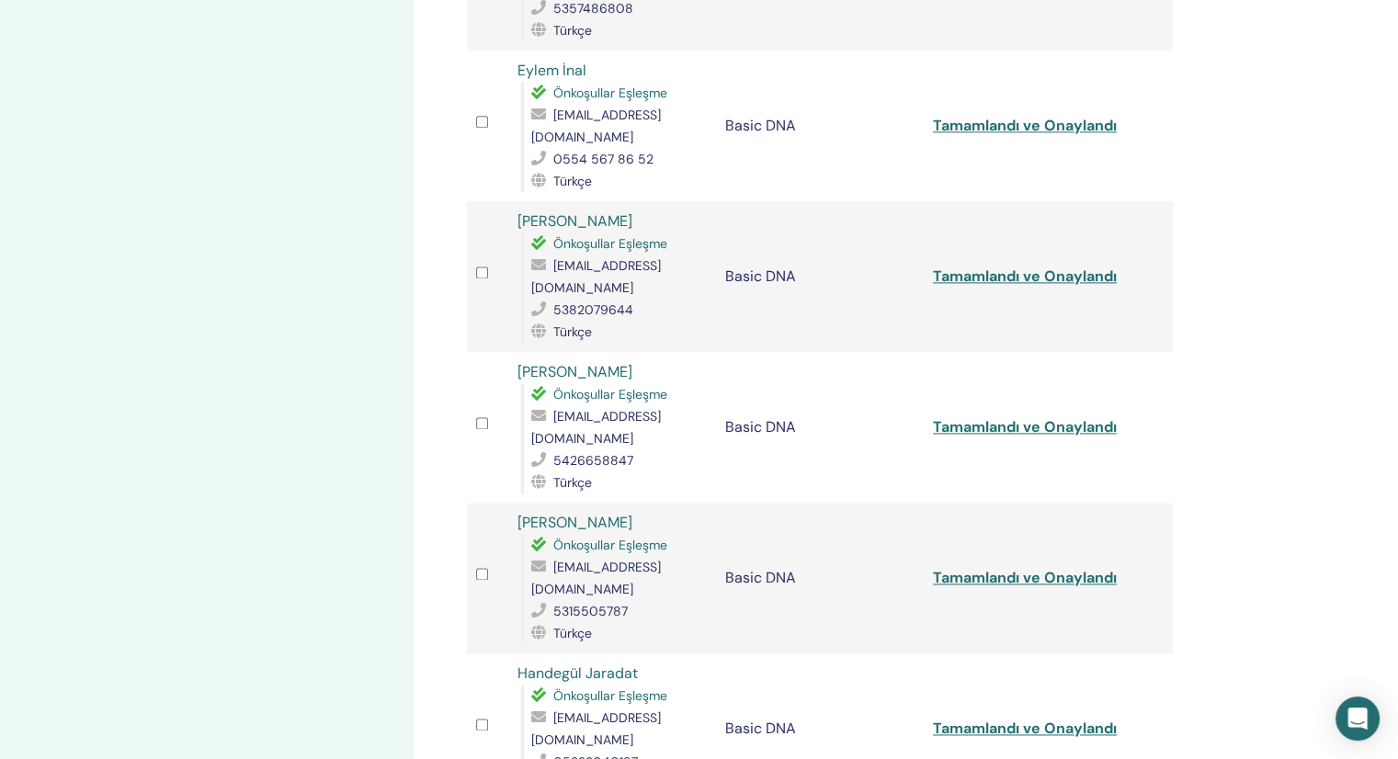
scroll to position [2389, 0]
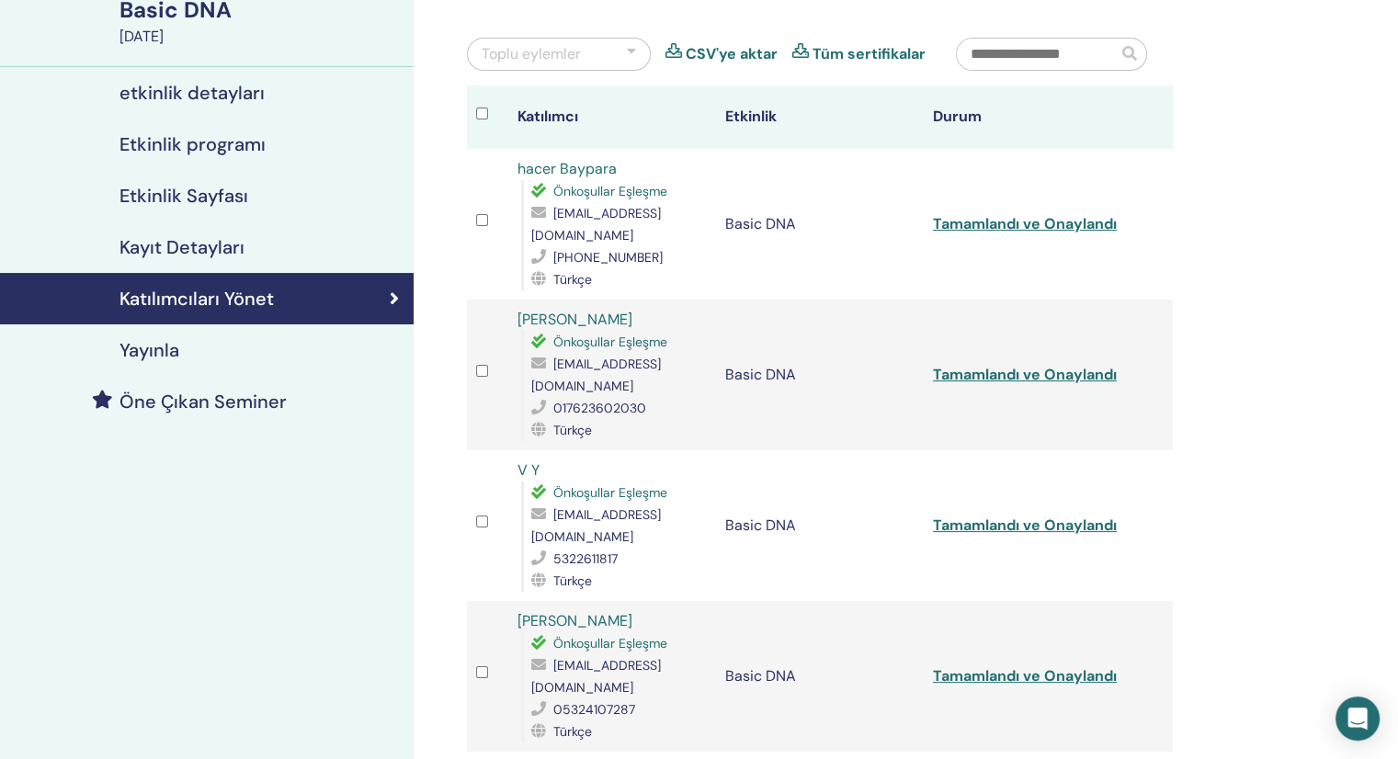
scroll to position [184, 0]
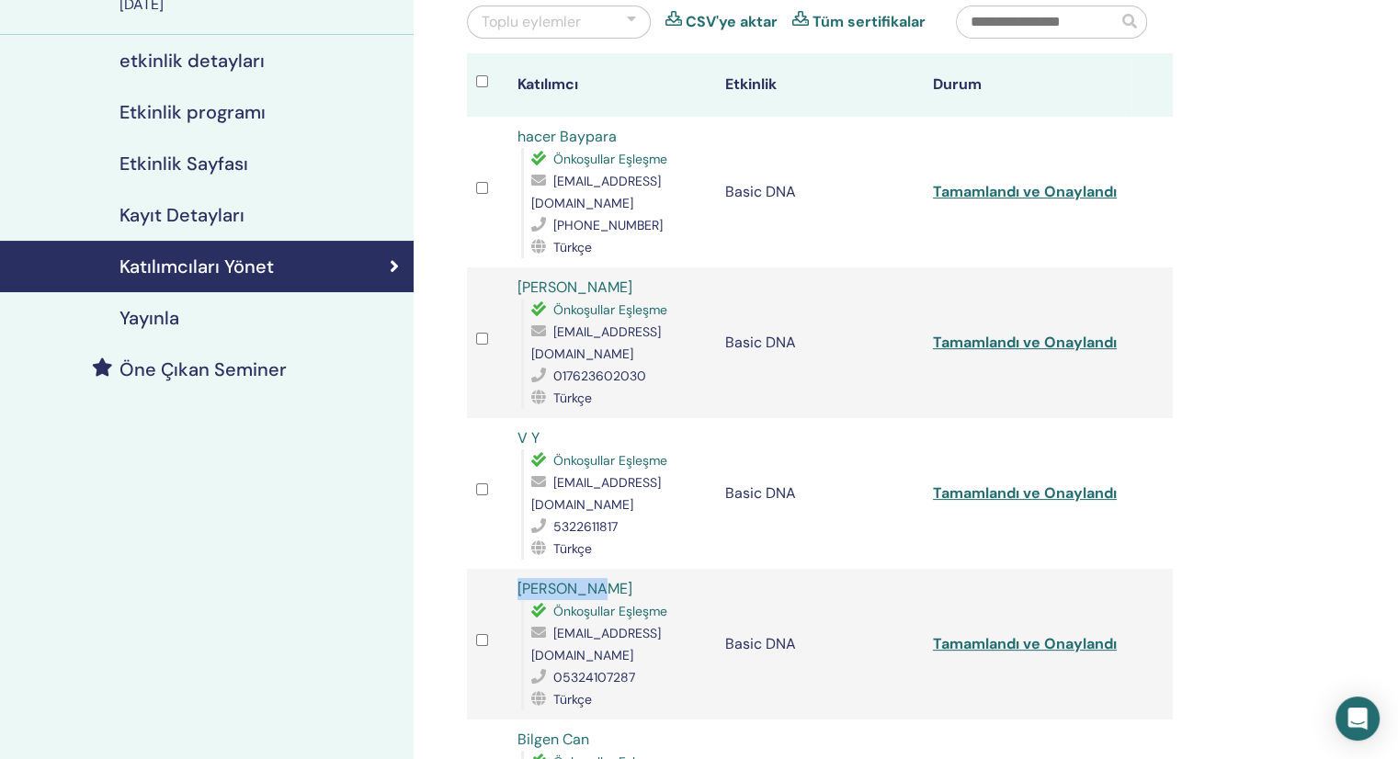
drag, startPoint x: 620, startPoint y: 542, endPoint x: 522, endPoint y: 541, distance: 98.3
click at [522, 578] on div "ONUR AKSOY Önkoşullar Eşleşme onur26aksoy@gmail.com 05324107287 Türkçe" at bounding box center [611, 644] width 189 height 132
copy link "ONUR AKSOY"
